Goal: Task Accomplishment & Management: Use online tool/utility

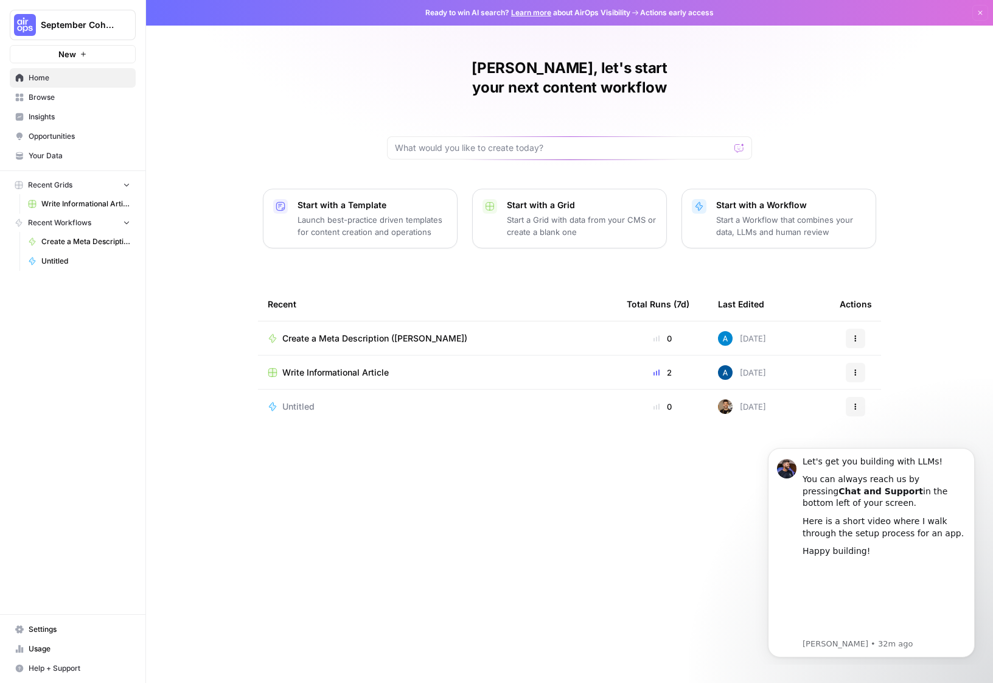
click at [294, 107] on div "[PERSON_NAME], let's start your next content workflow Start with a Template Lau…" at bounding box center [569, 341] width 847 height 683
click at [435, 435] on div "Recent Total Runs (7d) Last Edited Actions Create a Meta Description ([PERSON_N…" at bounding box center [569, 475] width 623 height 376
click at [44, 96] on span "Browse" at bounding box center [80, 97] width 102 height 11
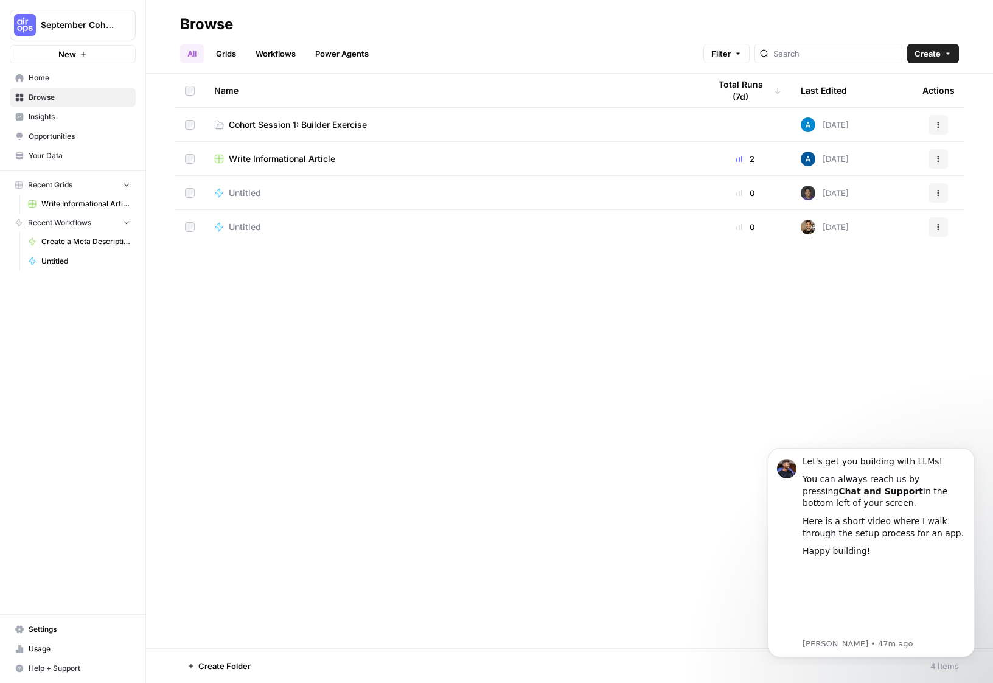
click at [335, 124] on span "Cohort Session 1: Builder Exercise" at bounding box center [298, 125] width 138 height 12
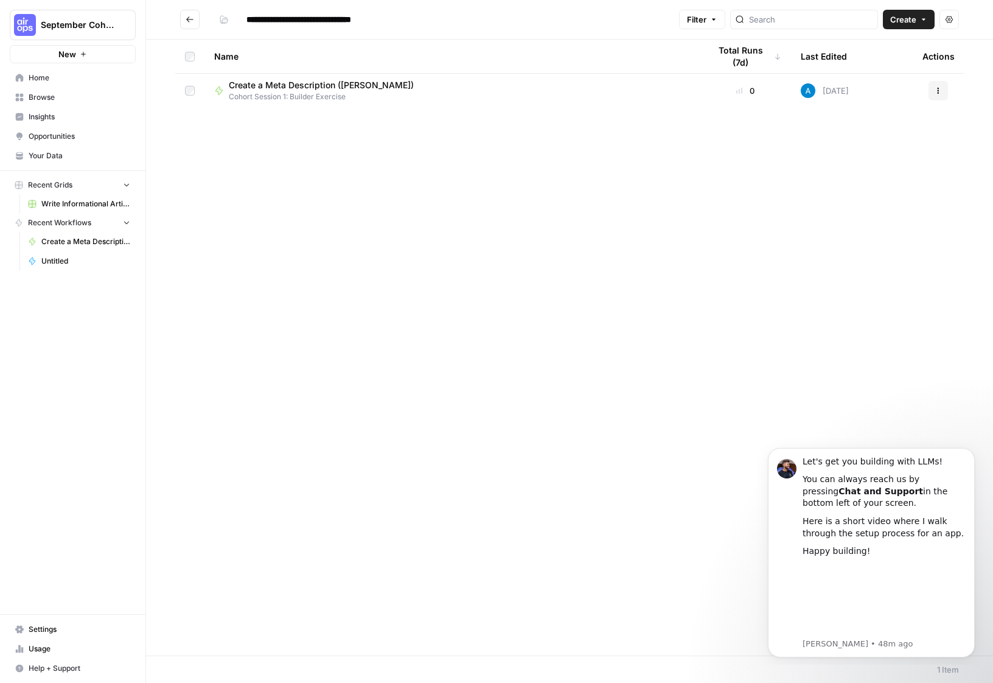
click at [916, 21] on span "Create" at bounding box center [904, 19] width 26 height 12
click at [899, 59] on span "Workflow" at bounding box center [886, 65] width 68 height 12
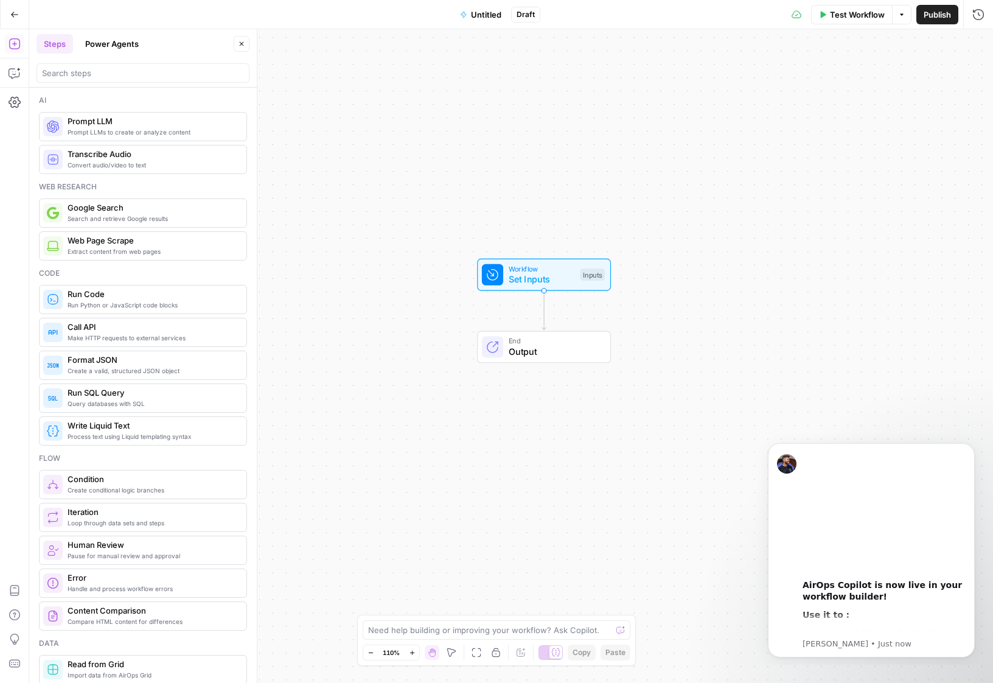
click at [486, 22] on button "Untitled" at bounding box center [481, 14] width 56 height 19
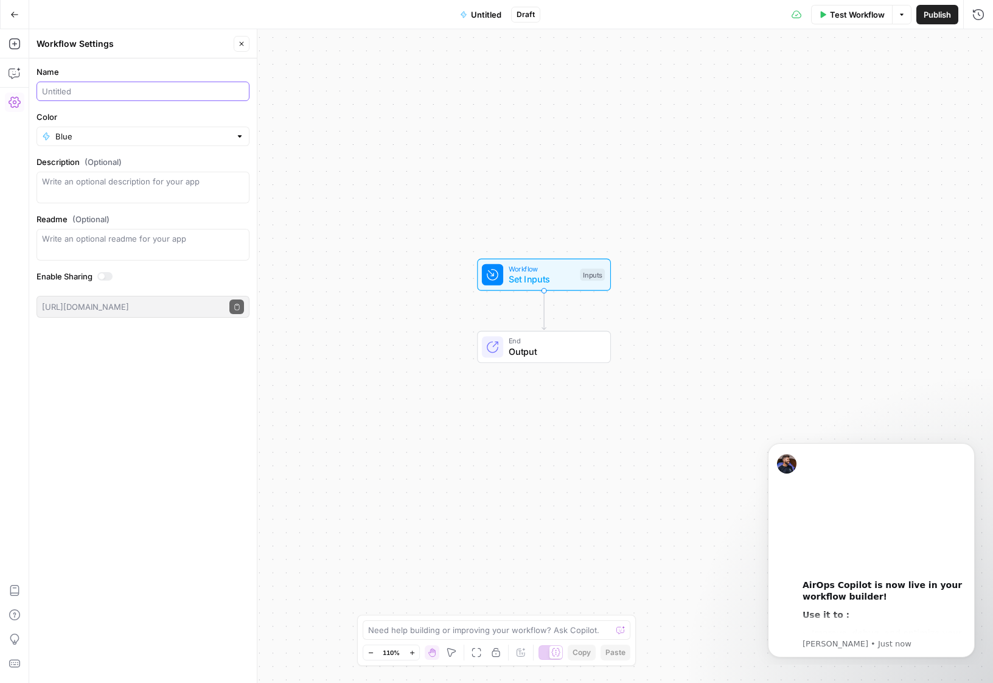
click at [97, 93] on input "Name" at bounding box center [143, 91] width 202 height 12
type input "Create a Meta Description ([PERSON_NAME])"
click at [110, 133] on input "Color" at bounding box center [142, 136] width 175 height 12
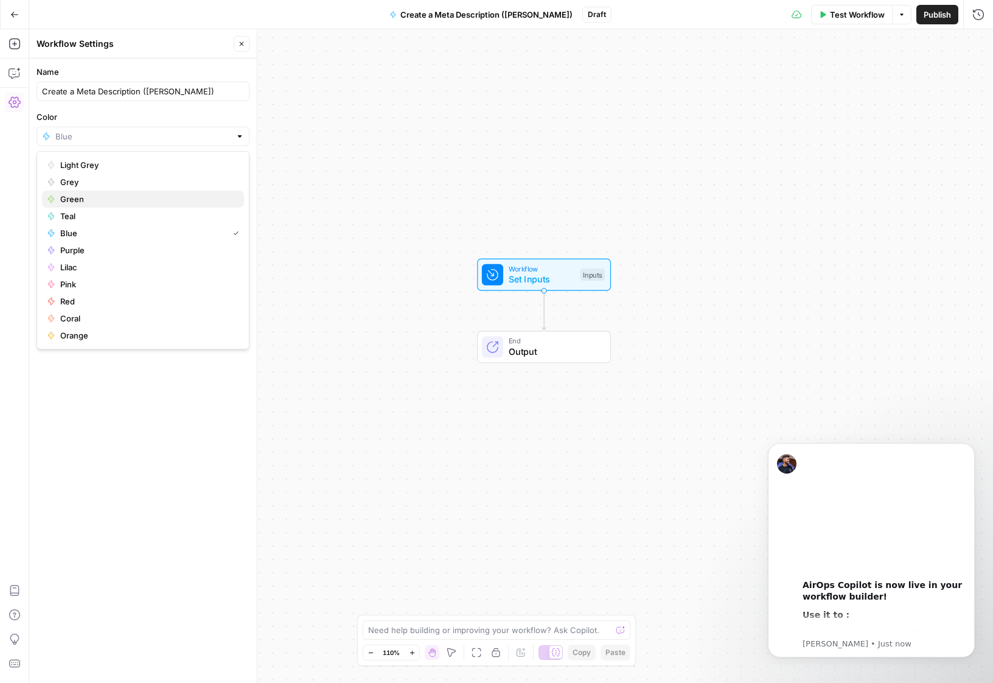
click at [107, 205] on span "Green" at bounding box center [147, 199] width 174 height 12
type input "Green"
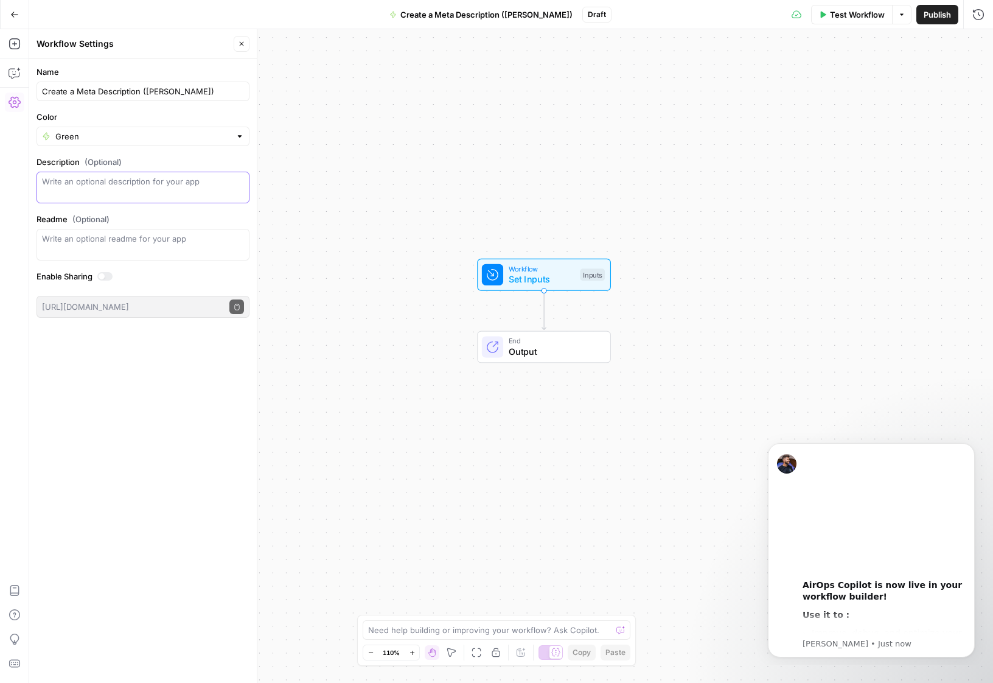
click at [108, 183] on textarea "Description (Optional)" at bounding box center [143, 187] width 202 height 24
click at [99, 374] on div "Name Create a Meta Description ([PERSON_NAME]) Color Green Description (Optiona…" at bounding box center [143, 370] width 228 height 625
click at [514, 277] on span "Set Inputs" at bounding box center [542, 279] width 66 height 13
click at [969, 449] on icon "Dismiss notification" at bounding box center [972, 446] width 7 height 7
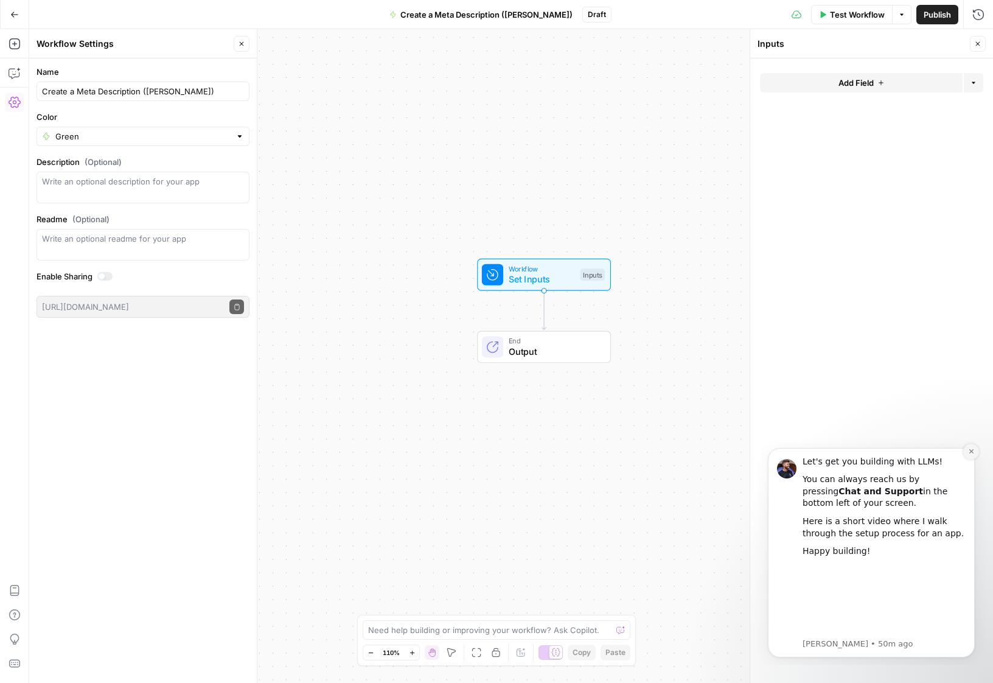
click at [969, 452] on icon "Dismiss notification" at bounding box center [972, 451] width 7 height 7
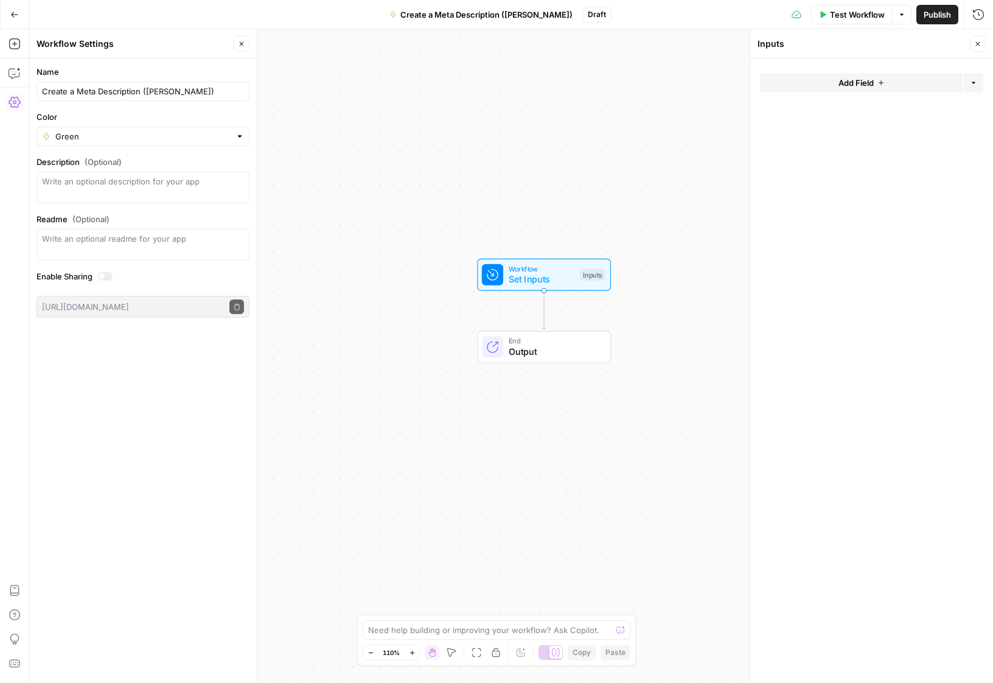
click at [819, 142] on form "Add Field Options" at bounding box center [872, 370] width 243 height 625
click at [840, 87] on span "Add Field" at bounding box center [856, 83] width 35 height 12
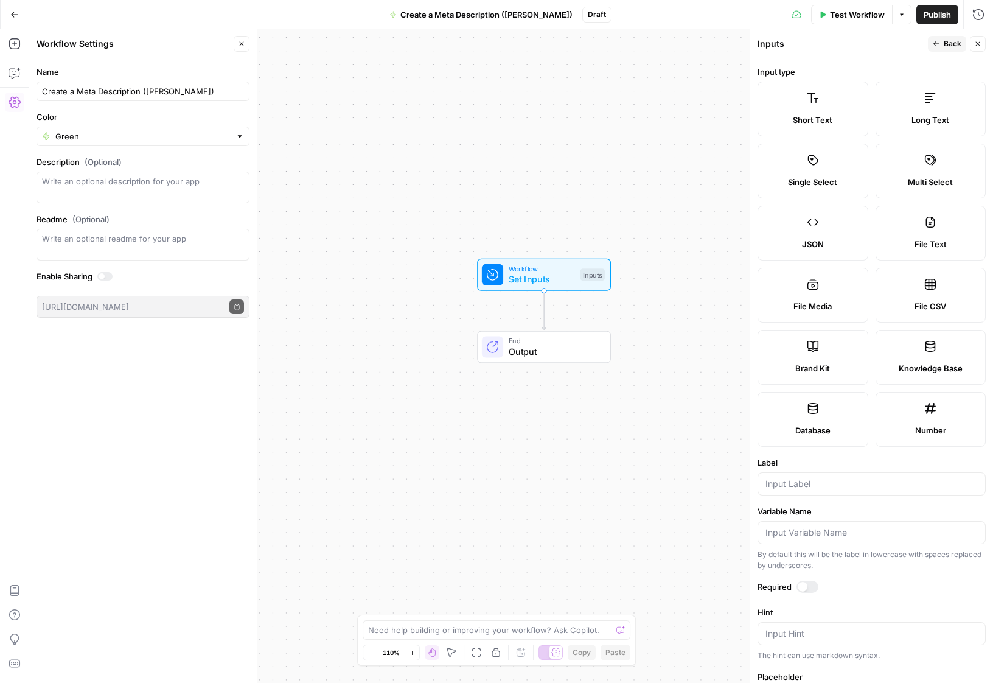
click at [834, 117] on div "Short Text" at bounding box center [813, 120] width 90 height 12
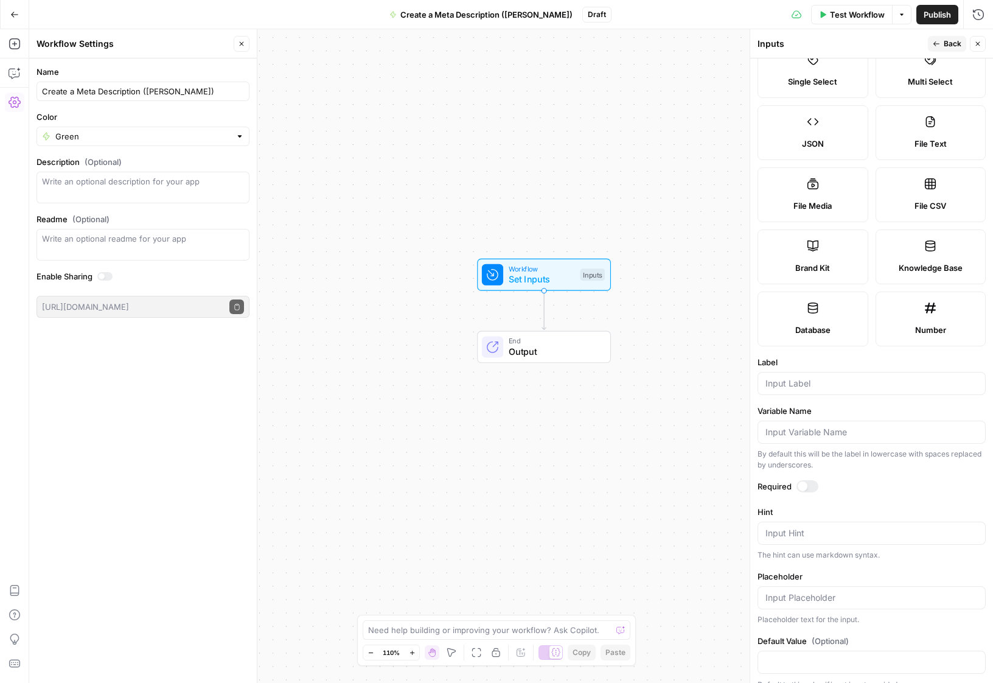
scroll to position [116, 0]
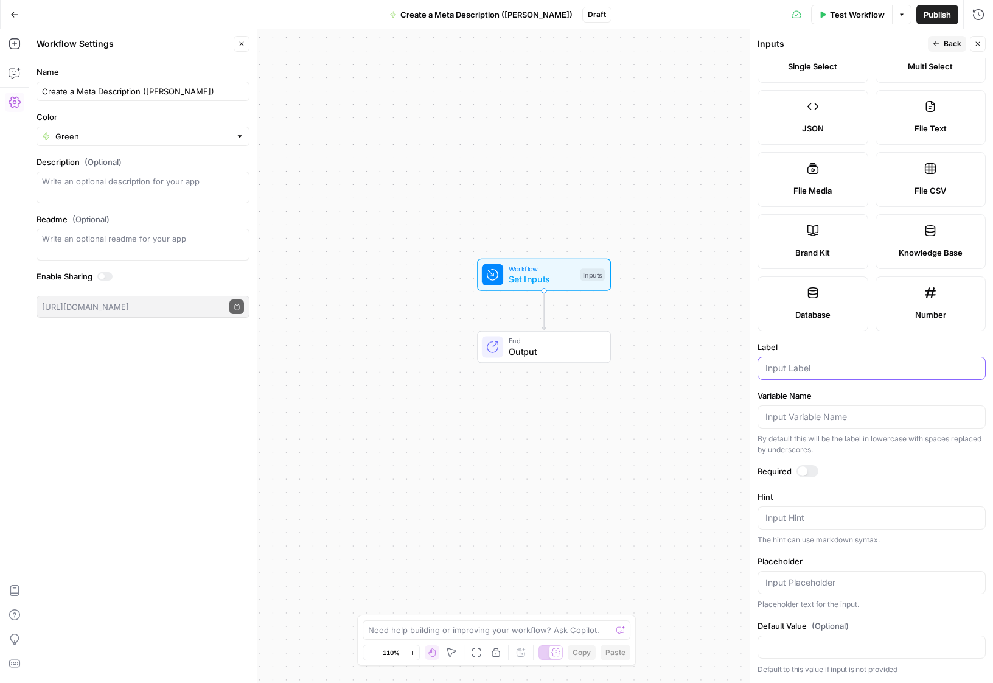
click at [832, 371] on input "Label" at bounding box center [872, 368] width 212 height 12
type input "Blog URL"
click at [861, 454] on div "By default this will be the label in lowercase with spaces replaced by undersco…" at bounding box center [872, 444] width 228 height 22
click at [817, 469] on div at bounding box center [808, 471] width 22 height 12
click at [935, 47] on icon "button" at bounding box center [936, 43] width 7 height 7
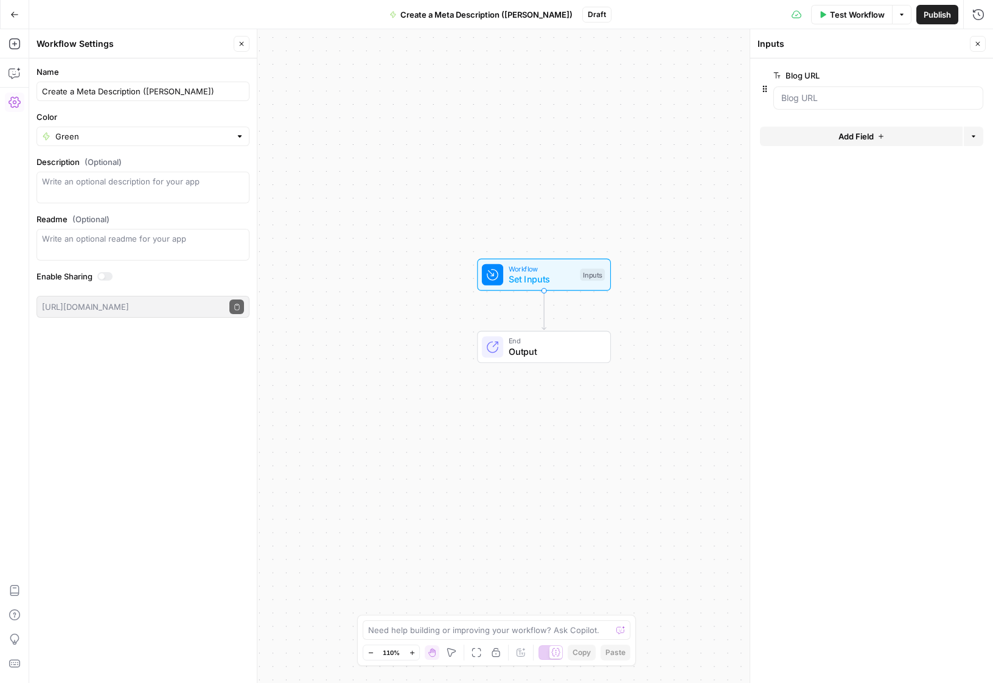
click at [975, 43] on icon "button" at bounding box center [978, 43] width 7 height 7
click at [857, 18] on span "Test Workflow" at bounding box center [857, 15] width 55 height 12
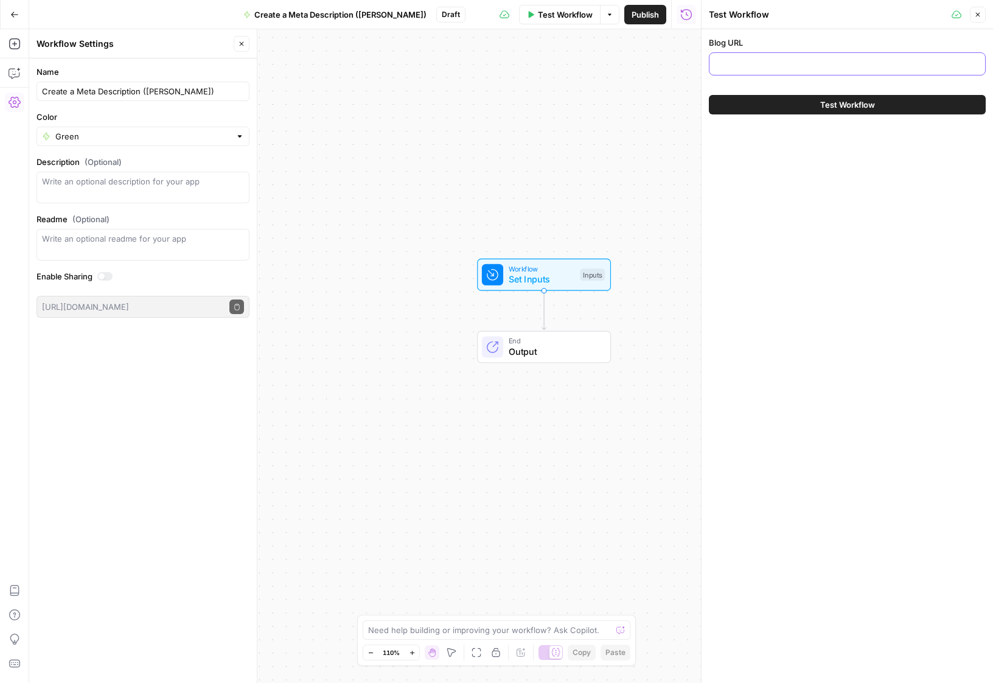
click at [783, 65] on input "Blog URL" at bounding box center [847, 64] width 261 height 12
paste input "[URL][DOMAIN_NAME]"
type input "[URL][DOMAIN_NAME]"
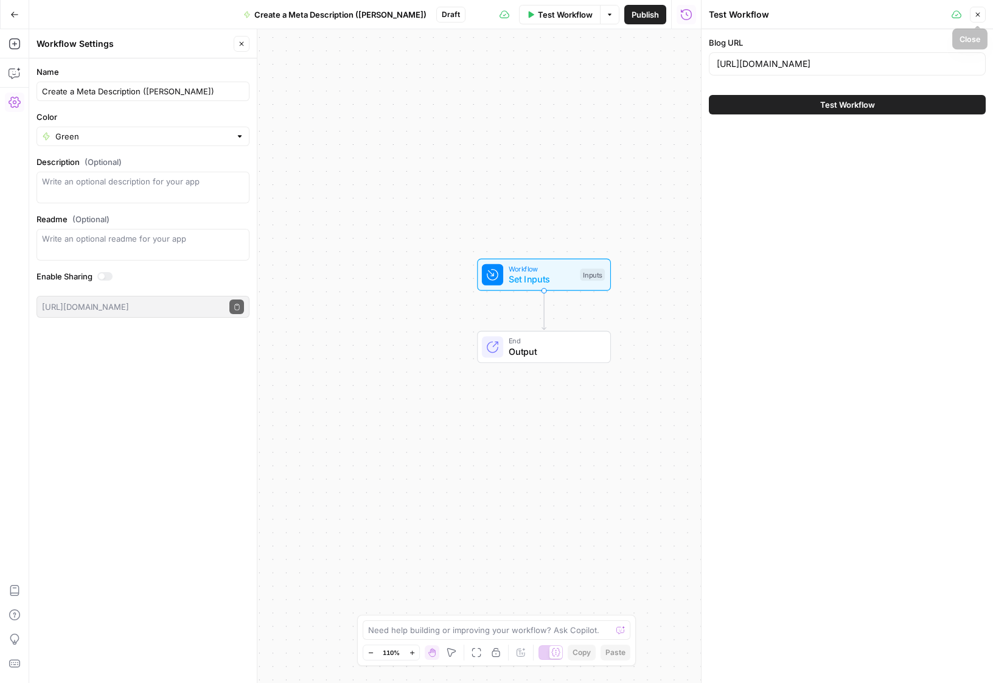
click at [979, 14] on icon "button" at bounding box center [978, 14] width 7 height 7
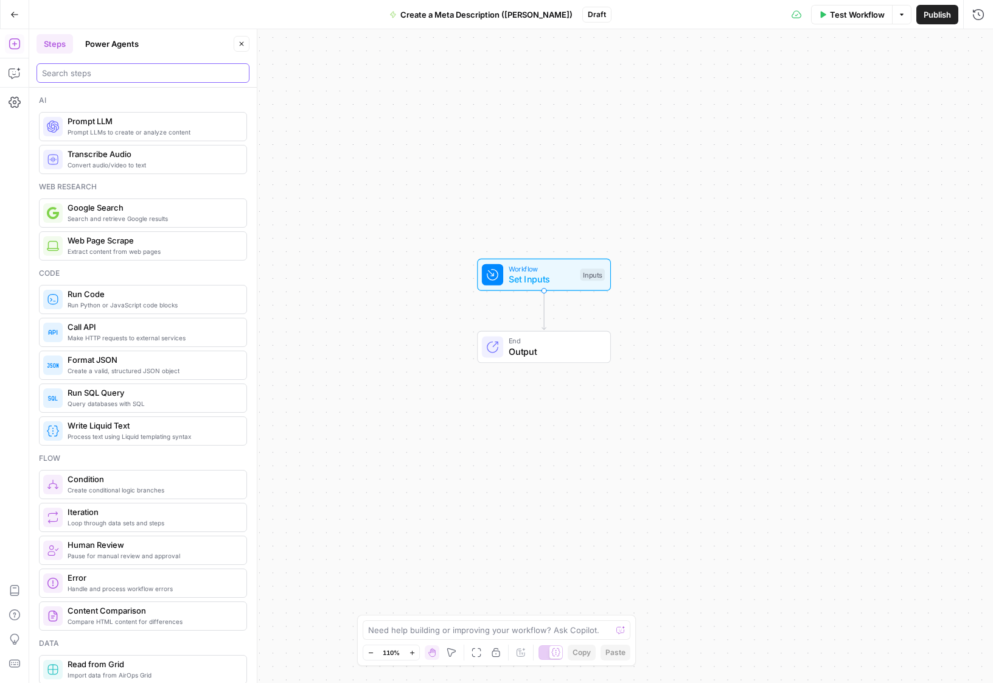
click at [131, 77] on input "search" at bounding box center [143, 73] width 202 height 12
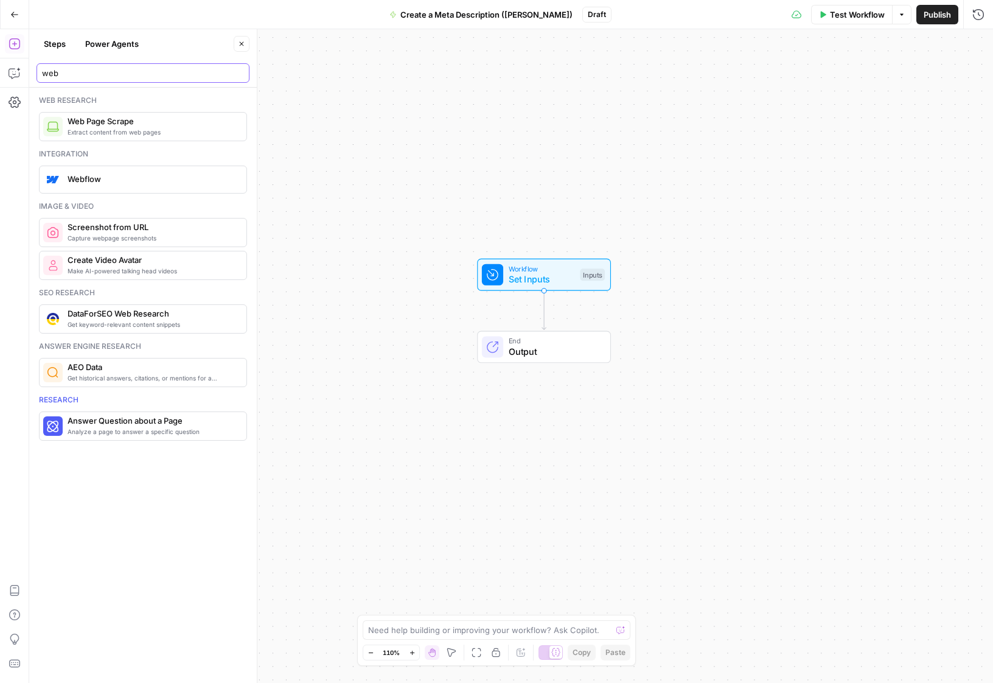
type input "web"
click at [129, 122] on span "Web Page Scrape" at bounding box center [152, 121] width 169 height 12
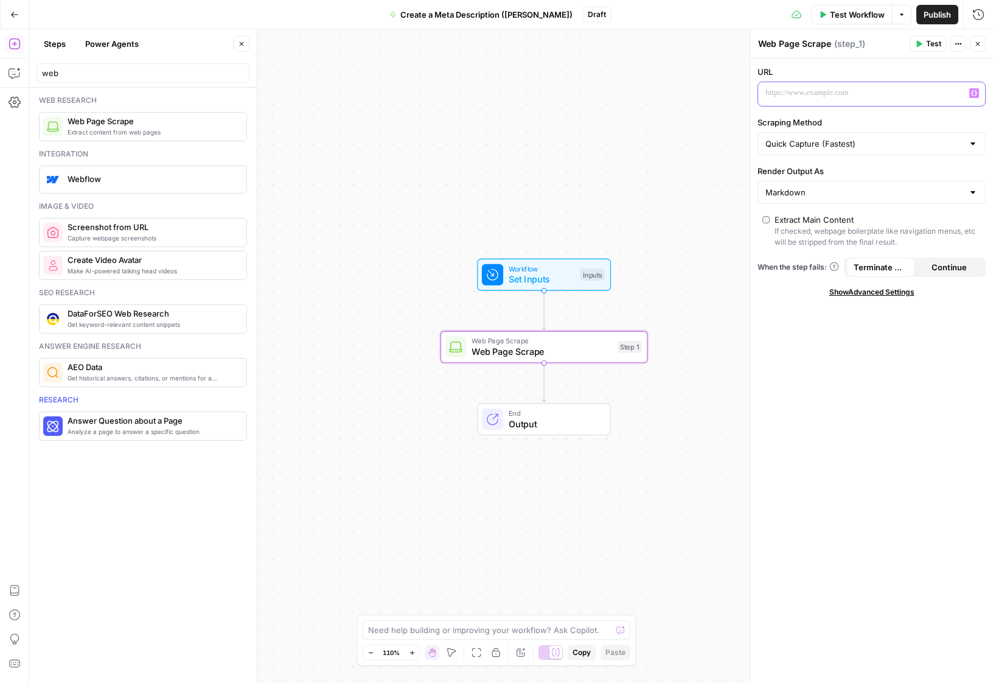
click at [894, 94] on p at bounding box center [862, 93] width 193 height 12
click at [974, 91] on icon "button" at bounding box center [975, 93] width 6 height 6
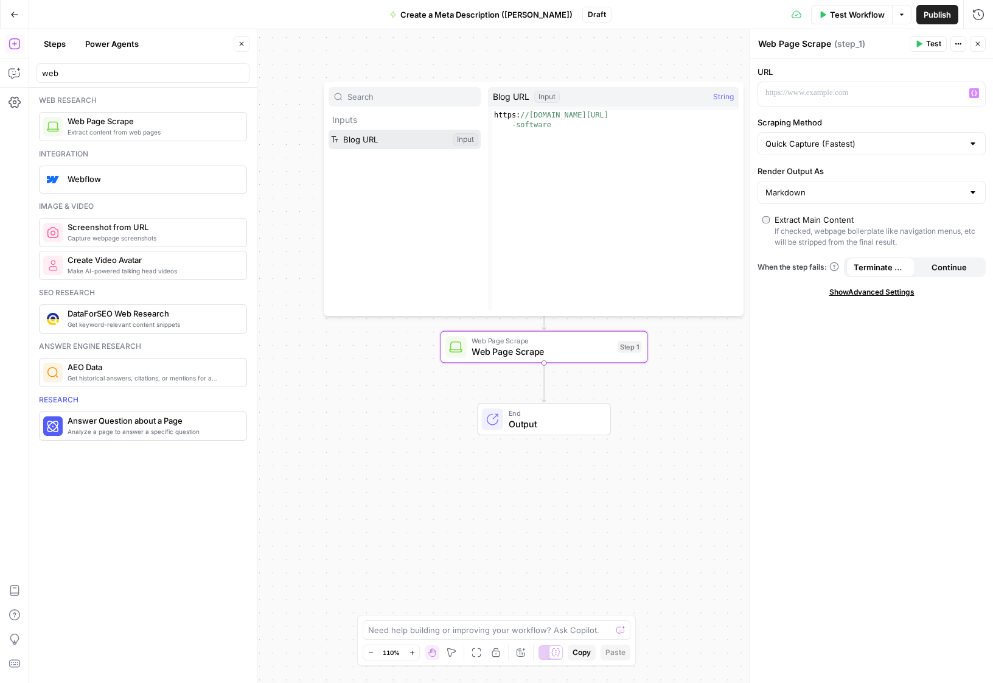
click at [368, 144] on button "Select variable Blog URL" at bounding box center [405, 139] width 152 height 19
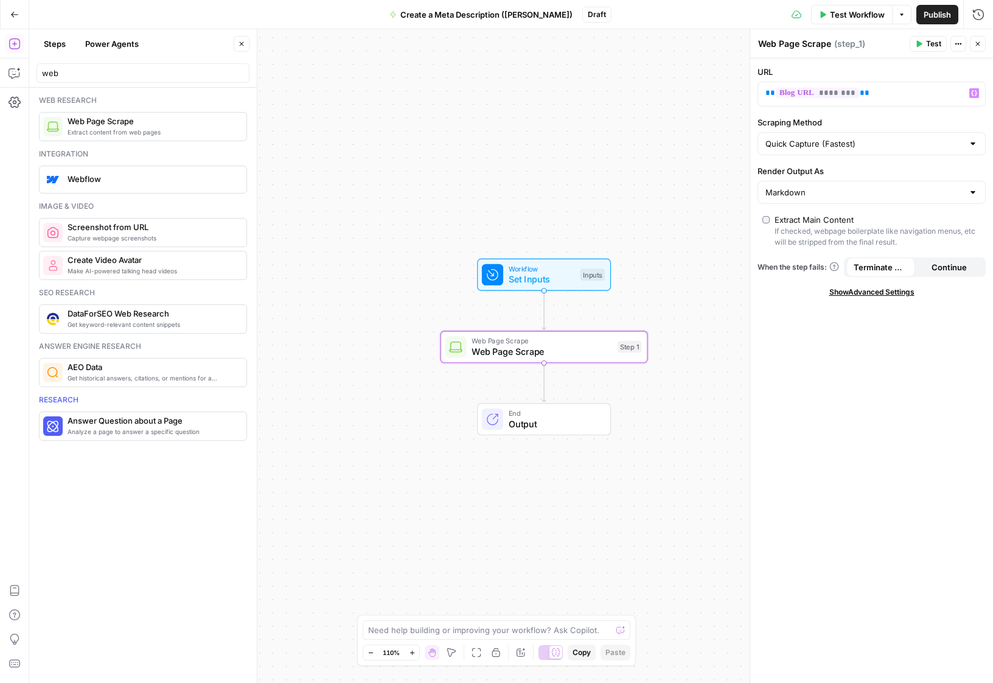
click at [928, 47] on span "Test" at bounding box center [934, 43] width 15 height 11
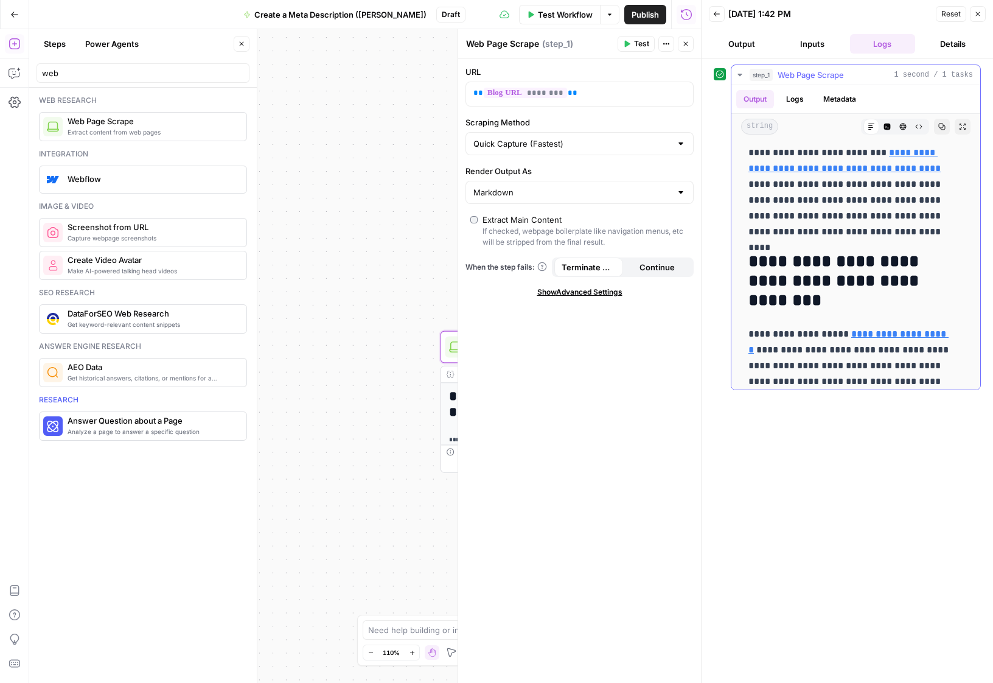
scroll to position [2233, 0]
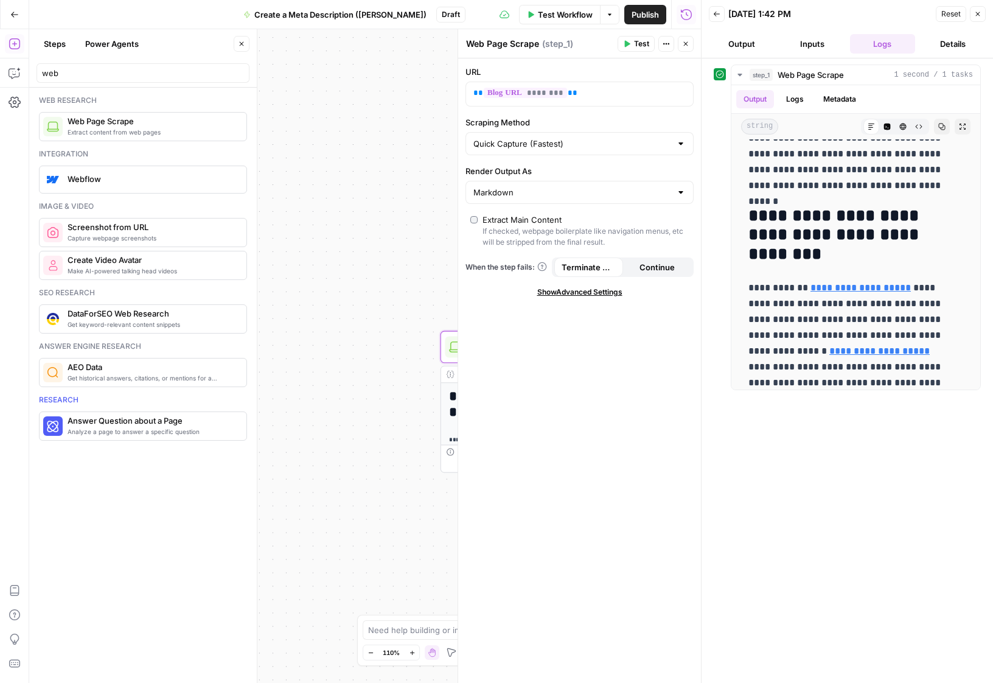
click at [886, 40] on button "Logs" at bounding box center [883, 43] width 66 height 19
click at [368, 13] on span "Create a Meta Description ([PERSON_NAME])" at bounding box center [340, 15] width 172 height 12
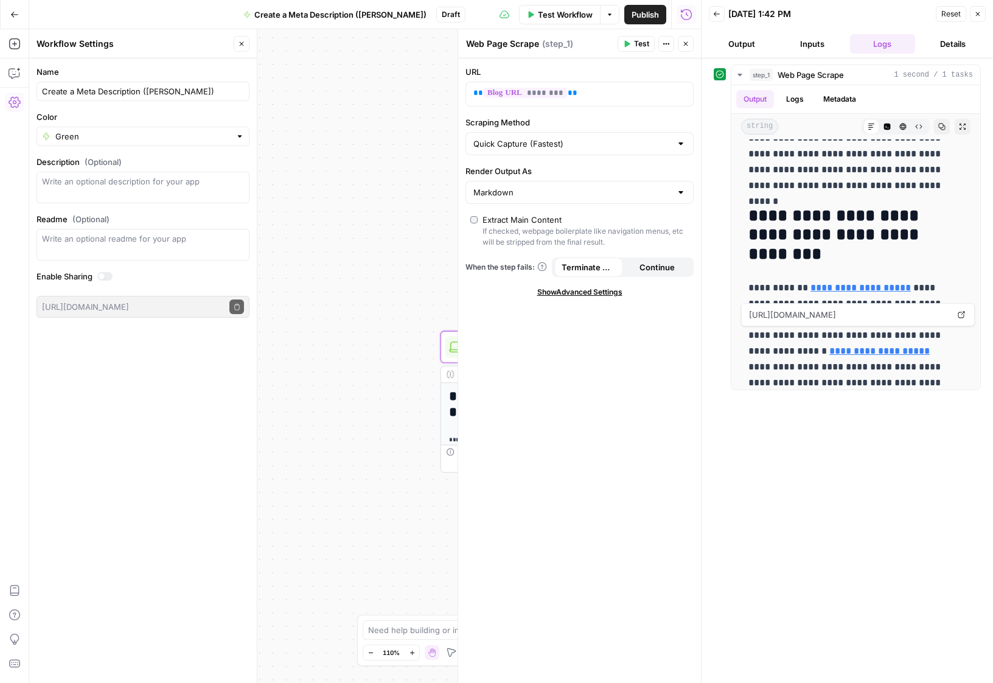
click at [590, 295] on span "Show Advanced Settings" at bounding box center [580, 292] width 85 height 11
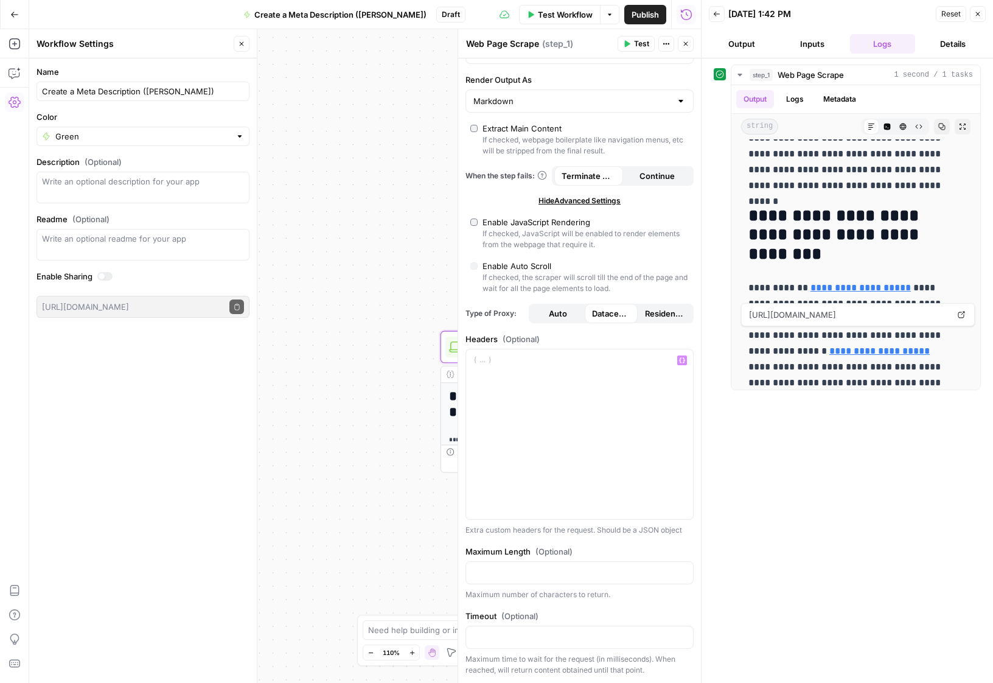
scroll to position [0, 0]
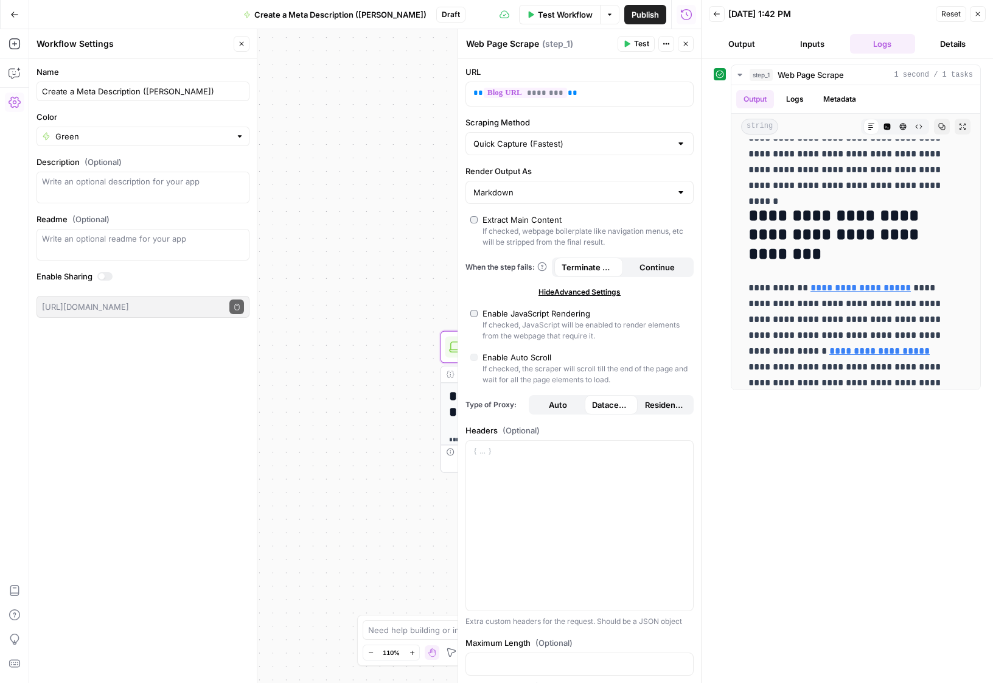
click at [884, 36] on button "Logs" at bounding box center [883, 43] width 66 height 19
click at [982, 18] on button "Close" at bounding box center [978, 14] width 16 height 16
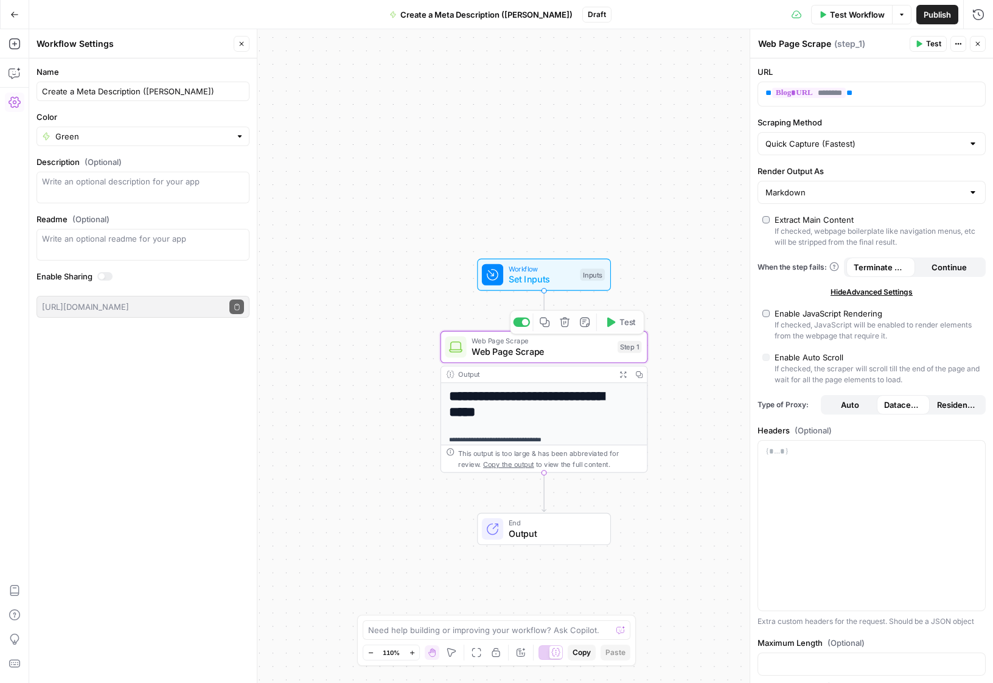
click at [546, 431] on div "**********" at bounding box center [544, 642] width 206 height 519
click at [595, 356] on span "Web Page Scrape" at bounding box center [542, 351] width 141 height 13
click at [589, 397] on h1 "**********" at bounding box center [539, 404] width 180 height 32
click at [586, 378] on div "Output" at bounding box center [534, 374] width 153 height 11
click at [580, 448] on div "This output is too large & has been abbreviated for review. Copy the output to …" at bounding box center [549, 458] width 183 height 21
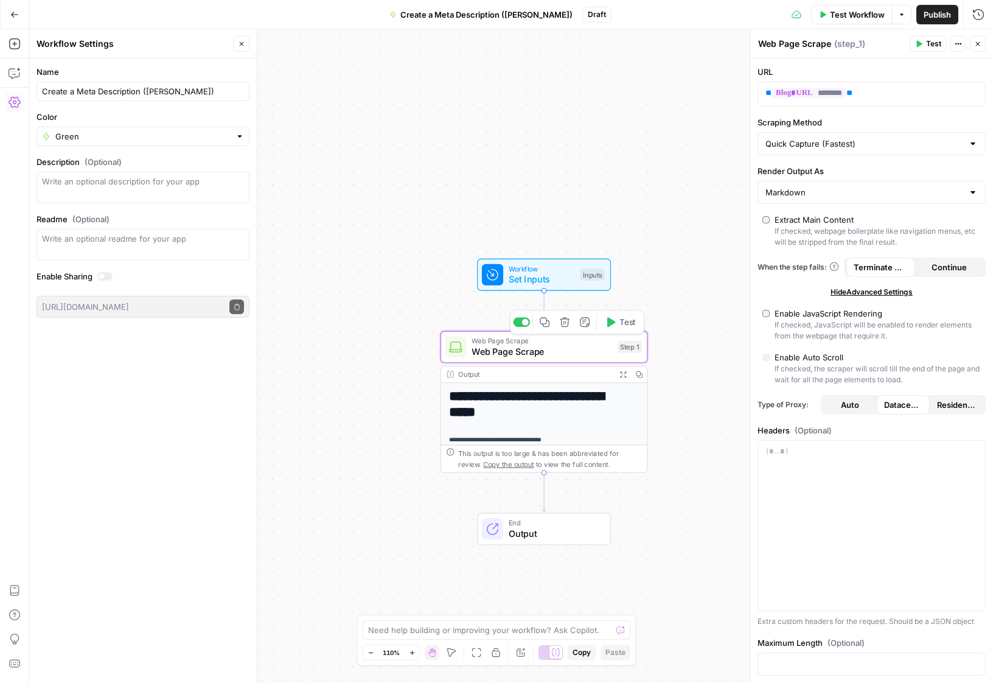
click at [554, 279] on span "Set Inputs" at bounding box center [542, 279] width 66 height 13
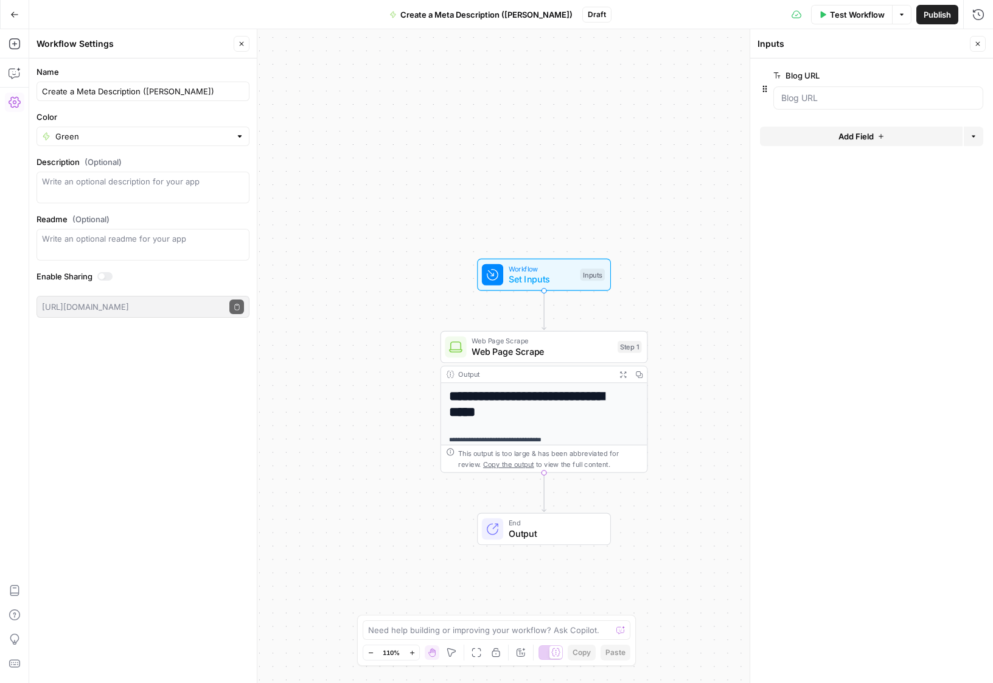
click at [538, 344] on span "Web Page Scrape" at bounding box center [542, 340] width 141 height 11
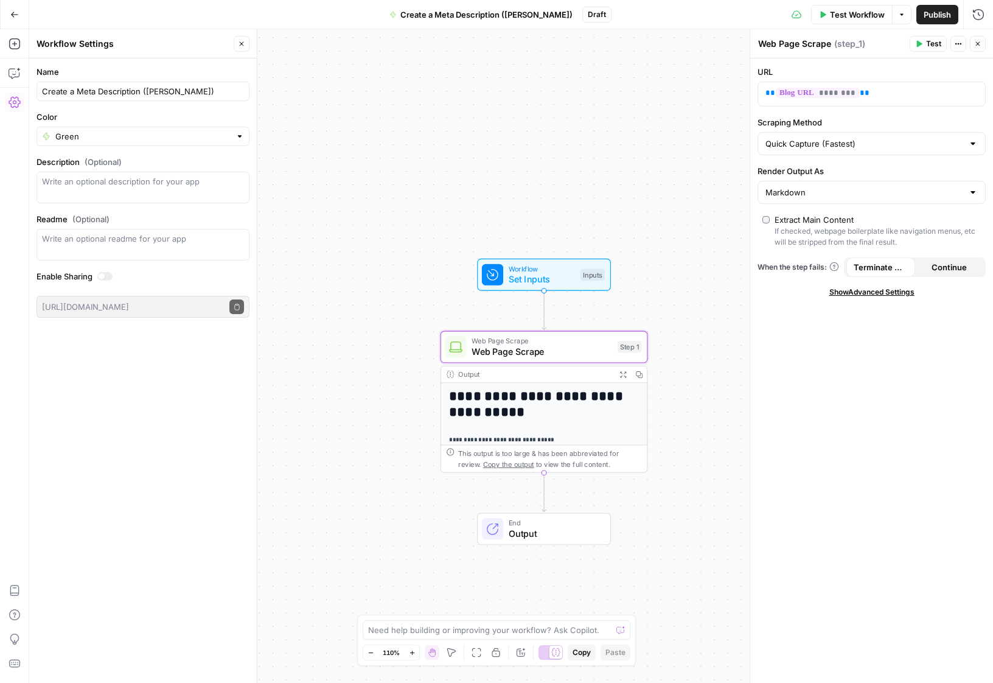
click at [575, 398] on h1 "**********" at bounding box center [539, 404] width 180 height 32
click at [582, 374] on div "Output" at bounding box center [534, 374] width 153 height 11
click at [556, 526] on span "End" at bounding box center [554, 522] width 91 height 11
click at [572, 421] on div "**********" at bounding box center [545, 637] width 206 height 508
click at [573, 421] on div "**********" at bounding box center [545, 637] width 206 height 508
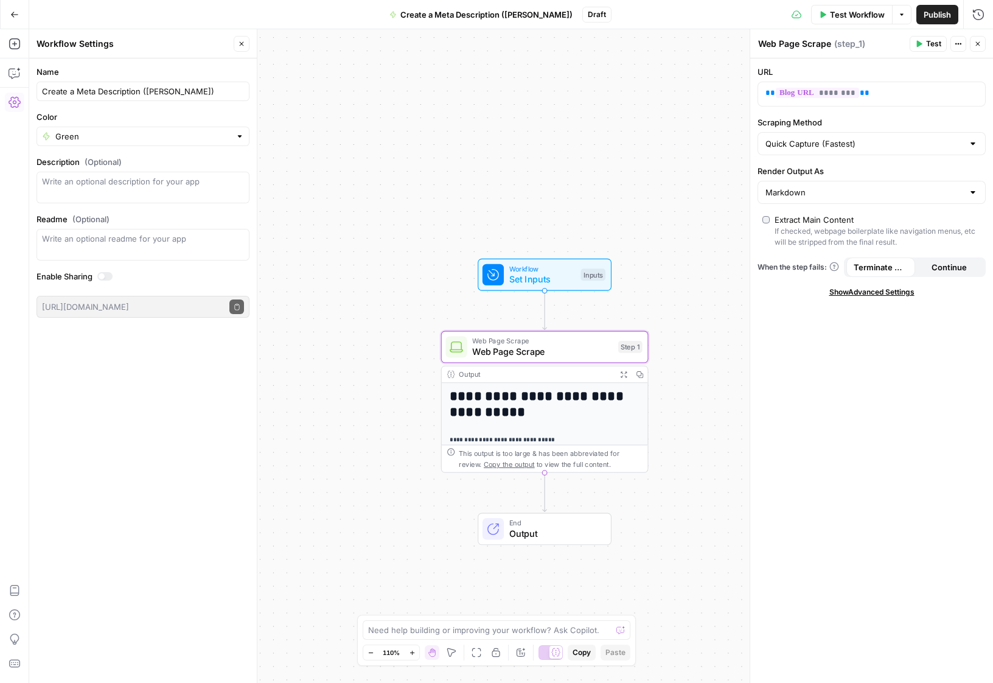
click at [575, 374] on div "Output" at bounding box center [535, 374] width 153 height 11
click at [948, 270] on span "Continue" at bounding box center [949, 267] width 35 height 12
click at [894, 267] on span "Terminate Workflow" at bounding box center [881, 267] width 54 height 12
click at [961, 43] on icon "button" at bounding box center [962, 44] width 2 height 2
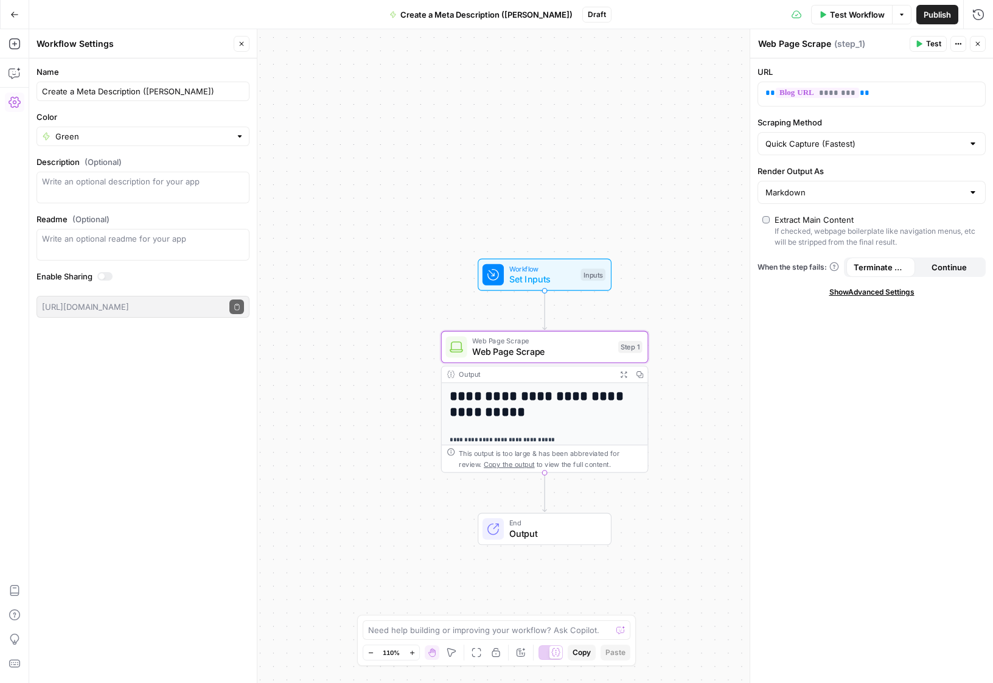
click at [471, 377] on div "Output" at bounding box center [535, 374] width 153 height 11
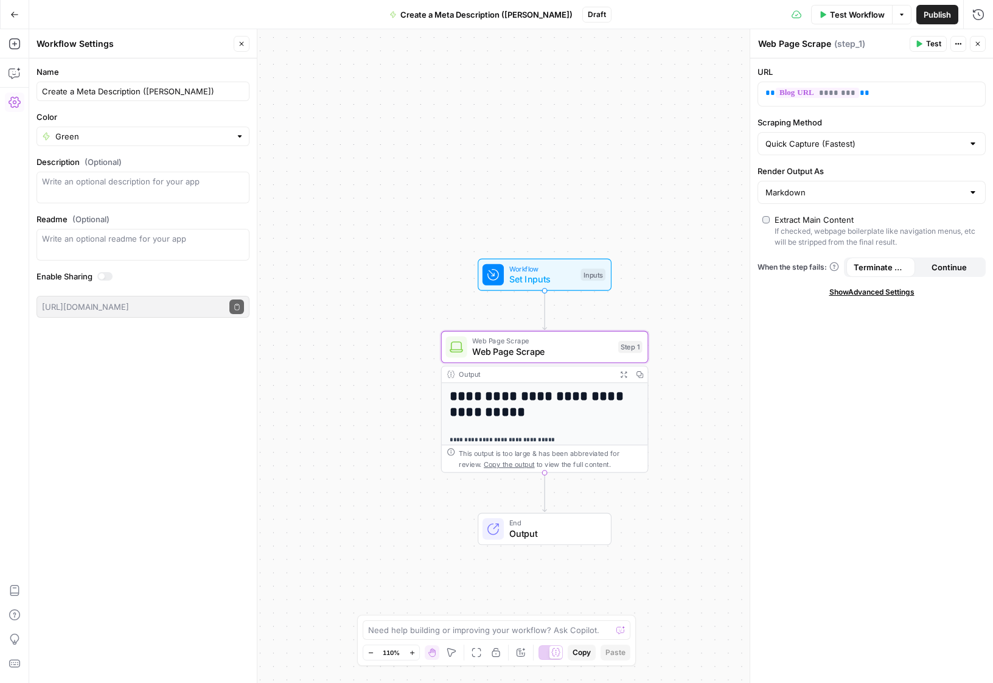
click at [530, 411] on h1 "**********" at bounding box center [540, 404] width 180 height 32
click at [624, 374] on icon "button" at bounding box center [623, 374] width 7 height 7
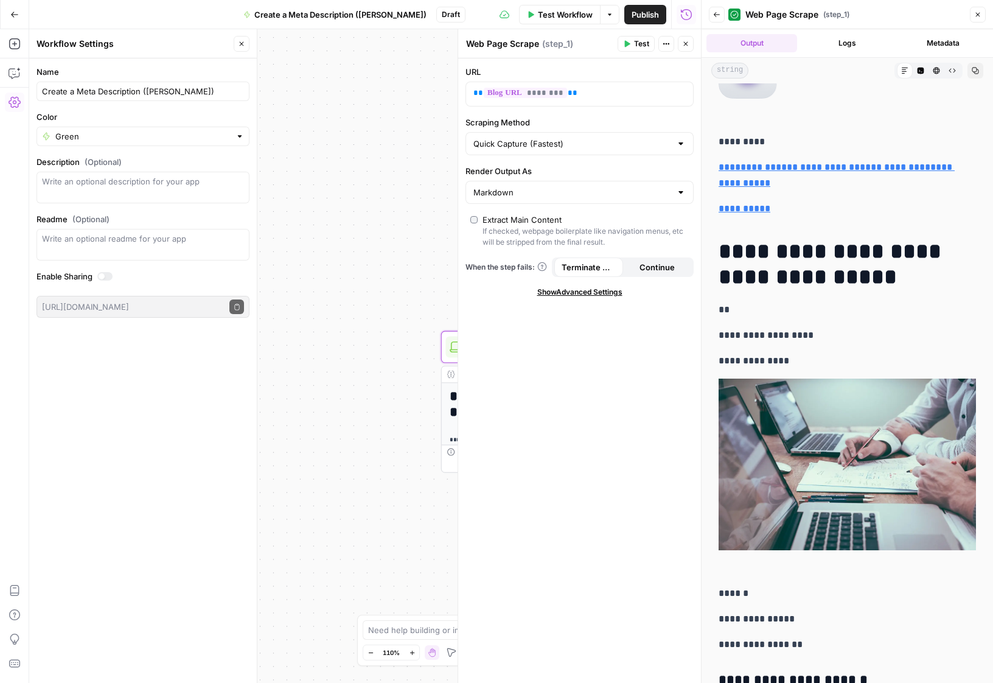
scroll to position [528, 0]
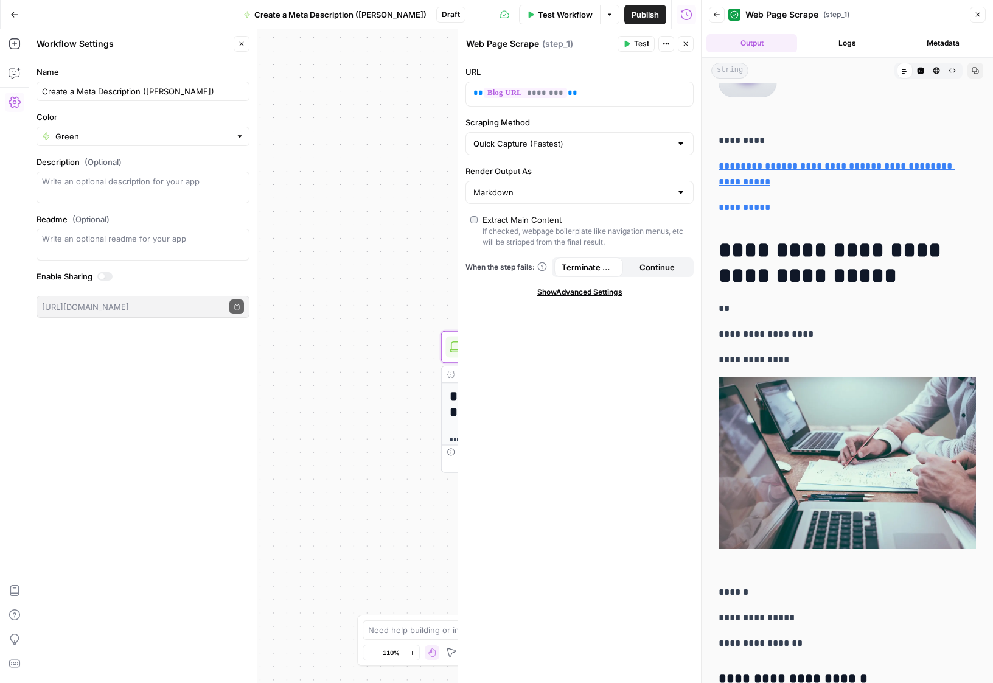
click at [846, 48] on button "Logs" at bounding box center [847, 43] width 91 height 18
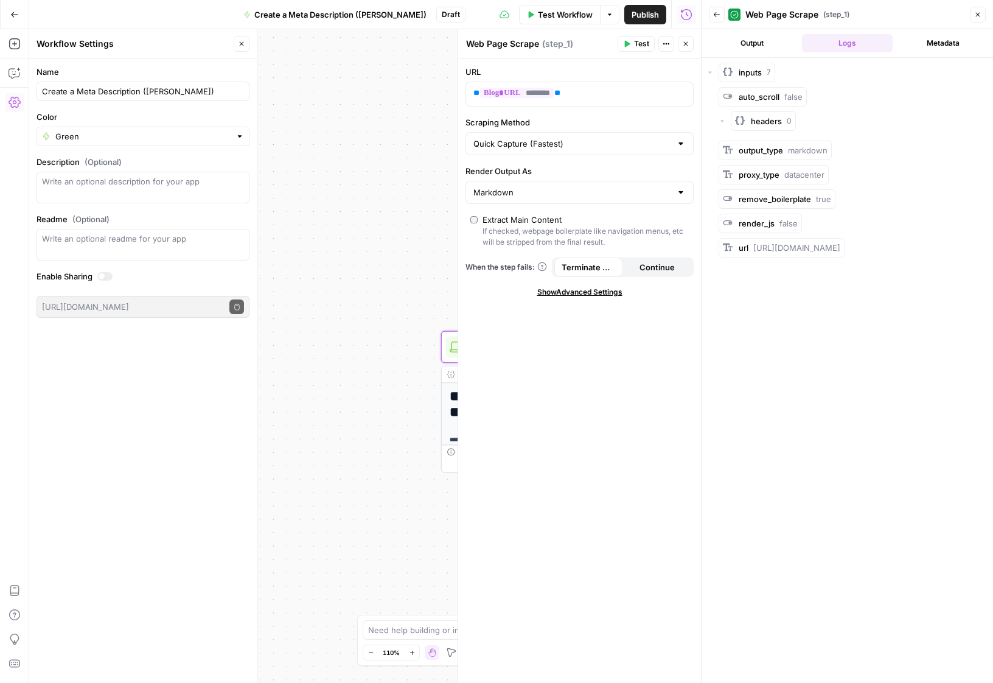
click at [932, 46] on button "Metadata" at bounding box center [943, 43] width 91 height 18
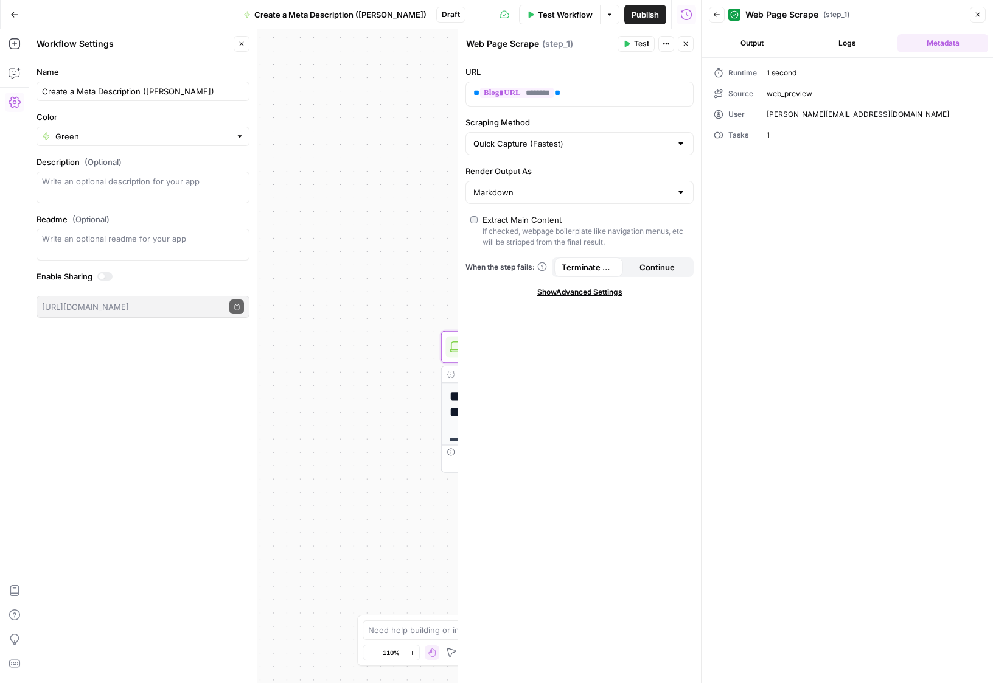
click at [844, 44] on button "Logs" at bounding box center [847, 43] width 91 height 18
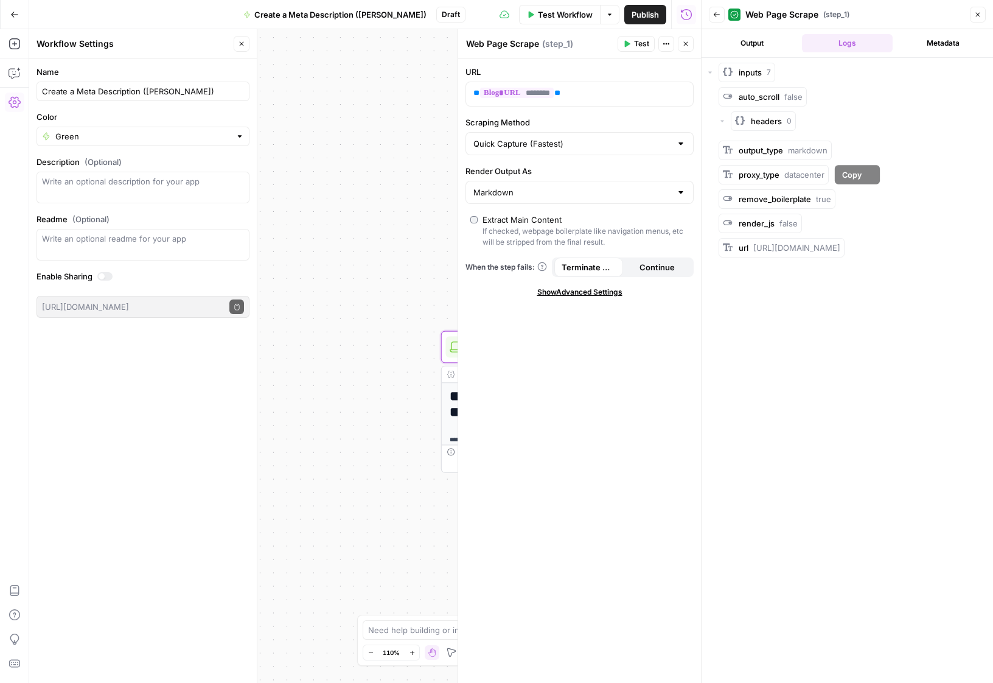
click at [785, 148] on div "output_type markdown" at bounding box center [783, 150] width 89 height 12
click at [737, 153] on div "output_type markdown" at bounding box center [775, 150] width 113 height 19
click at [728, 71] on rect "button" at bounding box center [728, 72] width 10 height 10
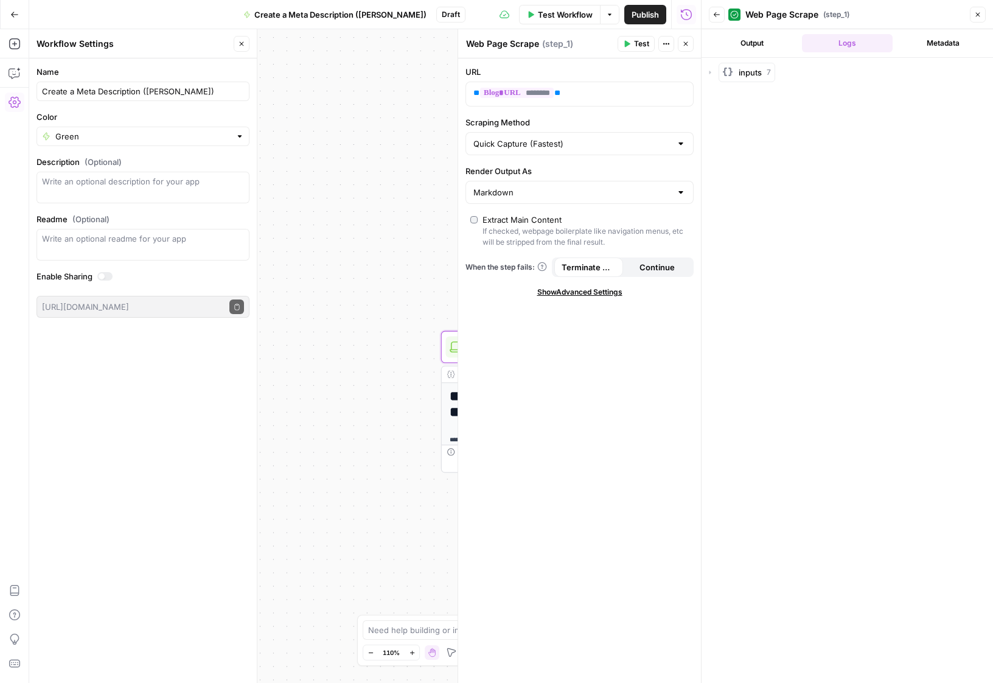
click at [728, 71] on rect "button" at bounding box center [728, 72] width 10 height 10
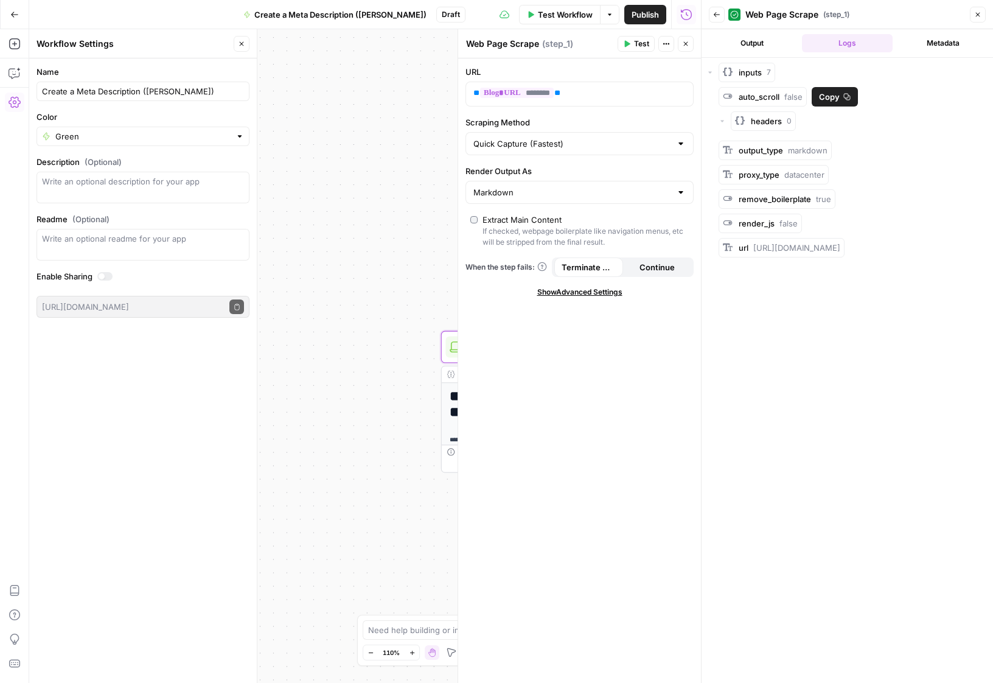
click at [723, 116] on div "headers 0" at bounding box center [854, 120] width 270 height 19
click at [723, 121] on icon "button" at bounding box center [723, 122] width 4 height 2
click at [723, 120] on icon "button" at bounding box center [722, 120] width 7 height 7
click at [19, 71] on icon "button" at bounding box center [15, 73] width 12 height 12
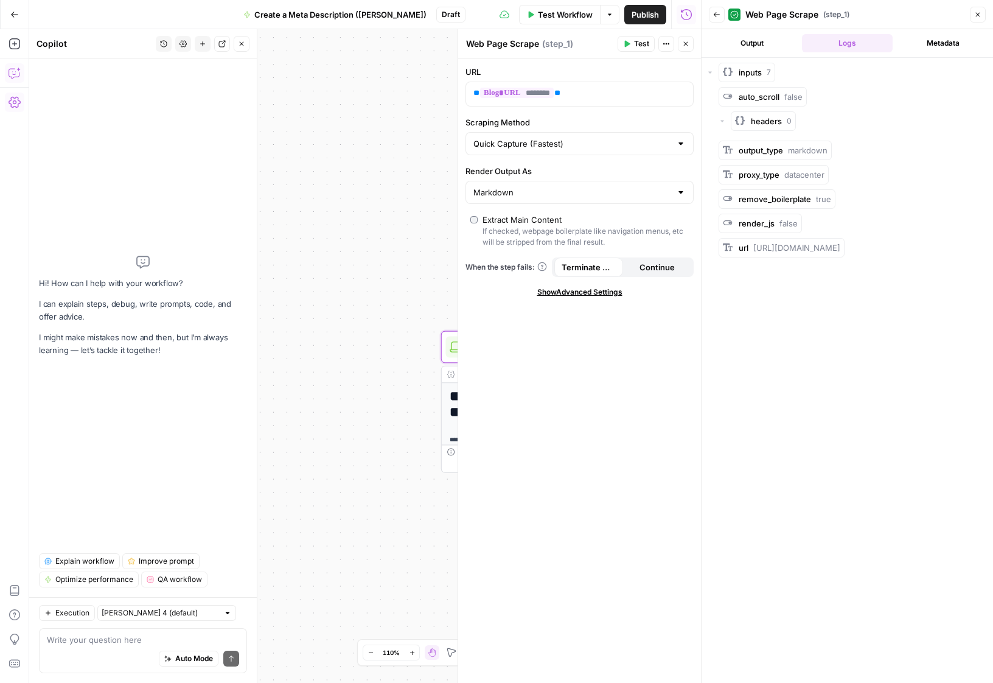
click at [17, 100] on icon "button" at bounding box center [15, 102] width 12 height 12
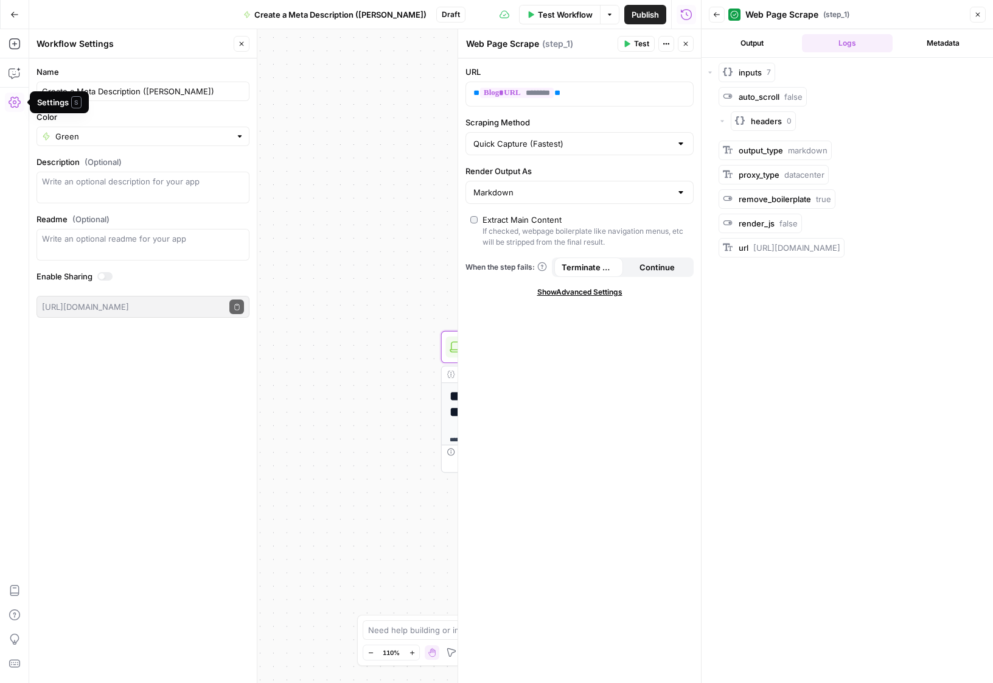
click at [16, 51] on button "Add Steps" at bounding box center [14, 43] width 19 height 19
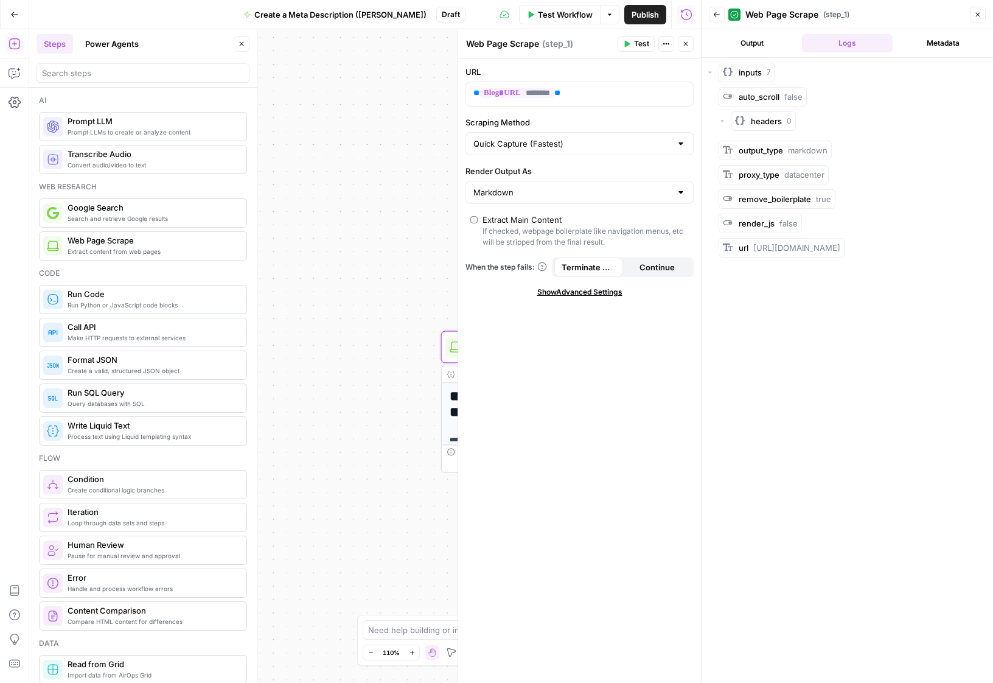
click at [109, 124] on span "Prompt LLM" at bounding box center [152, 121] width 169 height 12
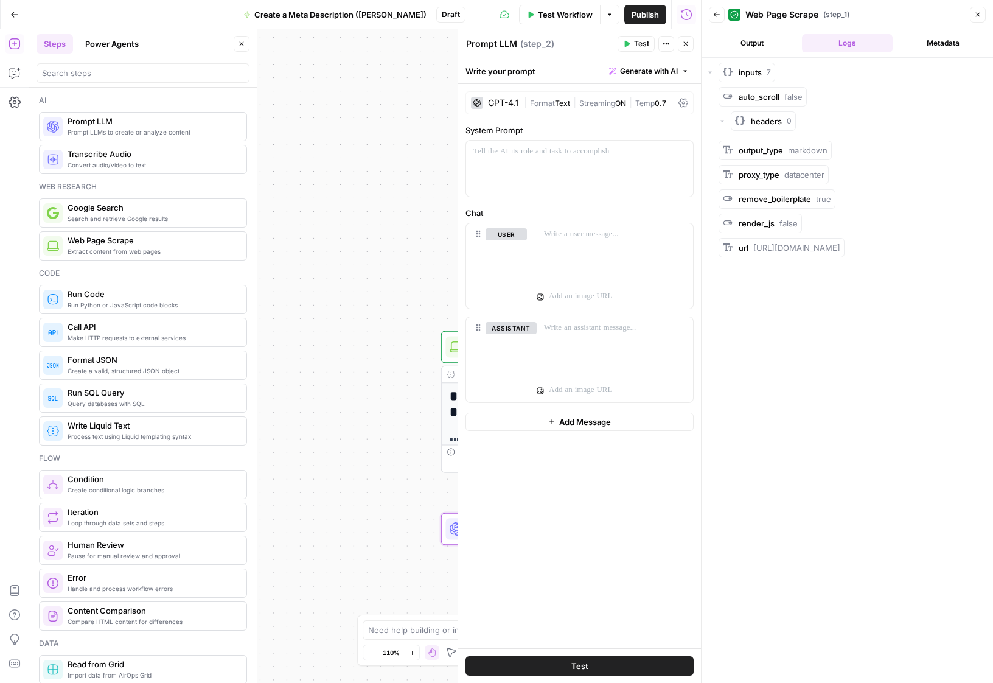
click at [498, 99] on div "GPT-4.1" at bounding box center [503, 103] width 31 height 9
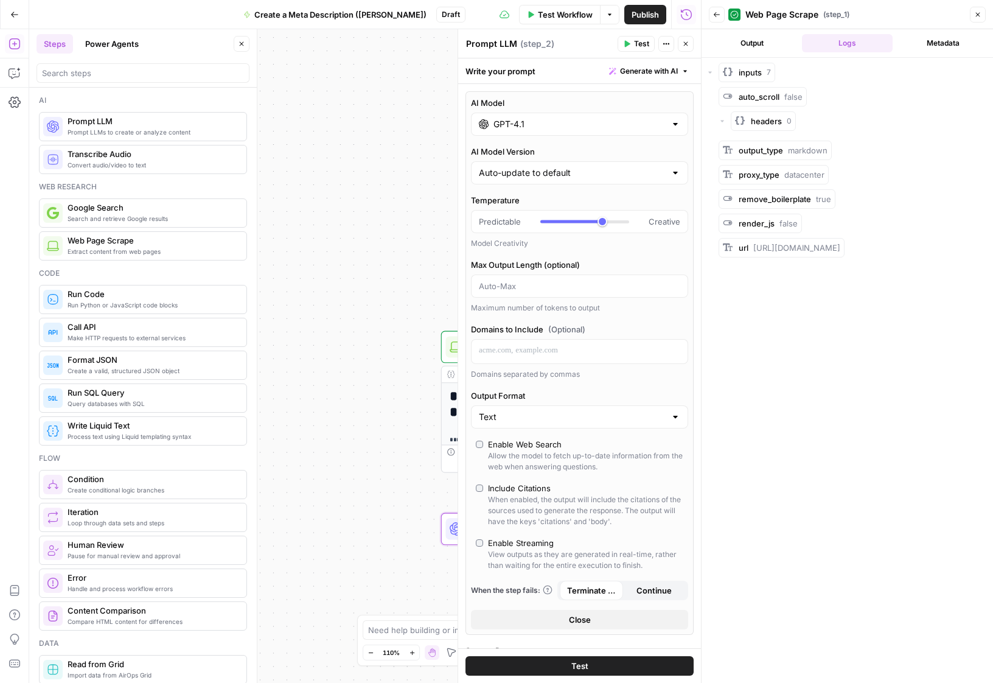
click at [538, 127] on input "GPT-4.1" at bounding box center [580, 124] width 172 height 12
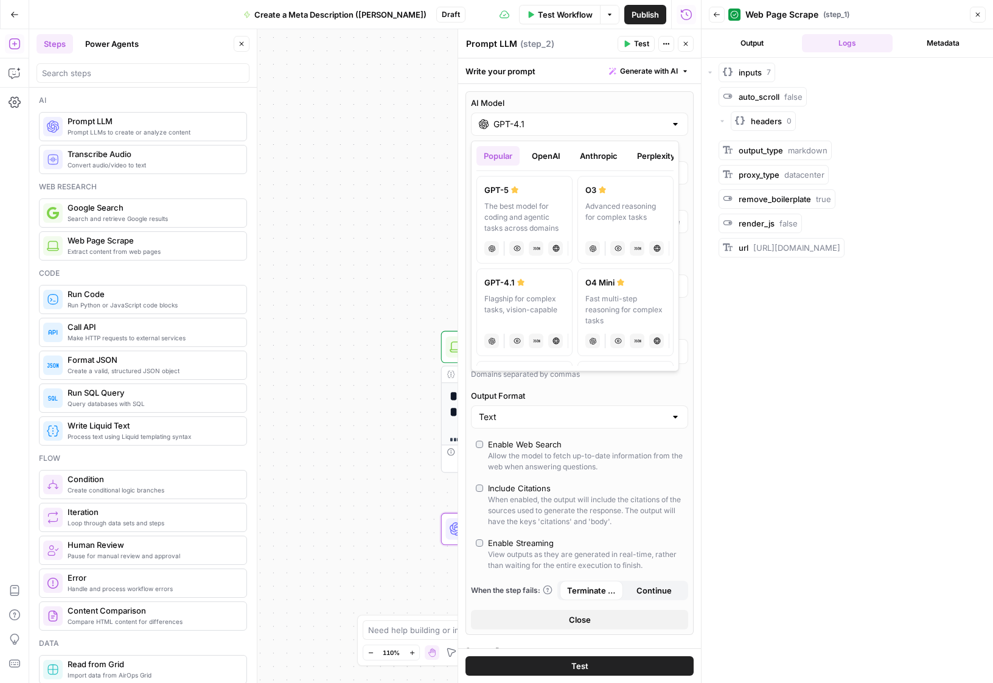
scroll to position [140, 0]
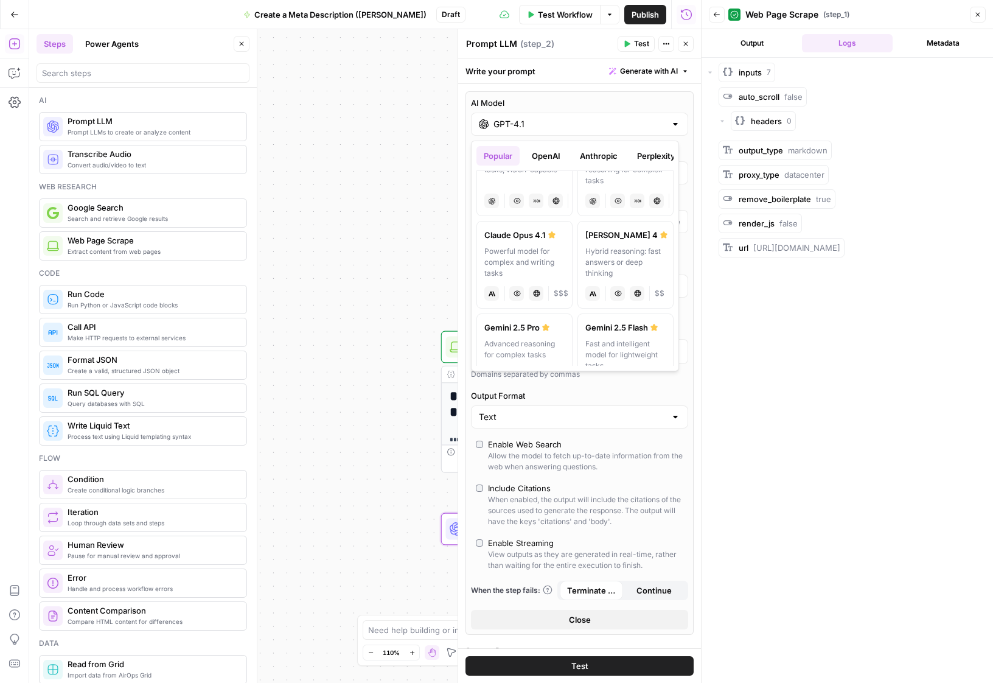
click at [618, 257] on div "Hybrid reasoning: fast answers or deep thinking" at bounding box center [626, 262] width 80 height 33
type input "[PERSON_NAME] 4"
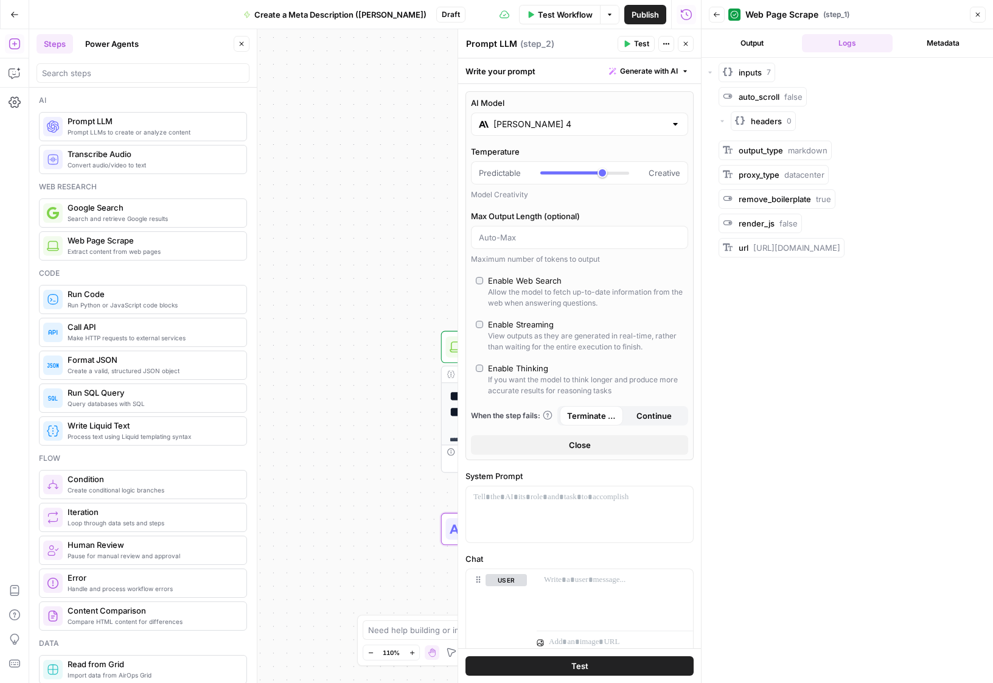
scroll to position [136, 0]
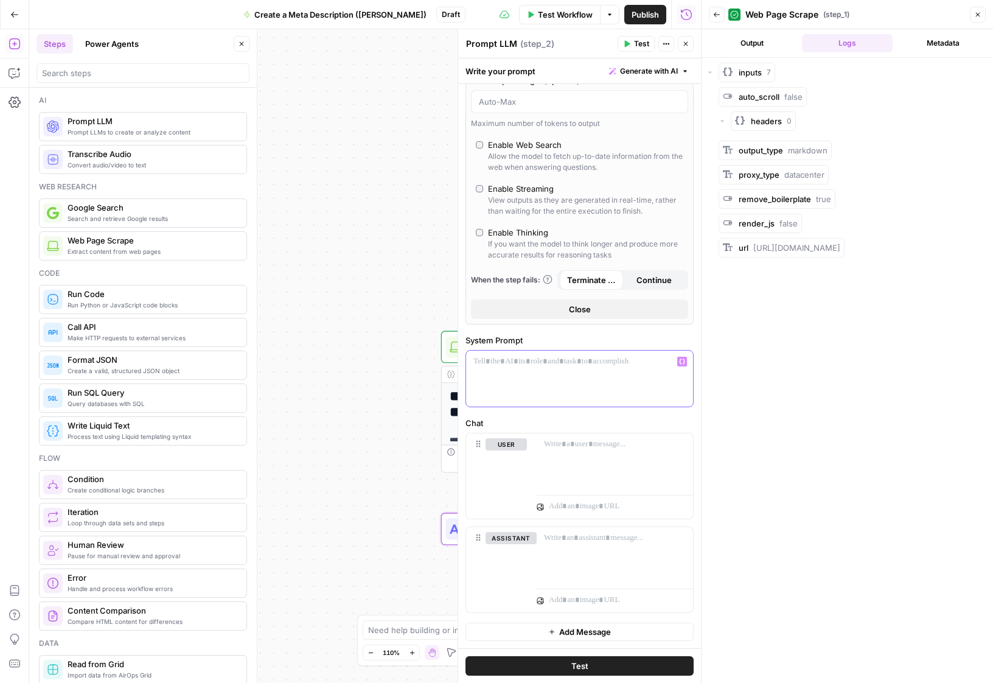
click at [573, 385] on div at bounding box center [579, 379] width 227 height 56
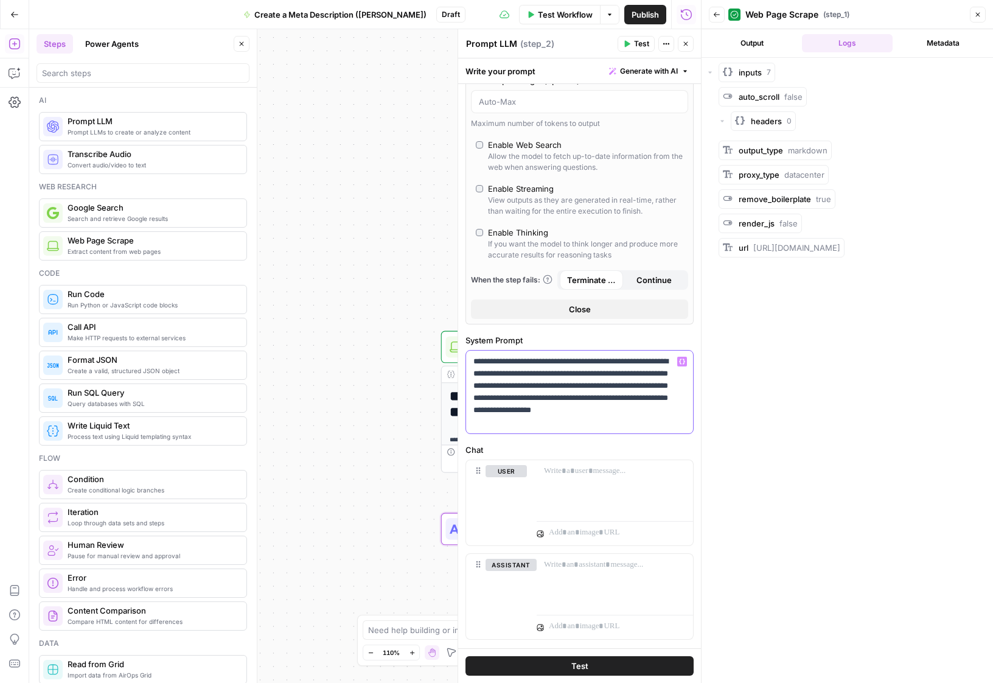
click at [578, 430] on div "**********" at bounding box center [579, 392] width 227 height 83
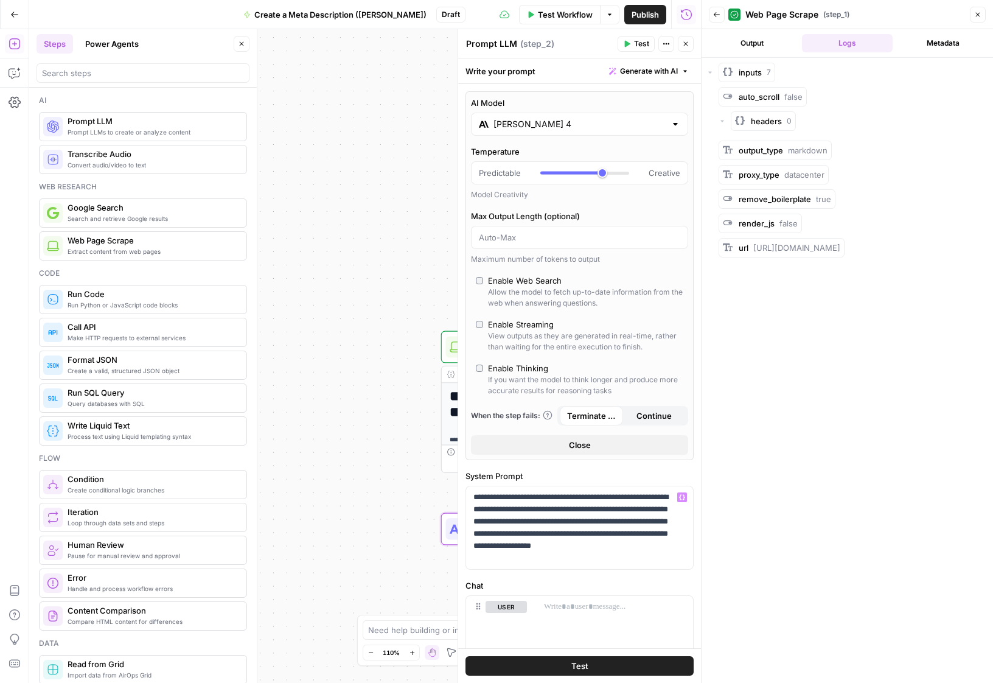
click at [594, 446] on button "Close" at bounding box center [579, 444] width 217 height 19
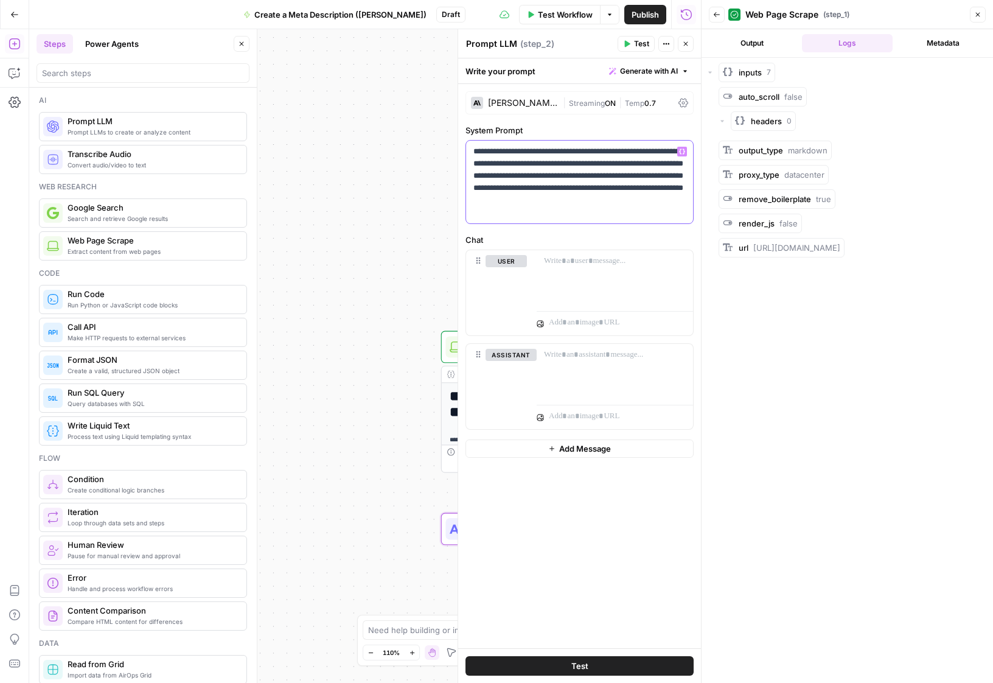
click at [622, 212] on p "**********" at bounding box center [580, 181] width 212 height 73
click at [601, 261] on p at bounding box center [615, 261] width 142 height 12
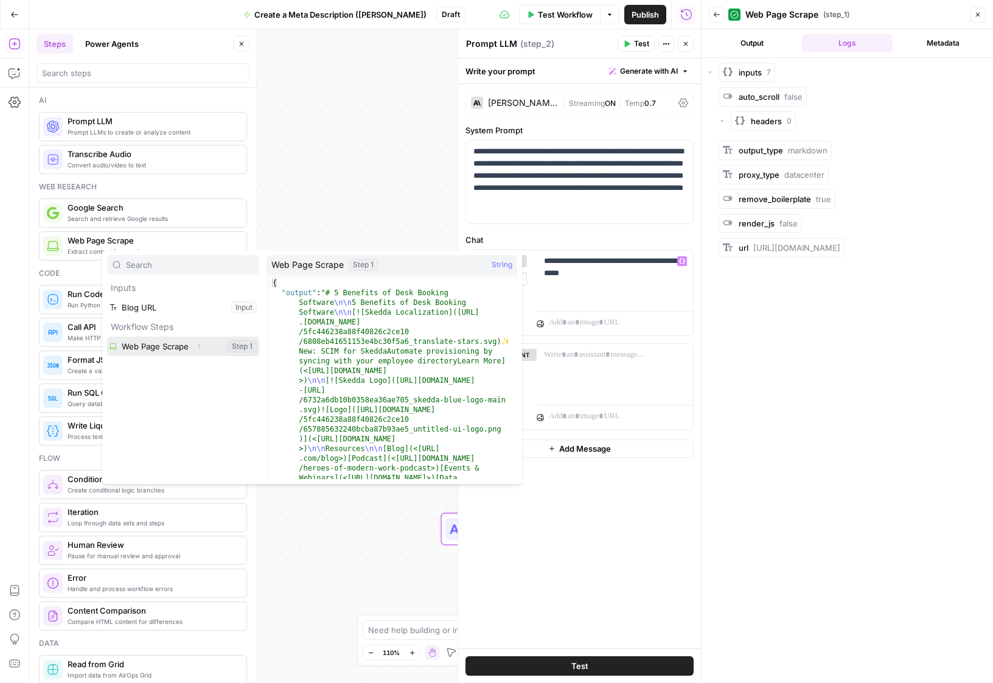
click at [141, 342] on button "Select variable Web Page Scrape" at bounding box center [183, 346] width 152 height 19
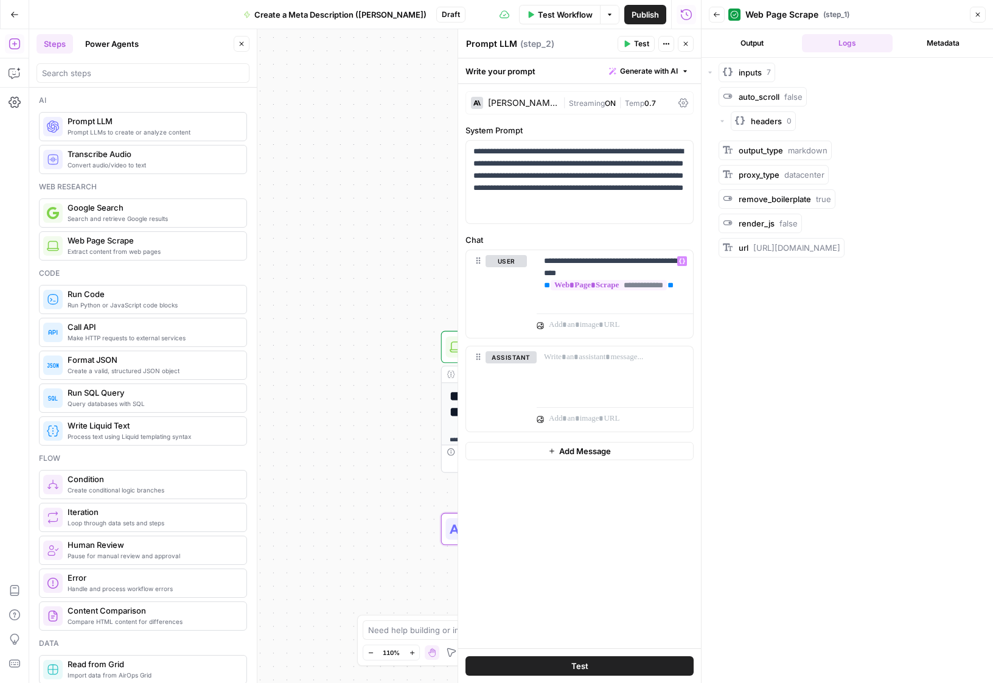
click at [628, 36] on button "Test" at bounding box center [636, 44] width 37 height 16
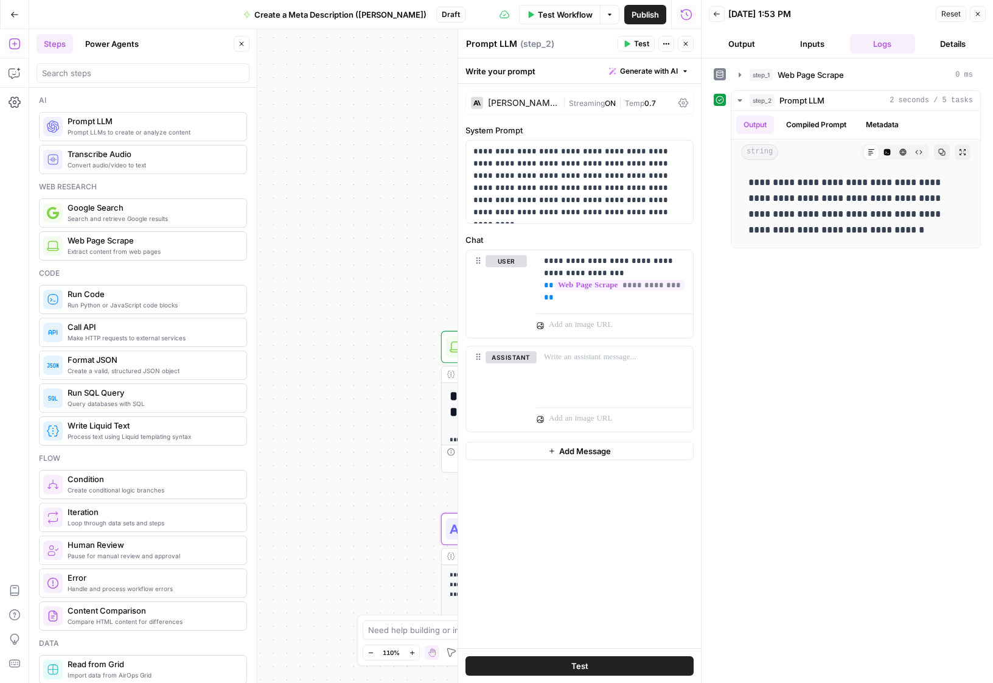
click at [626, 49] on button "Test" at bounding box center [636, 44] width 37 height 16
click at [980, 19] on button "Close" at bounding box center [978, 14] width 16 height 16
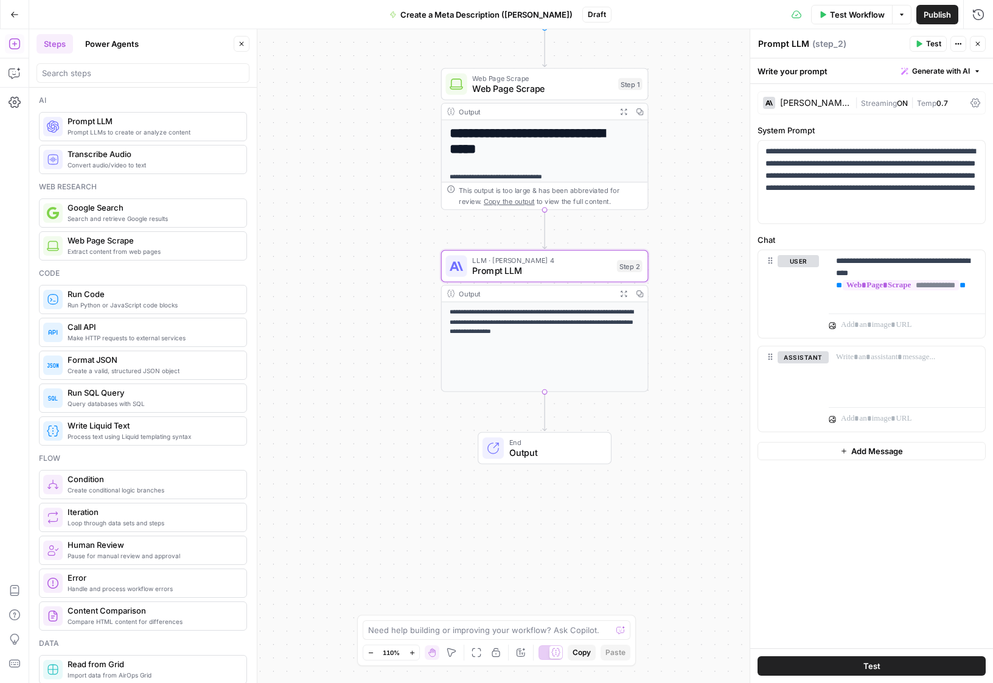
click at [852, 16] on span "Test Workflow" at bounding box center [857, 15] width 55 height 12
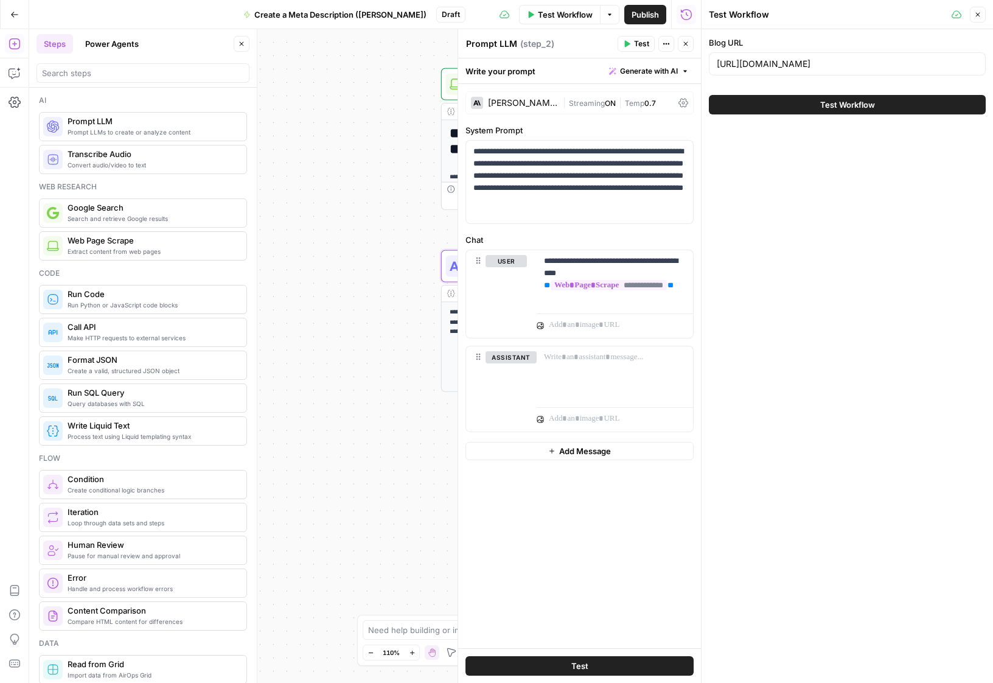
click at [895, 107] on button "Test Workflow" at bounding box center [847, 104] width 277 height 19
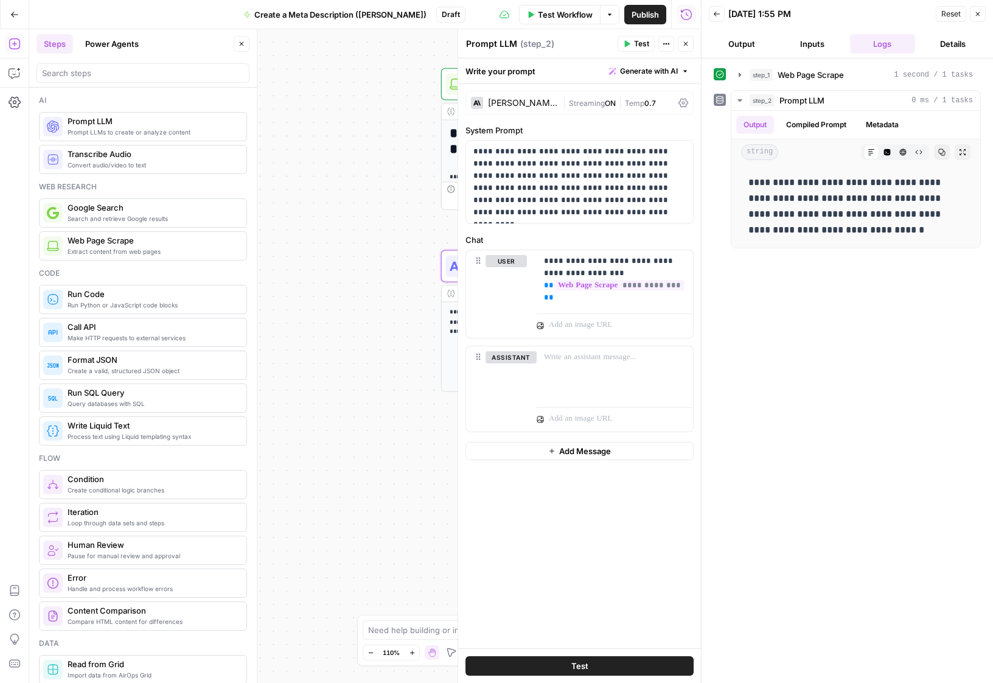
click at [975, 18] on button "Close" at bounding box center [978, 14] width 16 height 16
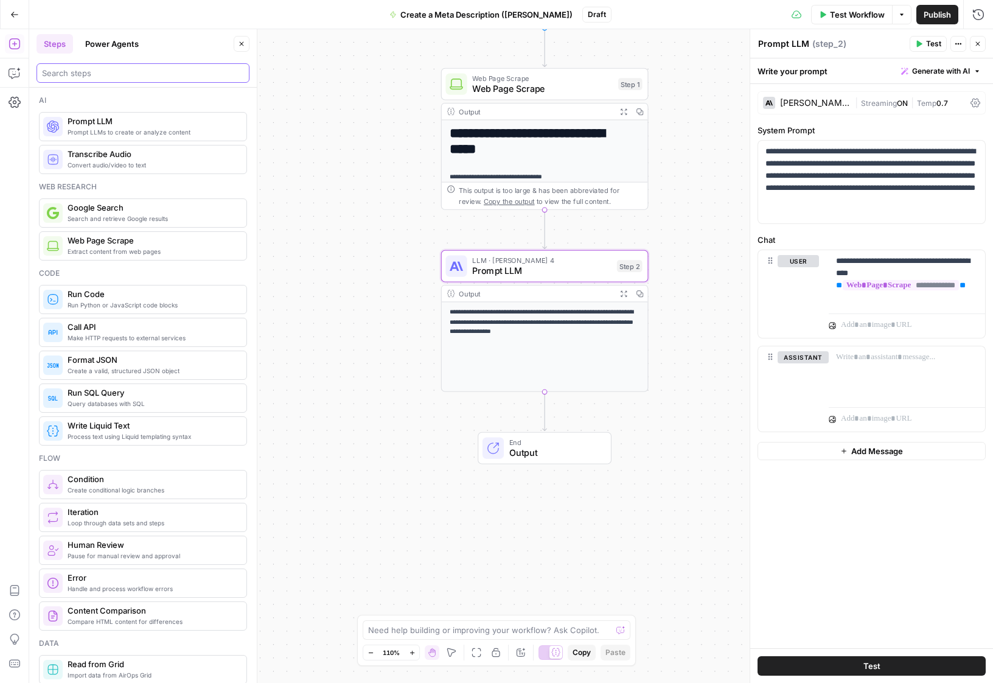
click at [151, 75] on input "search" at bounding box center [143, 73] width 202 height 12
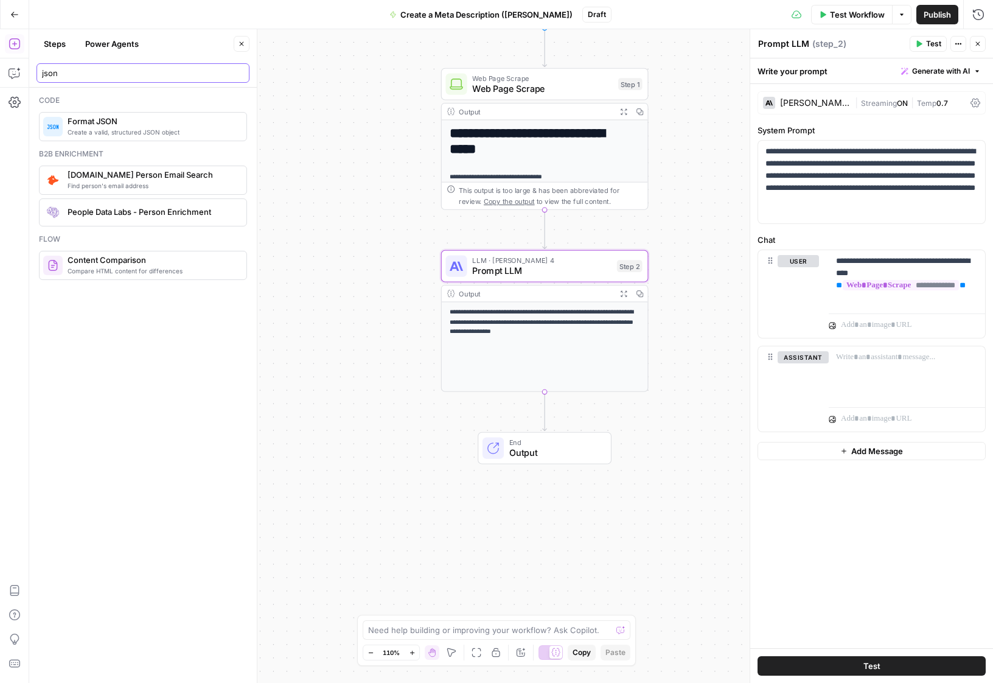
type input "json"
click at [137, 122] on span "Format JSON" at bounding box center [152, 121] width 169 height 12
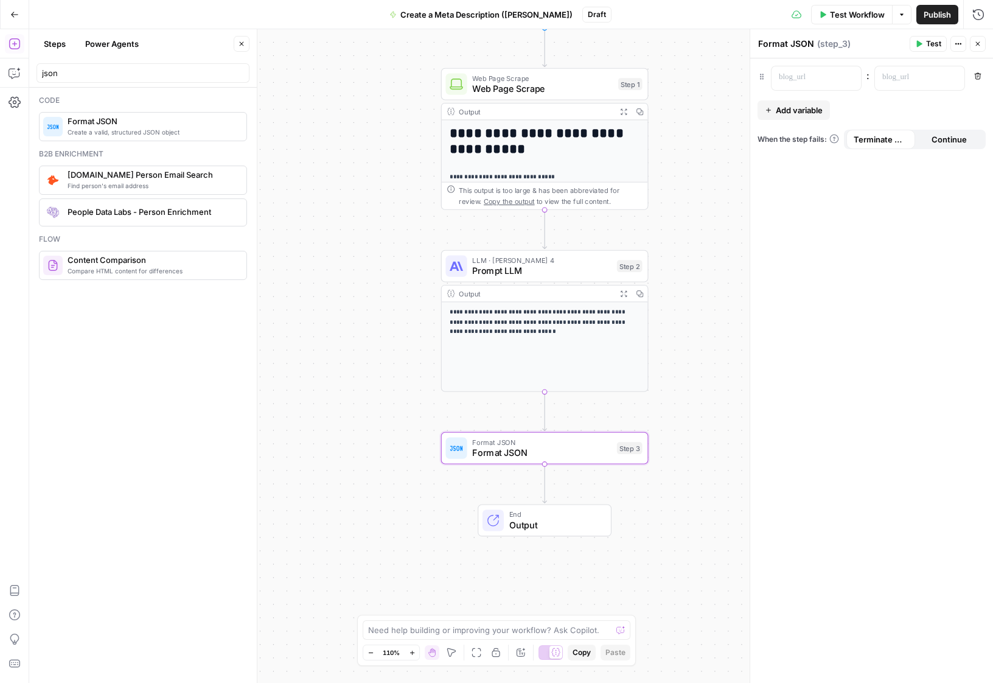
click at [801, 90] on div at bounding box center [816, 78] width 91 height 25
click at [804, 81] on p at bounding box center [806, 77] width 55 height 12
click at [905, 78] on p at bounding box center [910, 77] width 55 height 12
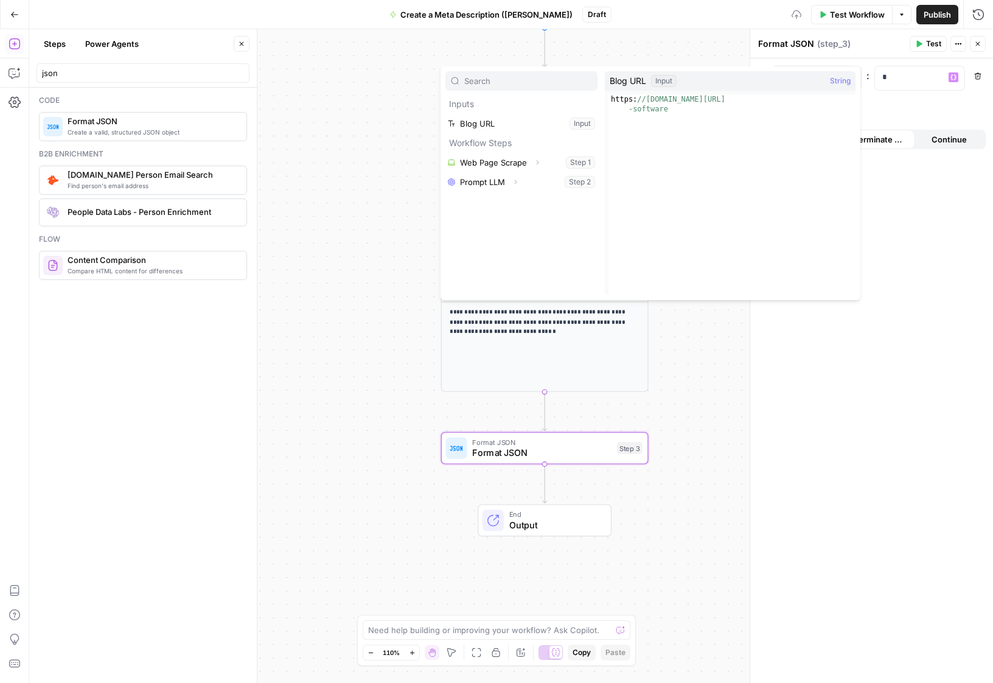
click at [624, 83] on span "Blog URL" at bounding box center [628, 81] width 37 height 12
click at [510, 116] on button "Select variable Blog URL" at bounding box center [522, 123] width 152 height 19
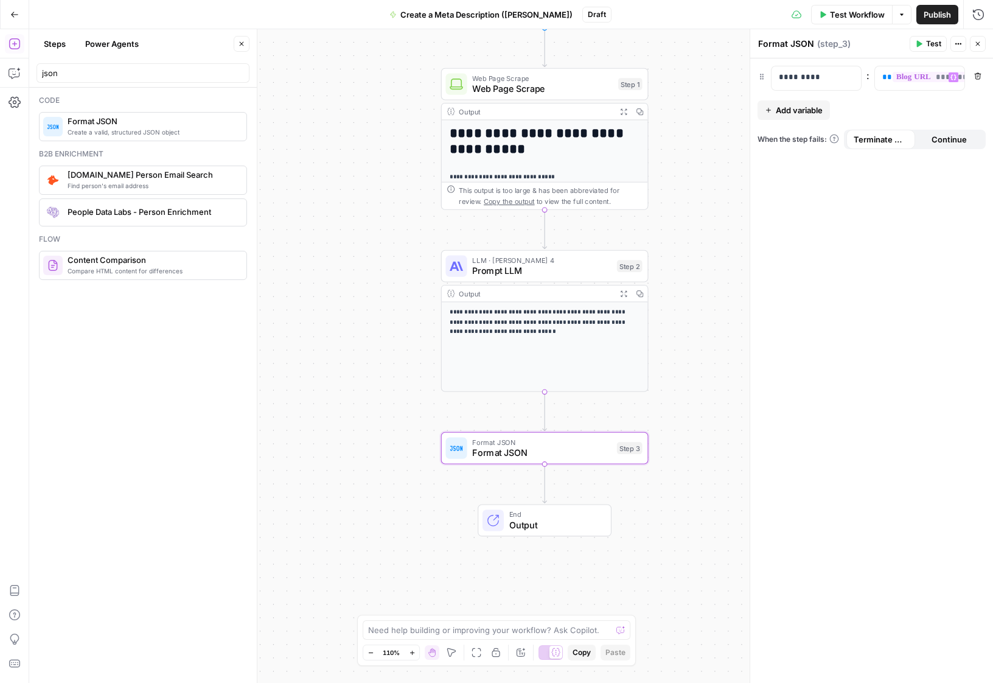
click at [802, 107] on span "Add variable" at bounding box center [799, 110] width 47 height 12
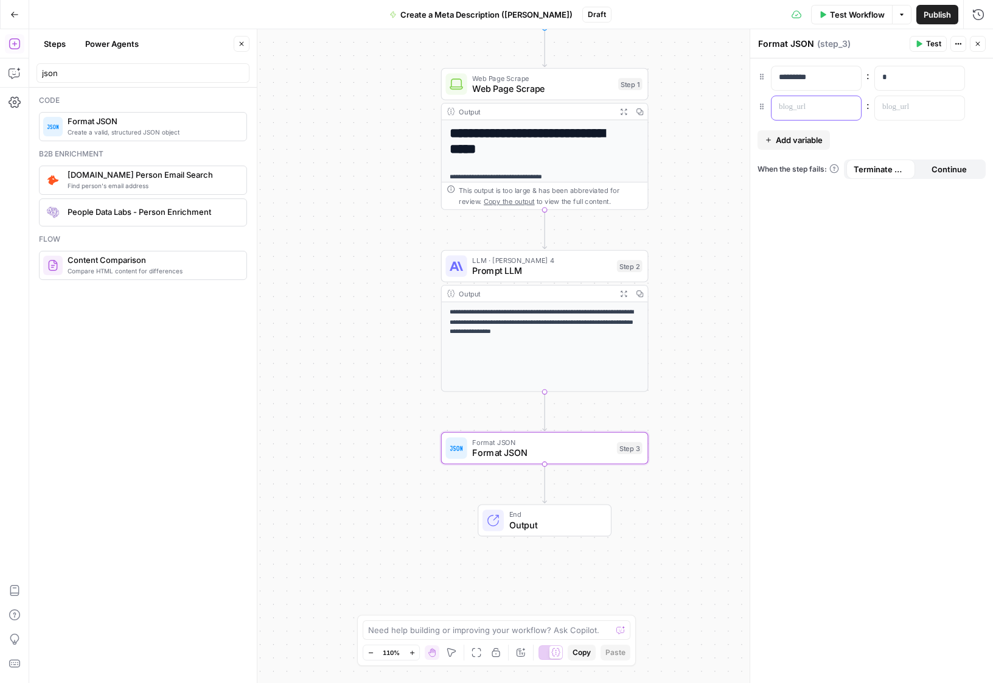
click at [808, 114] on div at bounding box center [807, 108] width 70 height 24
click at [940, 103] on div at bounding box center [910, 108] width 70 height 24
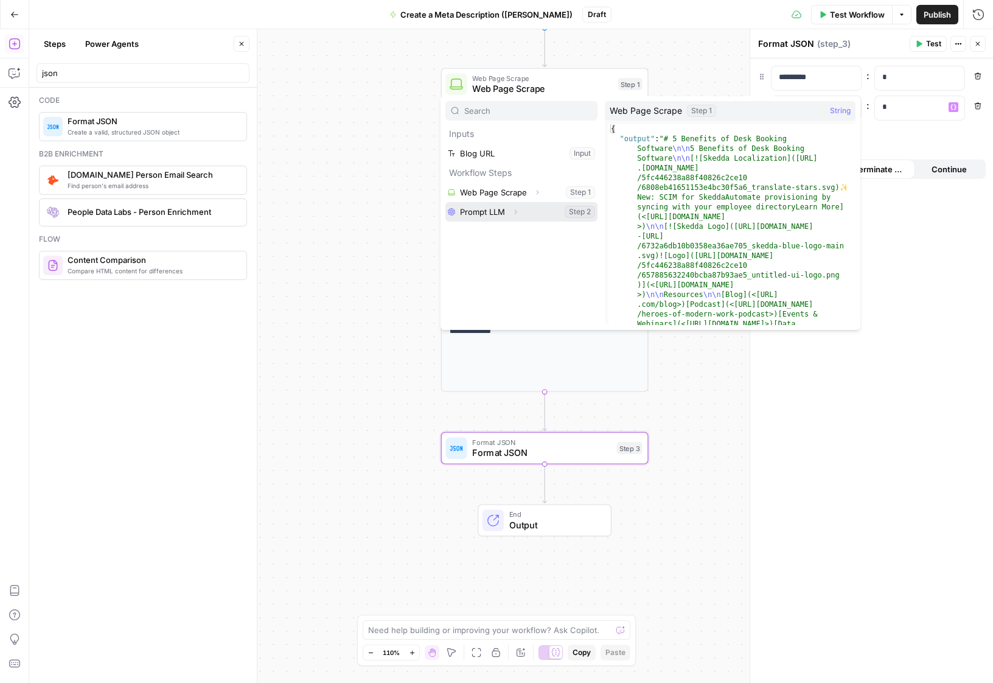
click at [508, 208] on button "Expand" at bounding box center [516, 212] width 16 height 16
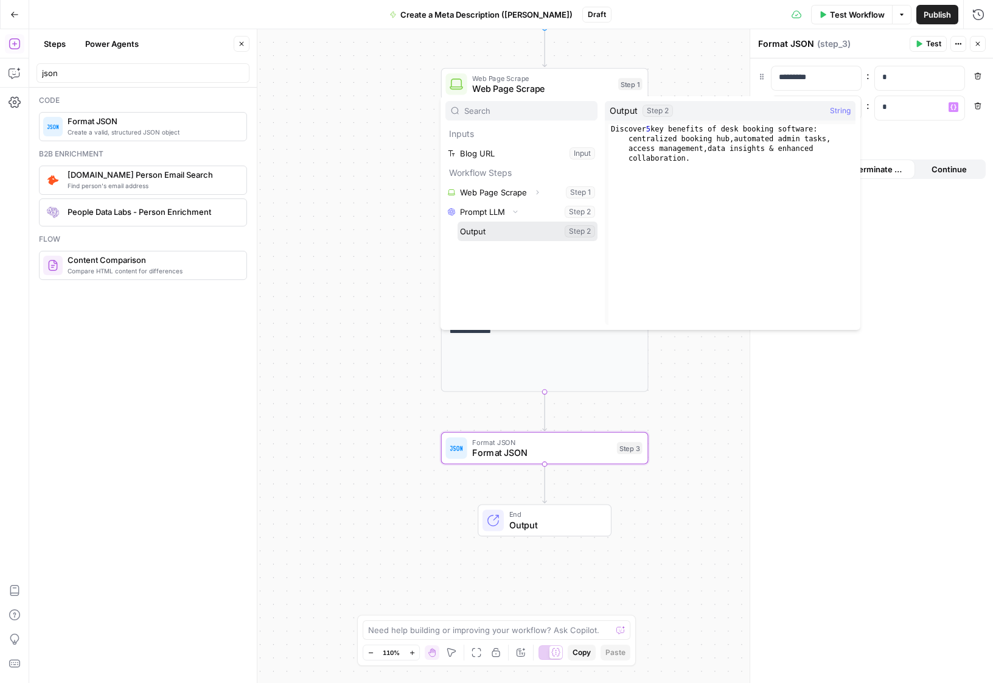
click at [520, 230] on button "Select variable Output" at bounding box center [528, 231] width 140 height 19
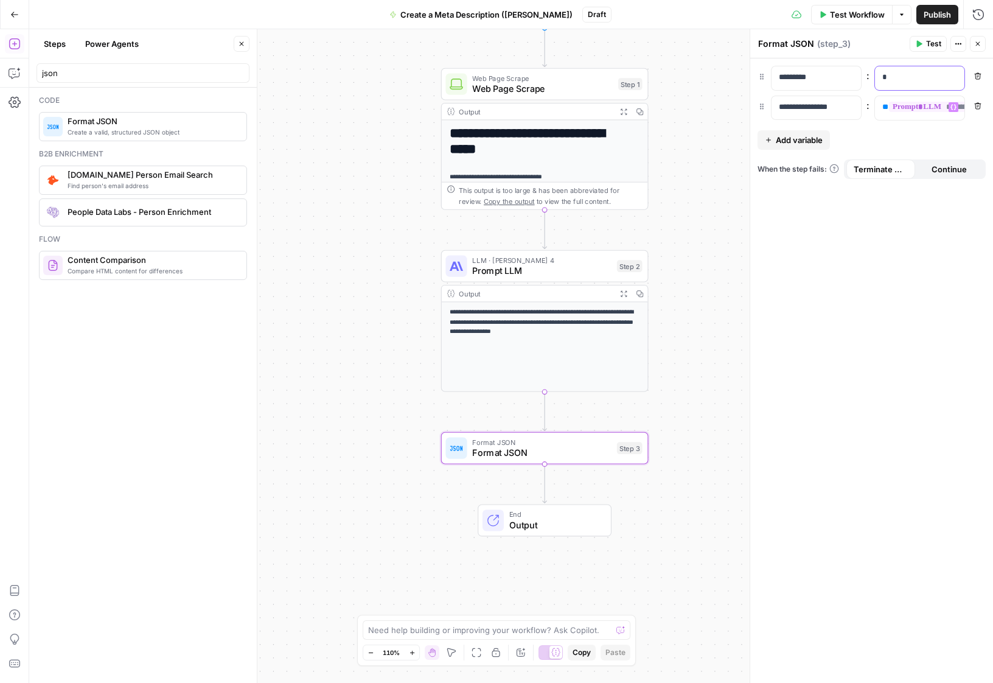
click at [912, 79] on p "*" at bounding box center [910, 77] width 55 height 12
click at [924, 78] on p "*" at bounding box center [910, 77] width 55 height 12
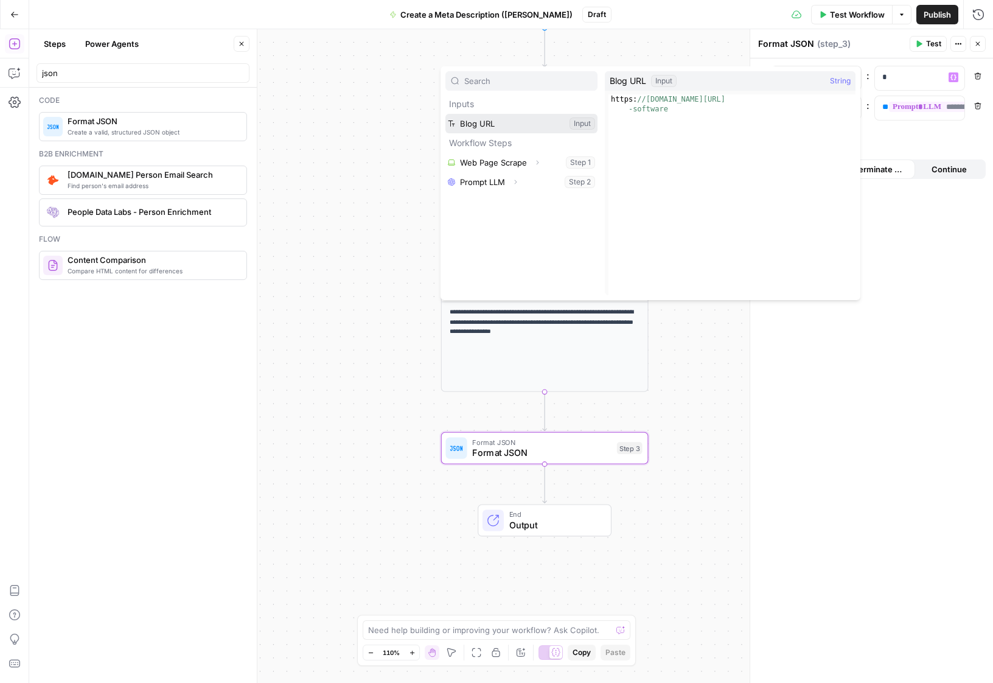
click at [500, 124] on button "Select variable Blog URL" at bounding box center [522, 123] width 152 height 19
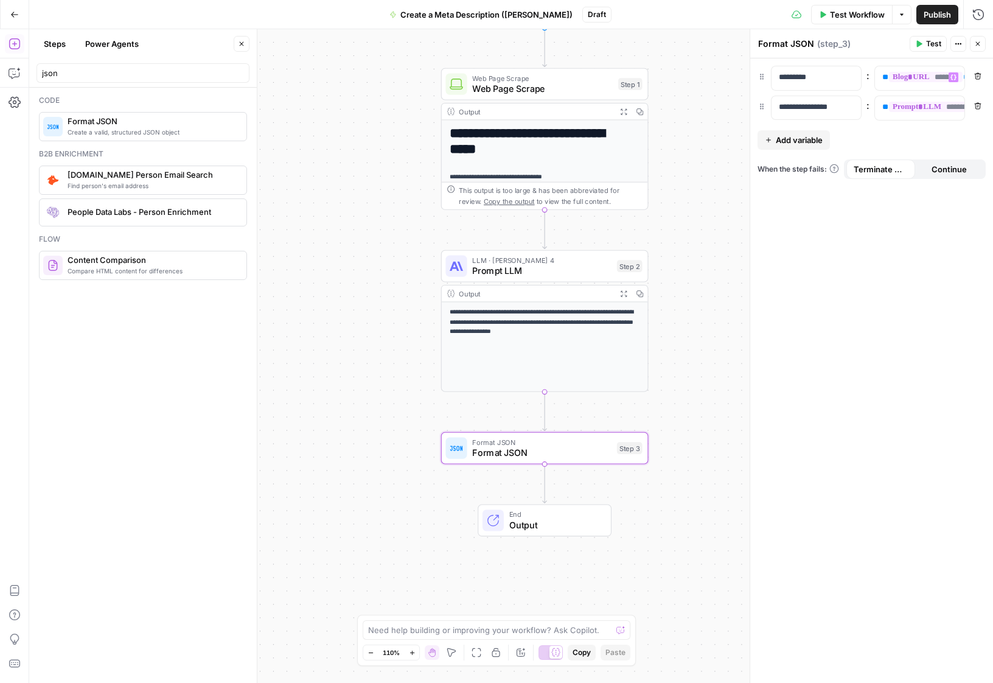
click at [769, 288] on div "**********" at bounding box center [872, 370] width 243 height 625
click at [867, 19] on span "Test Workflow" at bounding box center [857, 15] width 55 height 12
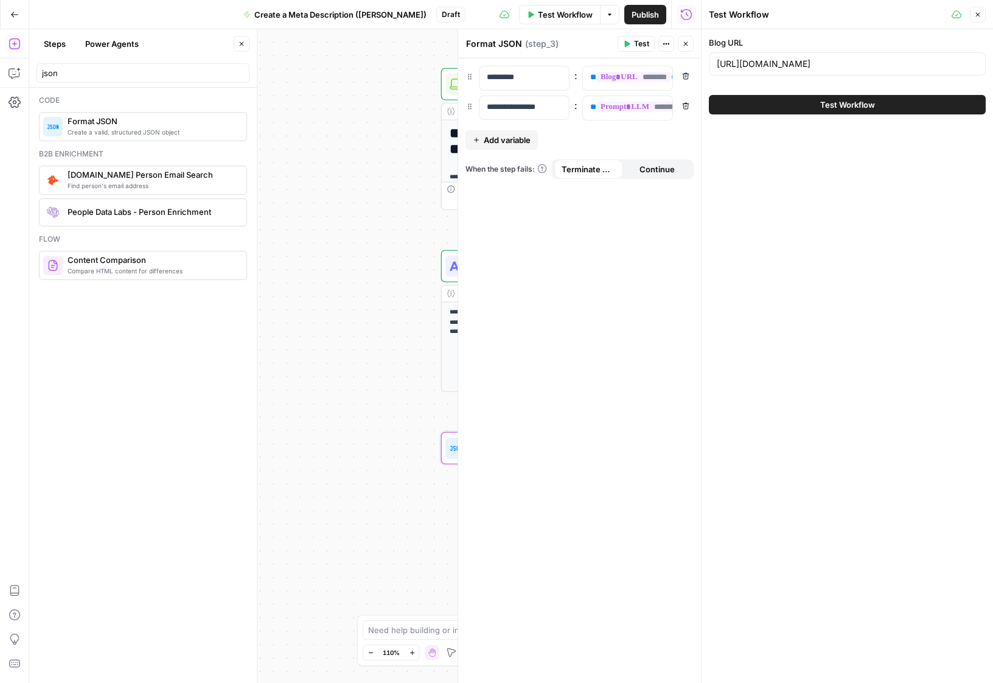
click at [854, 103] on span "Test Workflow" at bounding box center [848, 105] width 55 height 12
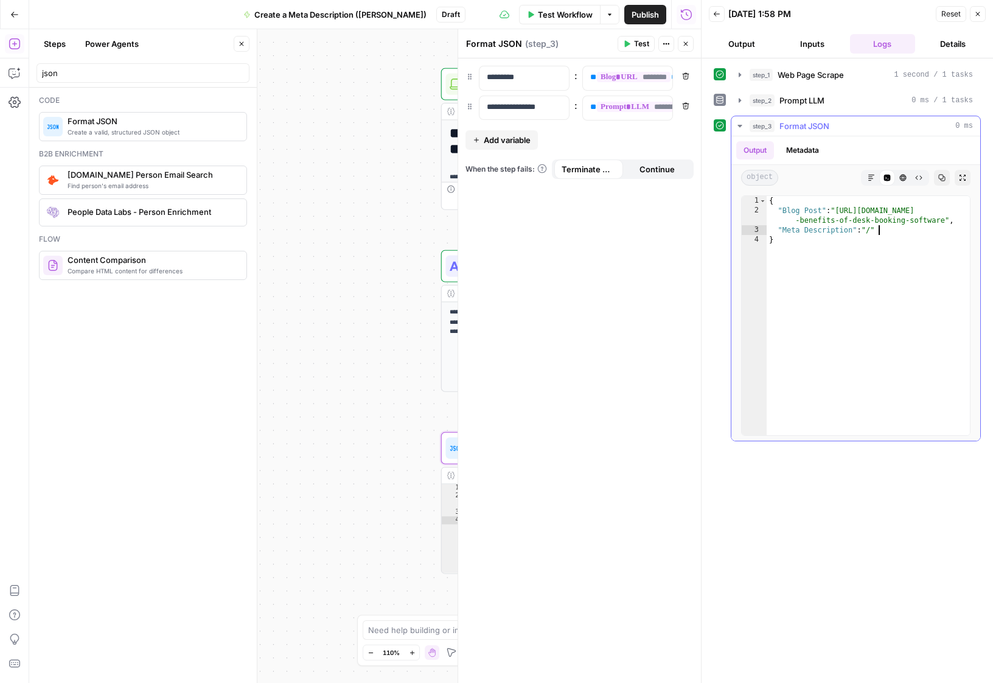
click at [889, 233] on div "{ "Blog Post" : "[URL][DOMAIN_NAME] -benefits-of-desk-booking-software" , "Meta…" at bounding box center [868, 325] width 203 height 259
click at [886, 208] on div "{ "Blog Post" : "[URL][DOMAIN_NAME] -benefits-of-desk-booking-software" , "Meta…" at bounding box center [868, 325] width 203 height 259
click at [913, 225] on div "{ "Blog Post" : "[URL][DOMAIN_NAME] -benefits-of-desk-booking-software" , "Meta…" at bounding box center [868, 325] width 203 height 259
click at [914, 229] on div "{ "Blog Post" : "[URL][DOMAIN_NAME] -benefits-of-desk-booking-software" , "Meta…" at bounding box center [868, 325] width 203 height 259
type textarea "**********"
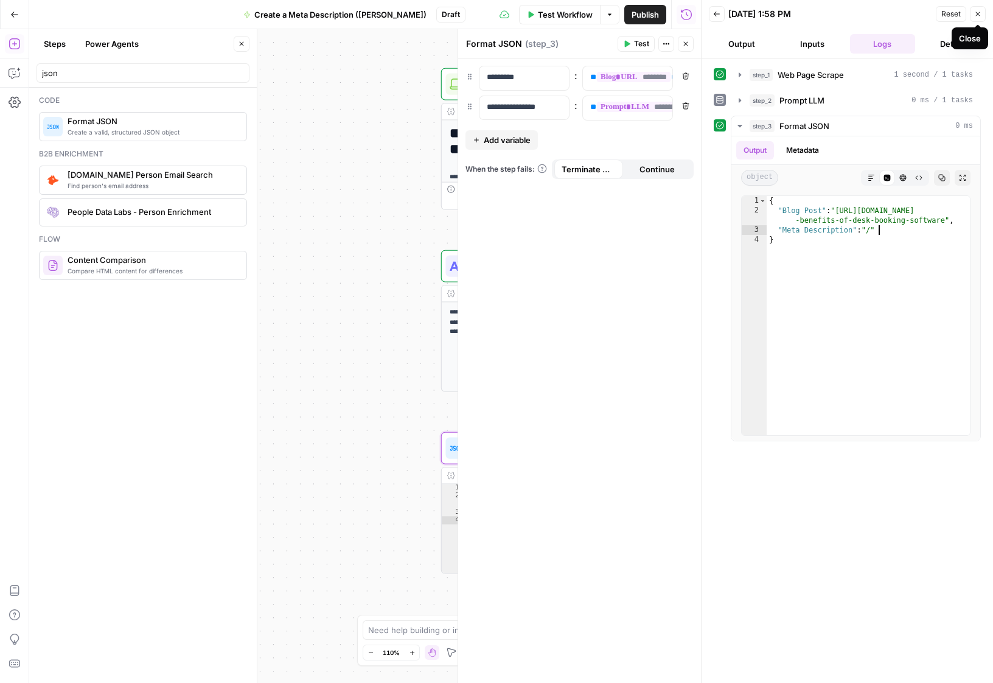
click at [979, 16] on icon "button" at bounding box center [978, 14] width 4 height 4
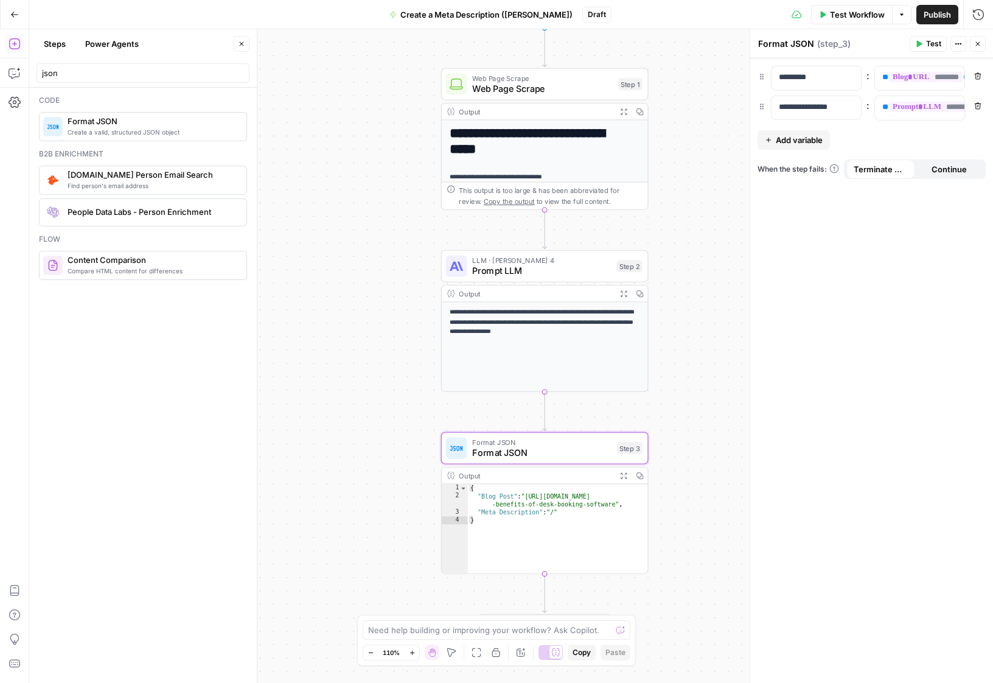
click at [572, 443] on span "Format JSON" at bounding box center [541, 441] width 139 height 11
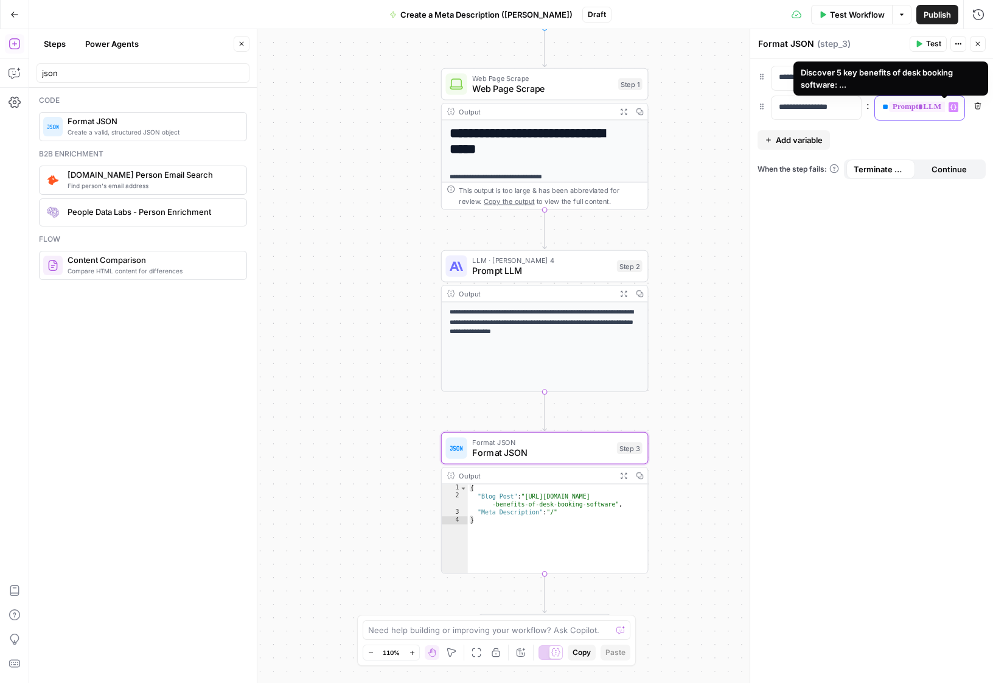
click at [933, 111] on span "**********" at bounding box center [939, 107] width 100 height 10
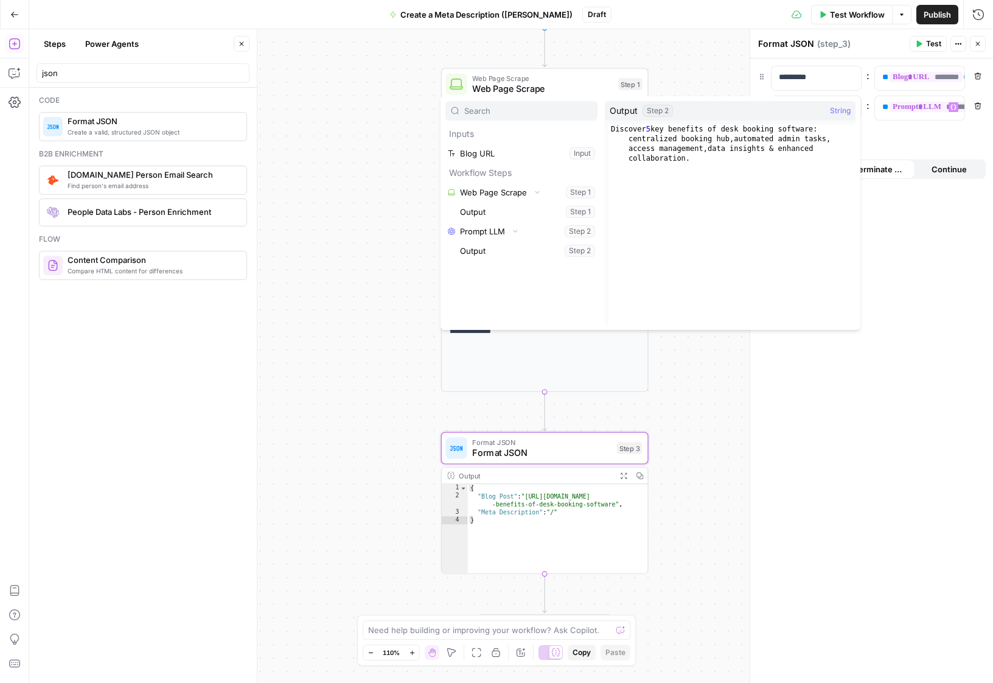
type textarea "**********"
click at [671, 144] on div "Discover 5 key benefits of desk booking software: centralized booking hub , aut…" at bounding box center [732, 263] width 247 height 279
click at [543, 254] on button "Select variable Output" at bounding box center [528, 250] width 140 height 19
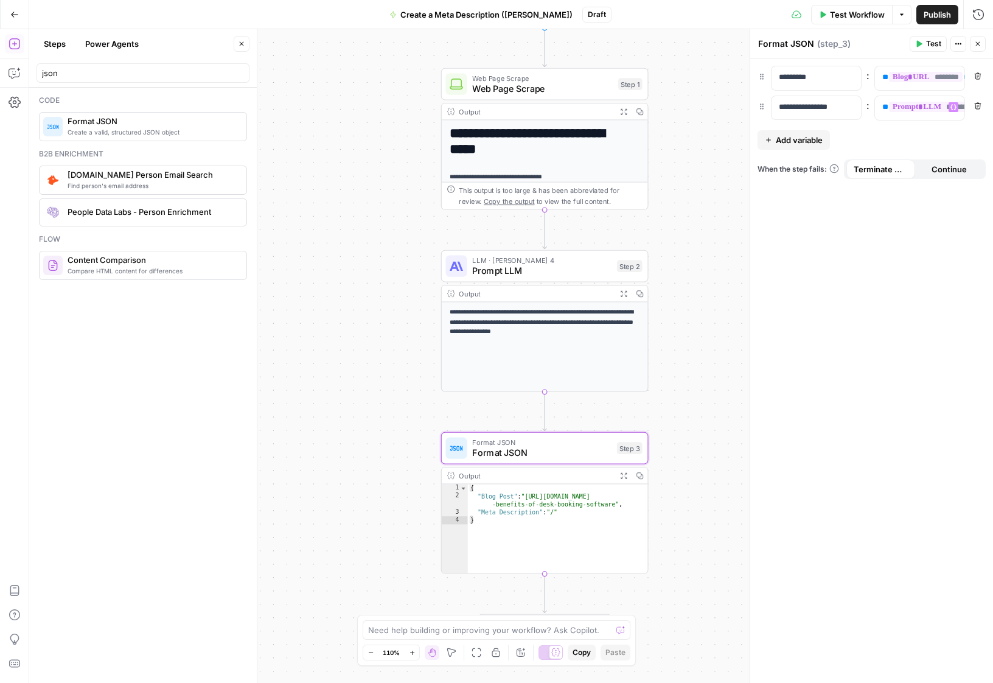
click at [887, 15] on button "Test Workflow" at bounding box center [852, 14] width 82 height 19
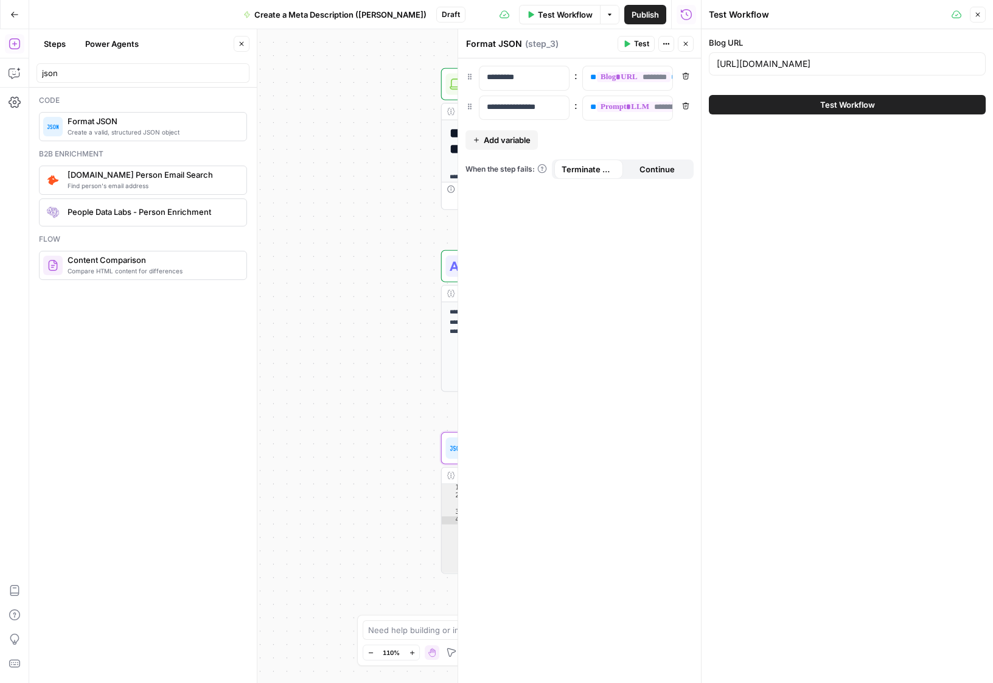
click at [829, 104] on span "Test Workflow" at bounding box center [848, 105] width 55 height 12
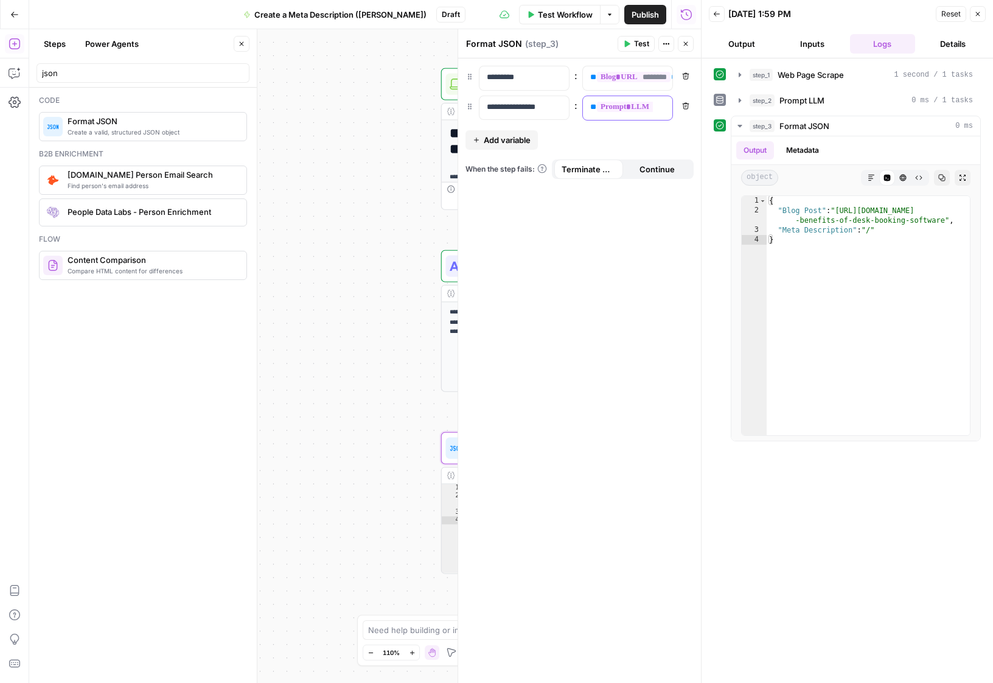
click at [643, 104] on span "**********" at bounding box center [647, 107] width 100 height 10
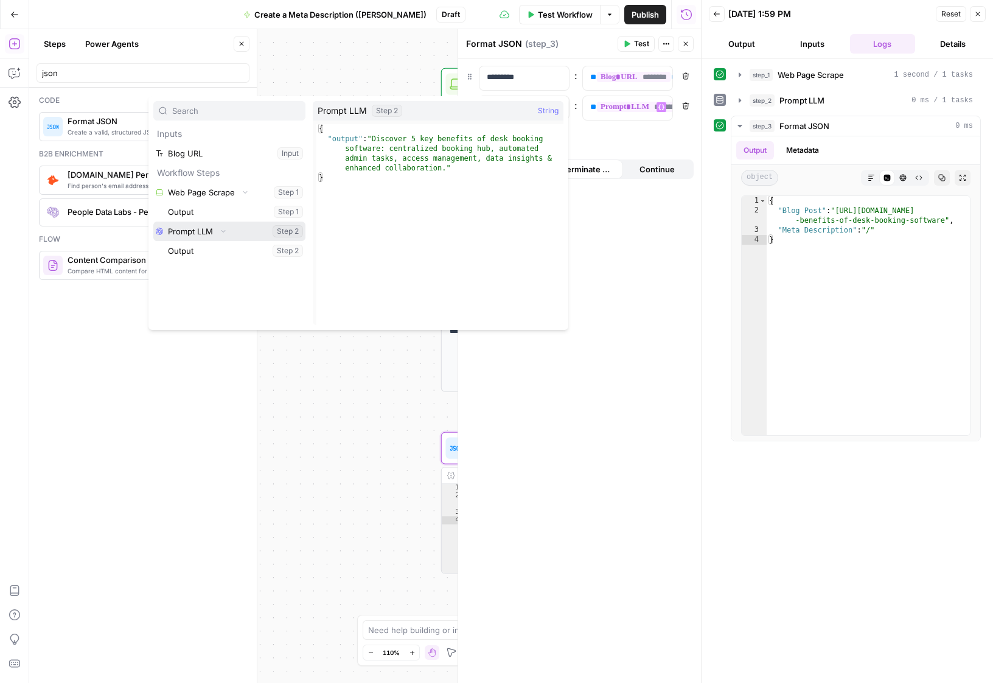
click at [206, 225] on button "Select variable Prompt LLM" at bounding box center [229, 231] width 152 height 19
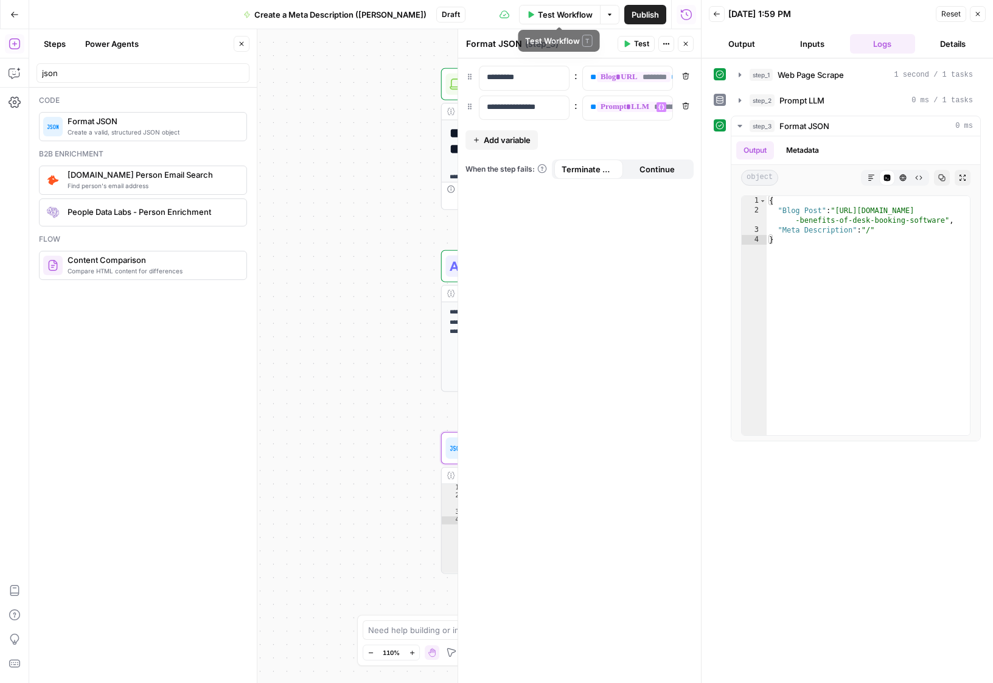
click at [574, 16] on span "Test Workflow" at bounding box center [565, 15] width 55 height 12
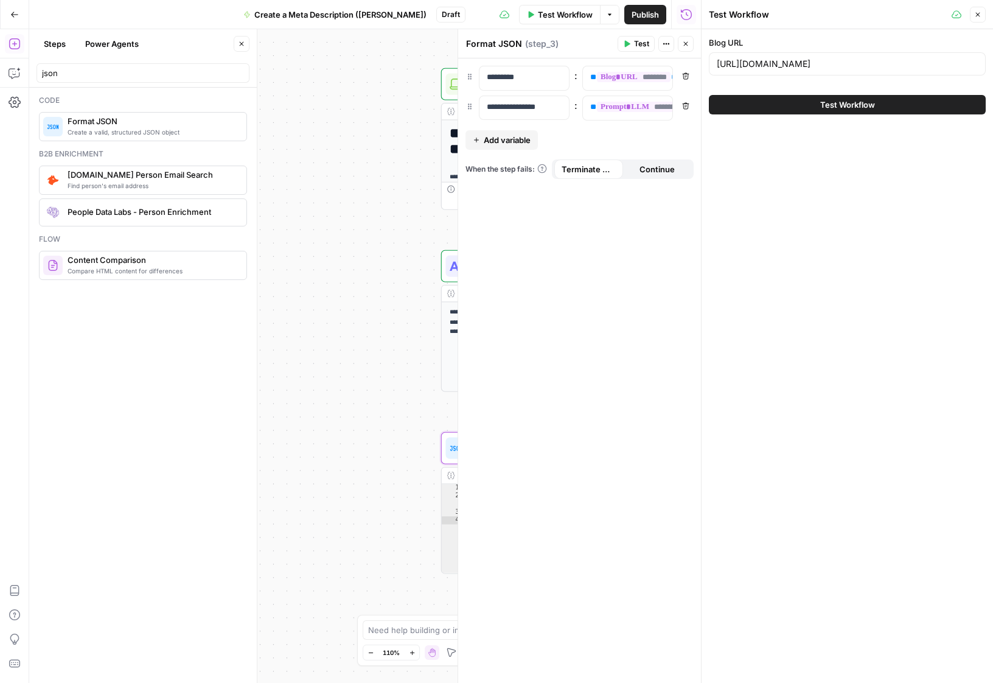
click at [778, 104] on button "Test Workflow" at bounding box center [847, 104] width 277 height 19
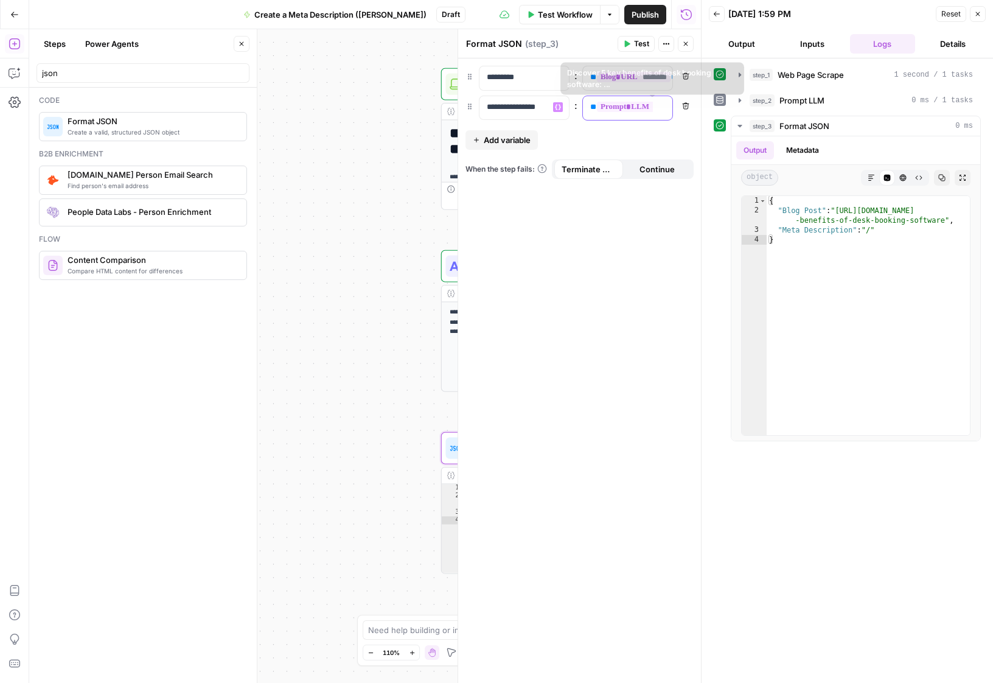
click at [628, 114] on div "**********" at bounding box center [618, 108] width 70 height 24
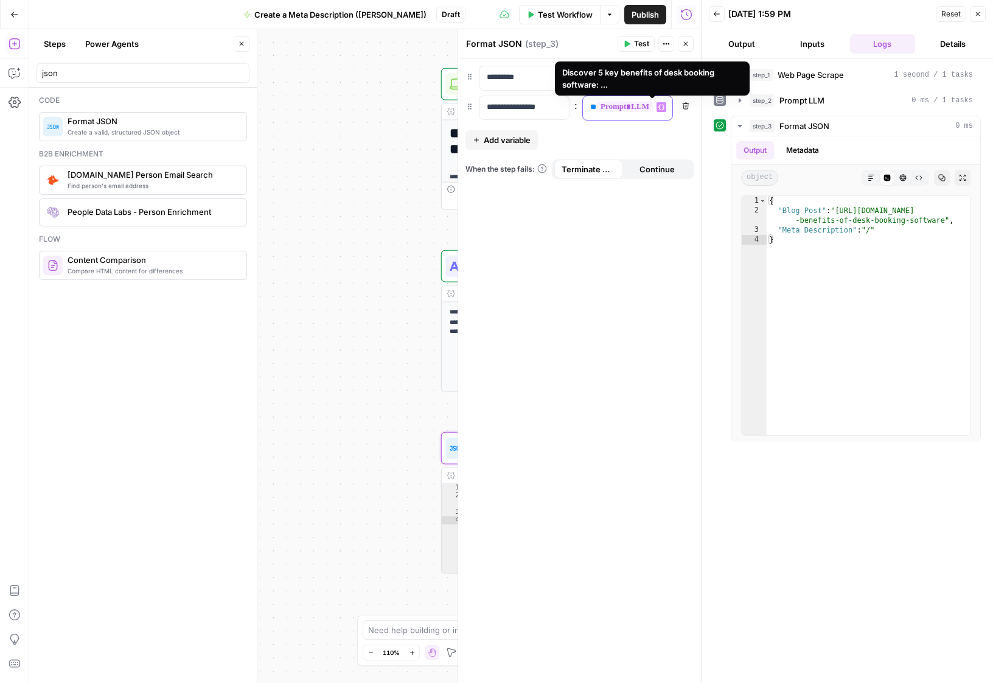
click at [631, 109] on span "**********" at bounding box center [647, 107] width 100 height 10
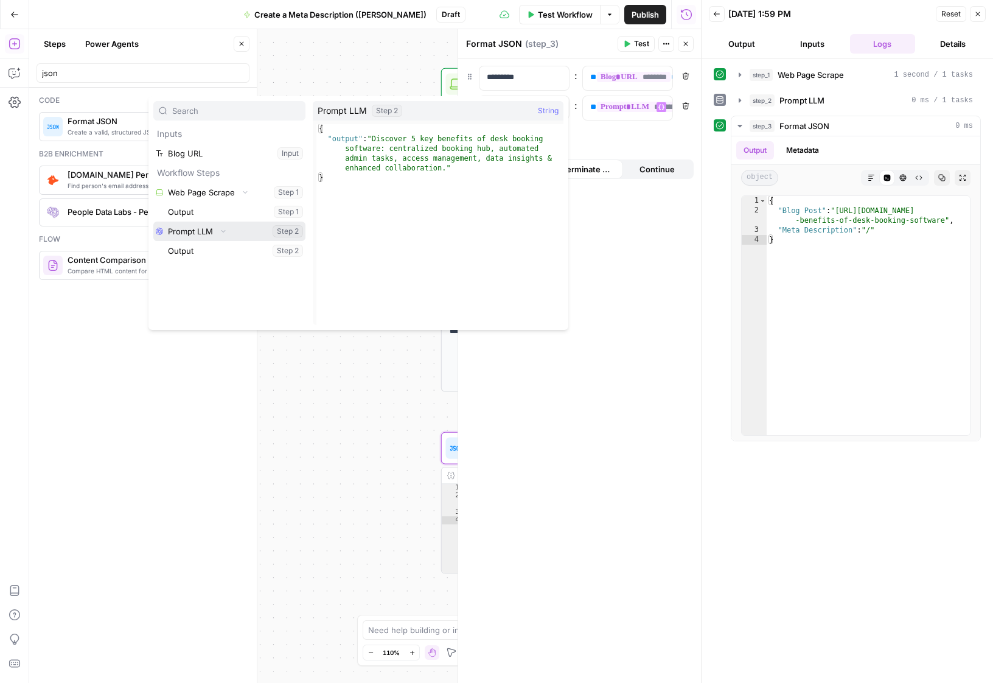
click at [251, 231] on button "Select variable Prompt LLM" at bounding box center [229, 231] width 152 height 19
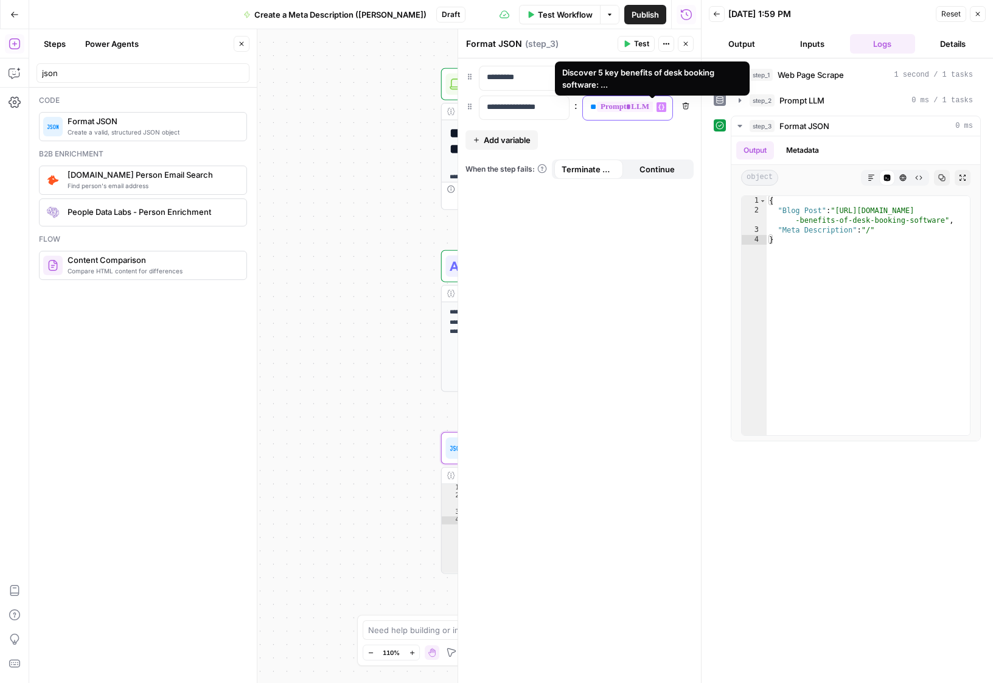
click at [625, 109] on span "**********" at bounding box center [647, 107] width 100 height 10
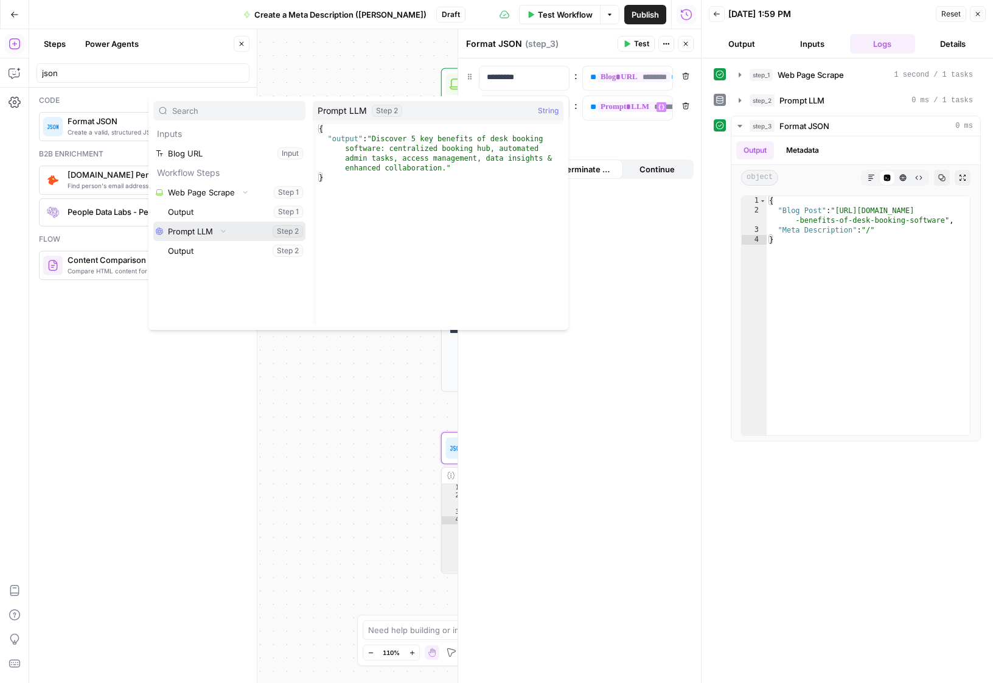
click at [225, 234] on icon "button" at bounding box center [223, 230] width 7 height 7
click at [225, 234] on icon "button" at bounding box center [223, 231] width 8 height 8
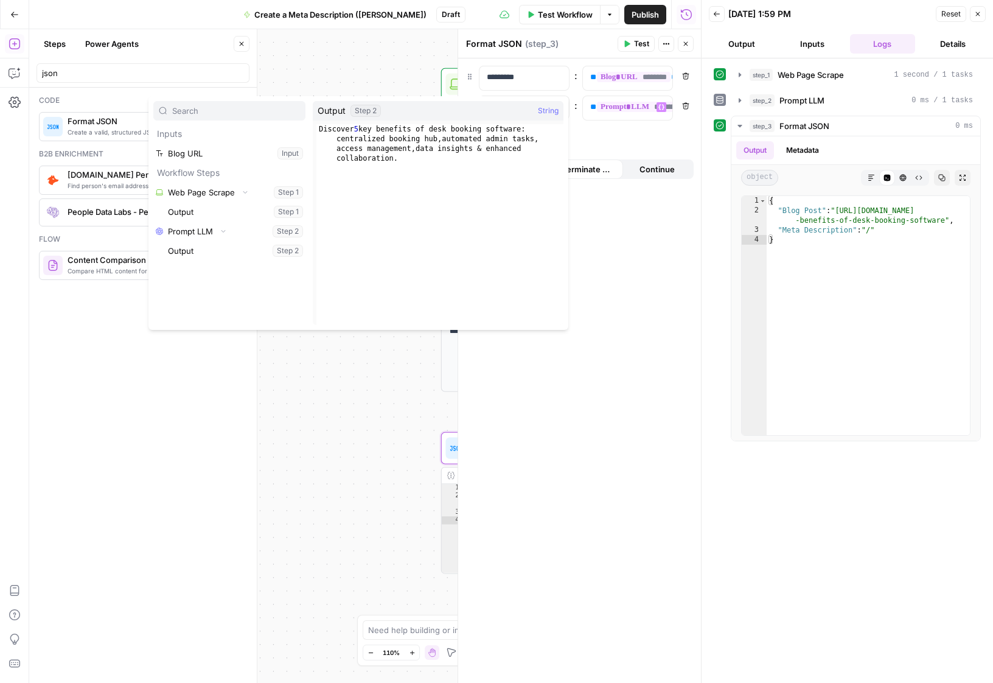
click at [183, 257] on button "Select variable Output" at bounding box center [236, 250] width 140 height 19
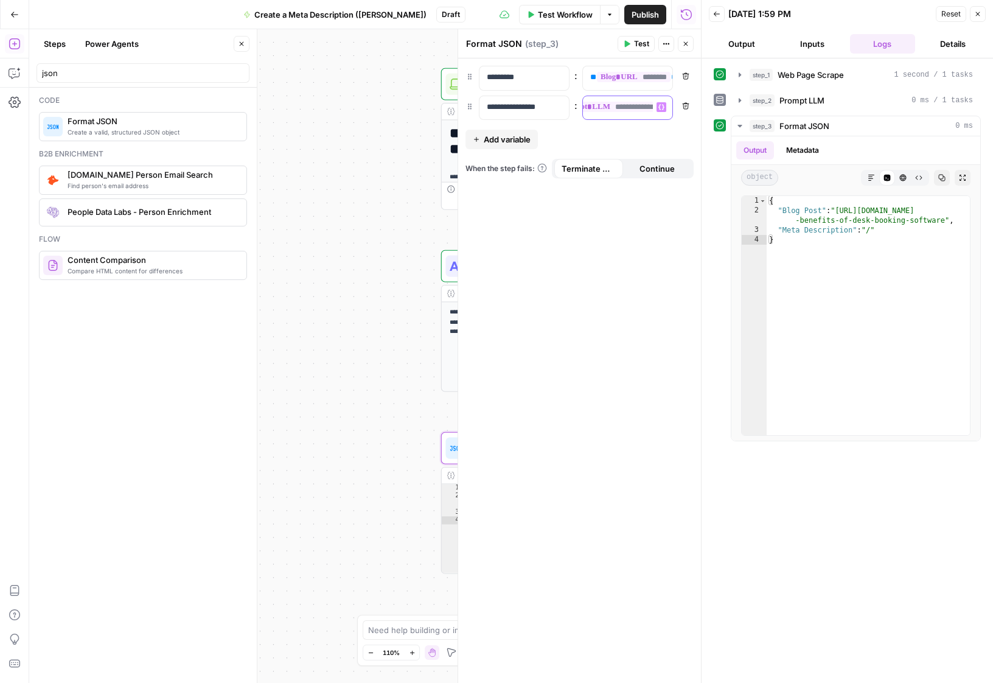
scroll to position [0, 62]
click at [637, 41] on div "Publish P" at bounding box center [645, 41] width 40 height 12
click at [579, 46] on div "Format JSON Format JSON ( step_3 )" at bounding box center [540, 43] width 149 height 13
click at [622, 43] on button "Test" at bounding box center [636, 44] width 37 height 16
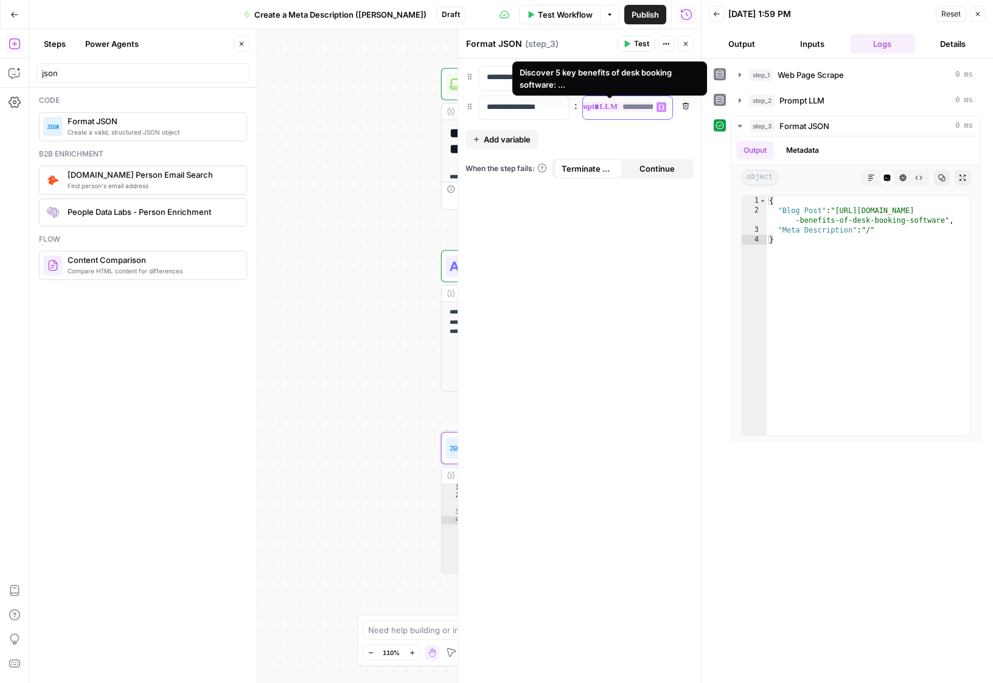
click at [631, 103] on span "**********" at bounding box center [616, 107] width 100 height 10
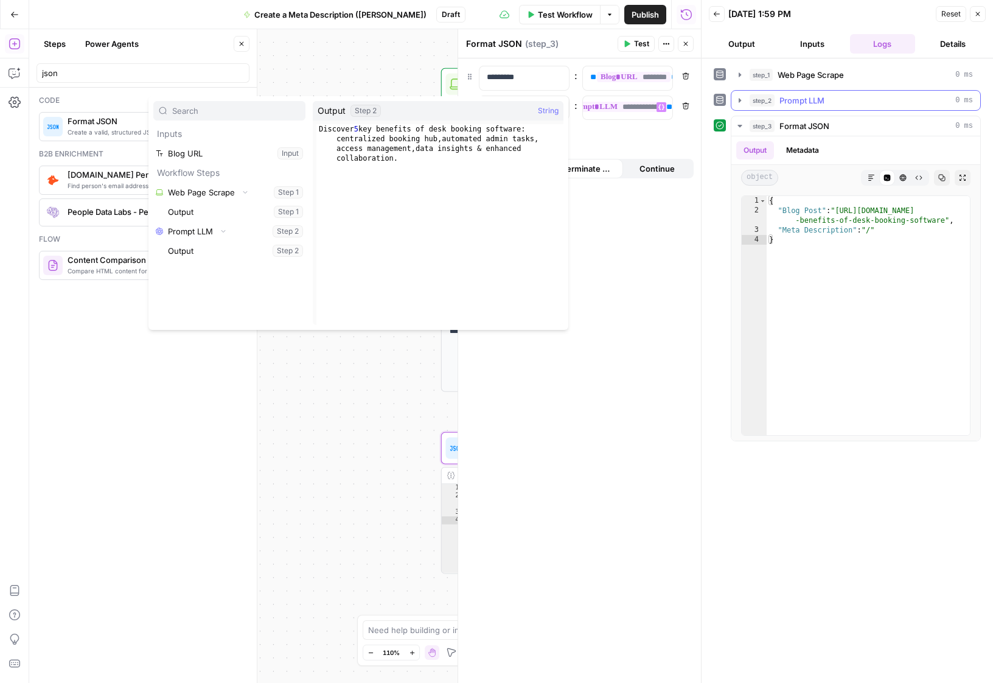
click at [822, 95] on span "Prompt LLM" at bounding box center [802, 100] width 45 height 12
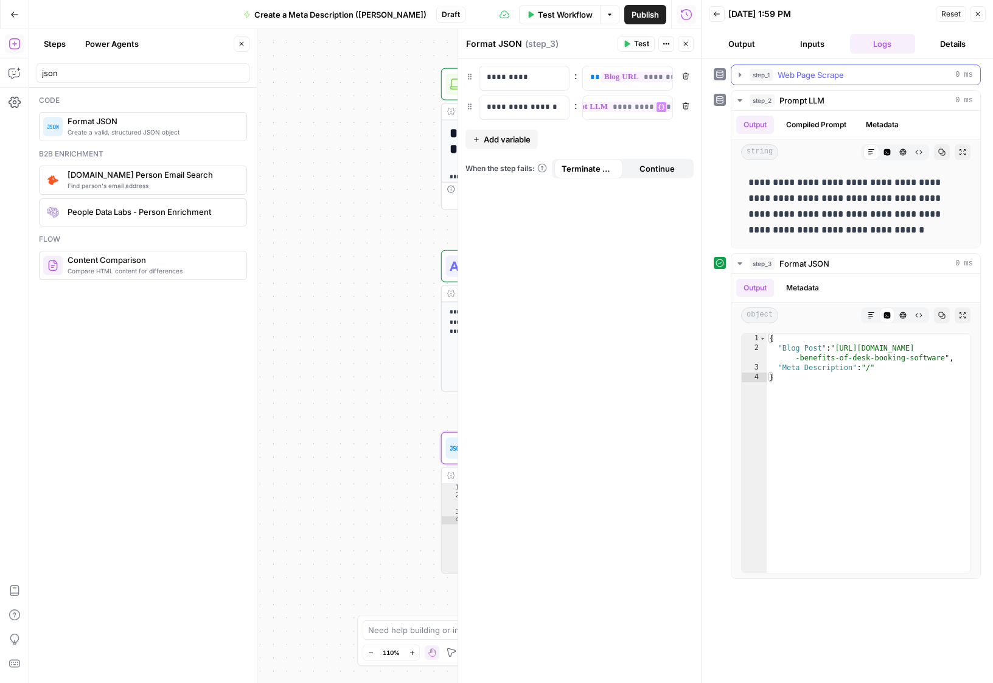
click at [826, 79] on span "Web Page Scrape" at bounding box center [811, 75] width 66 height 12
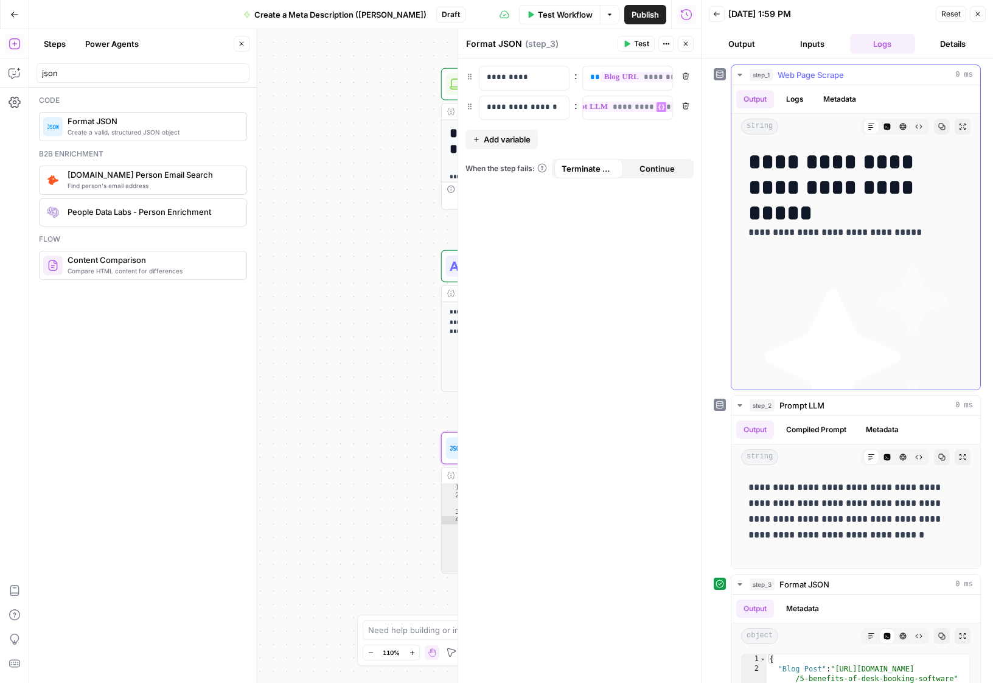
click at [826, 79] on span "Web Page Scrape" at bounding box center [811, 75] width 66 height 12
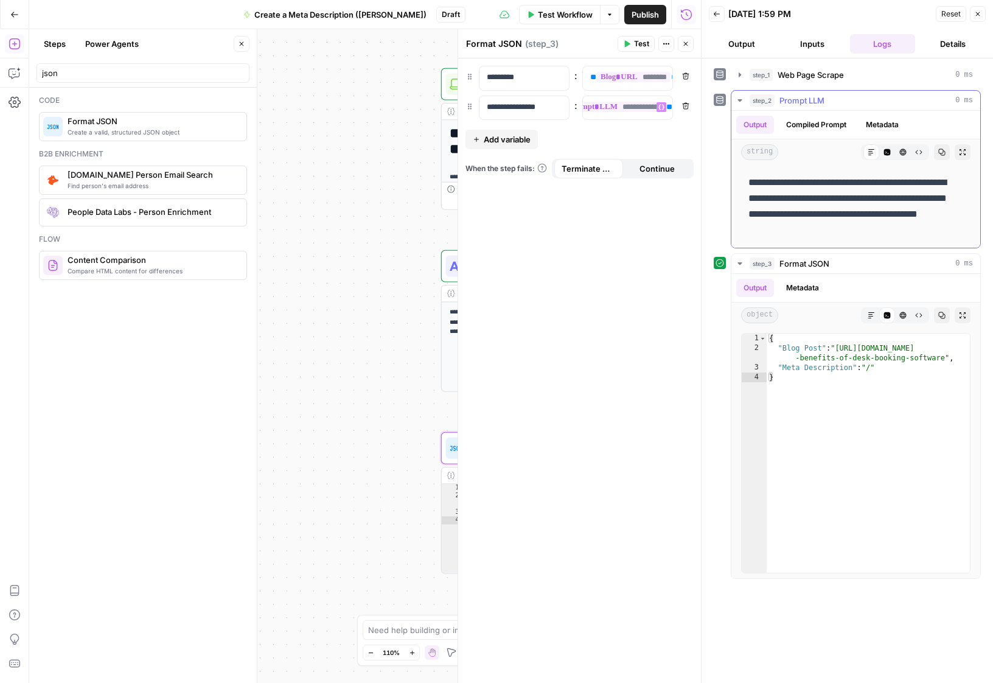
click at [827, 103] on div "step_2 Prompt LLM 0 ms" at bounding box center [861, 100] width 223 height 12
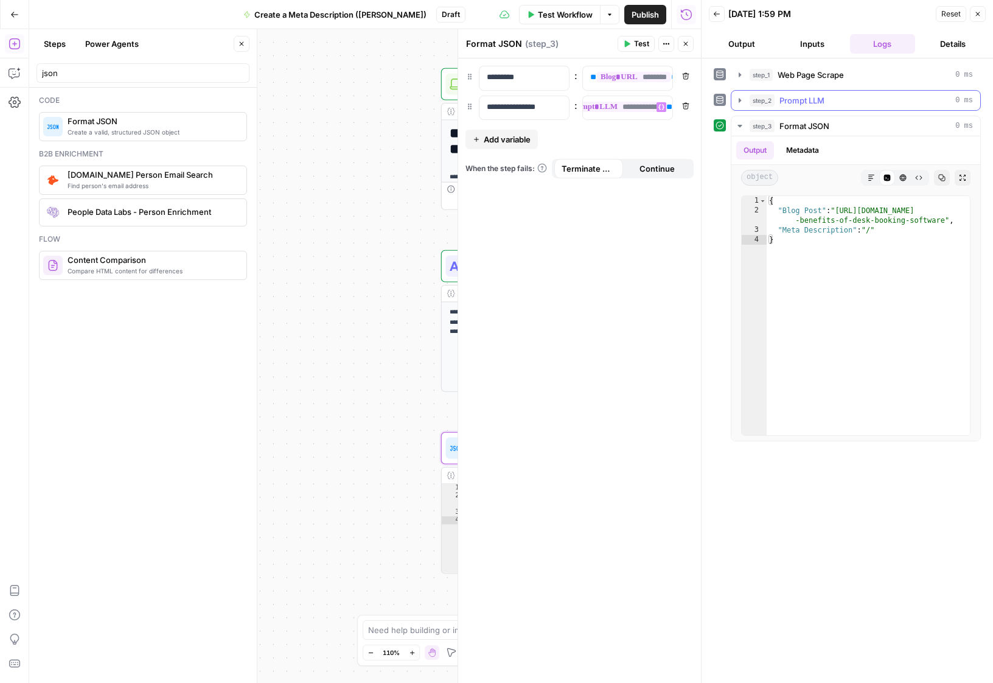
click at [810, 104] on span "Prompt LLM" at bounding box center [802, 100] width 45 height 12
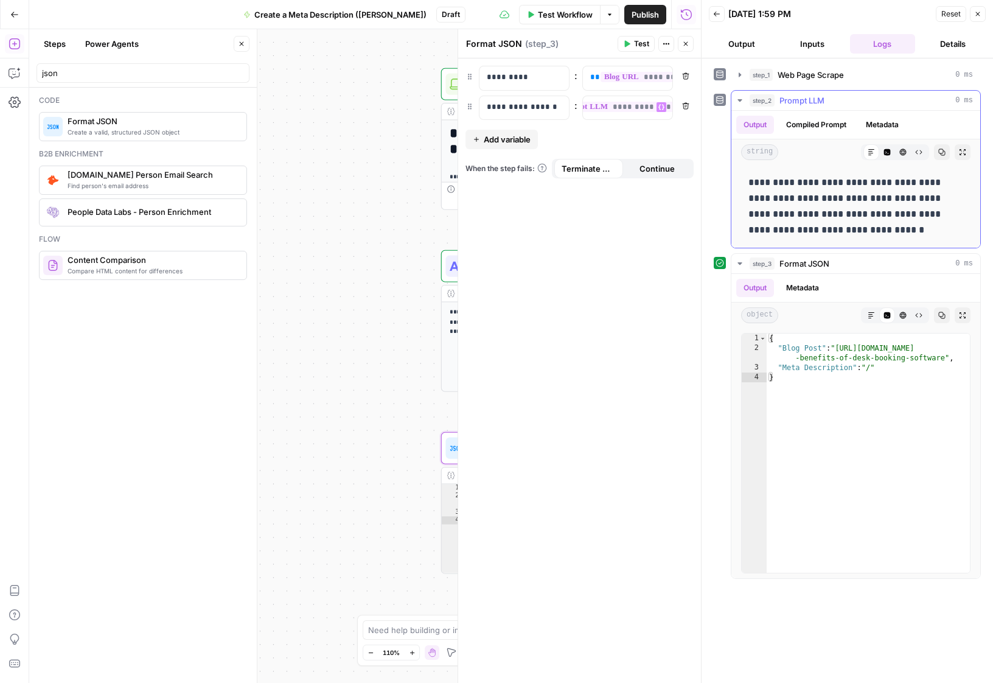
click at [810, 127] on button "Compiled Prompt" at bounding box center [816, 125] width 75 height 18
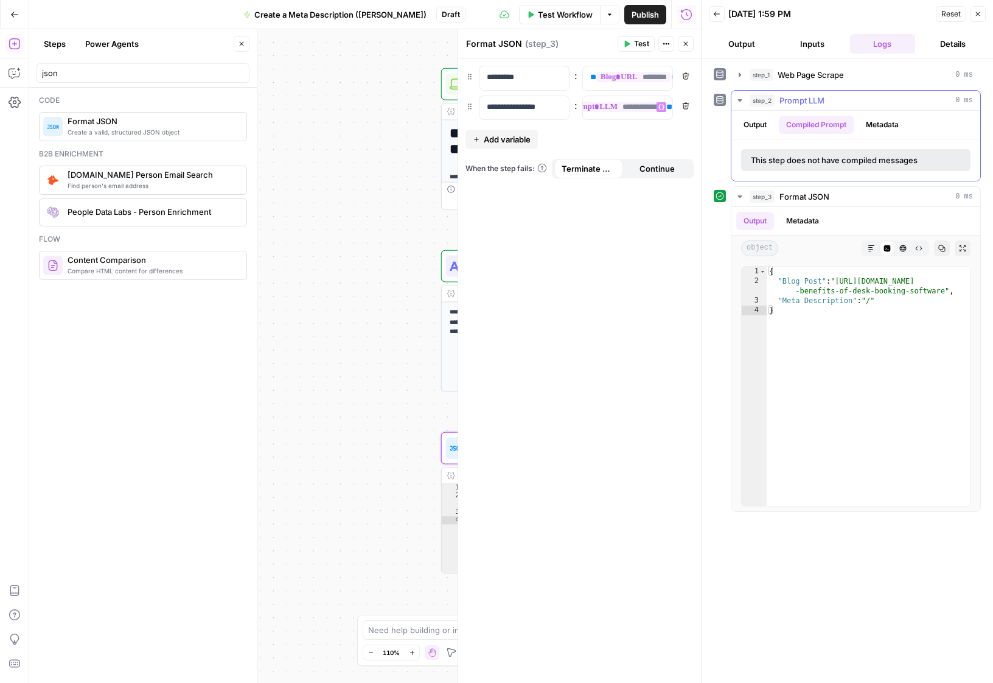
click at [894, 126] on button "Metadata" at bounding box center [882, 125] width 47 height 18
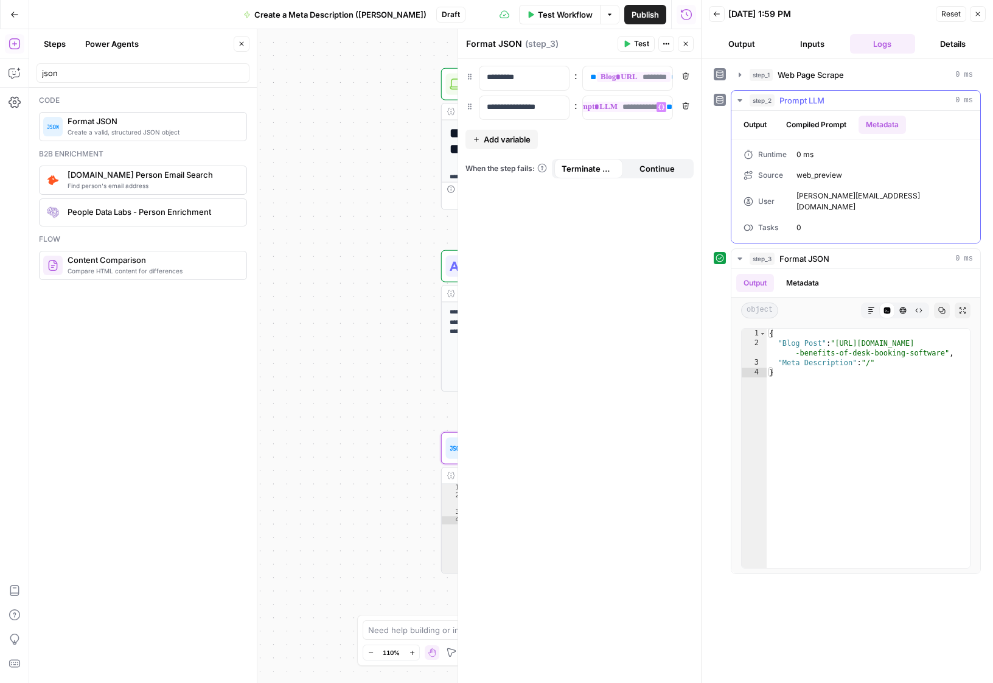
click at [757, 126] on button "Output" at bounding box center [756, 125] width 38 height 18
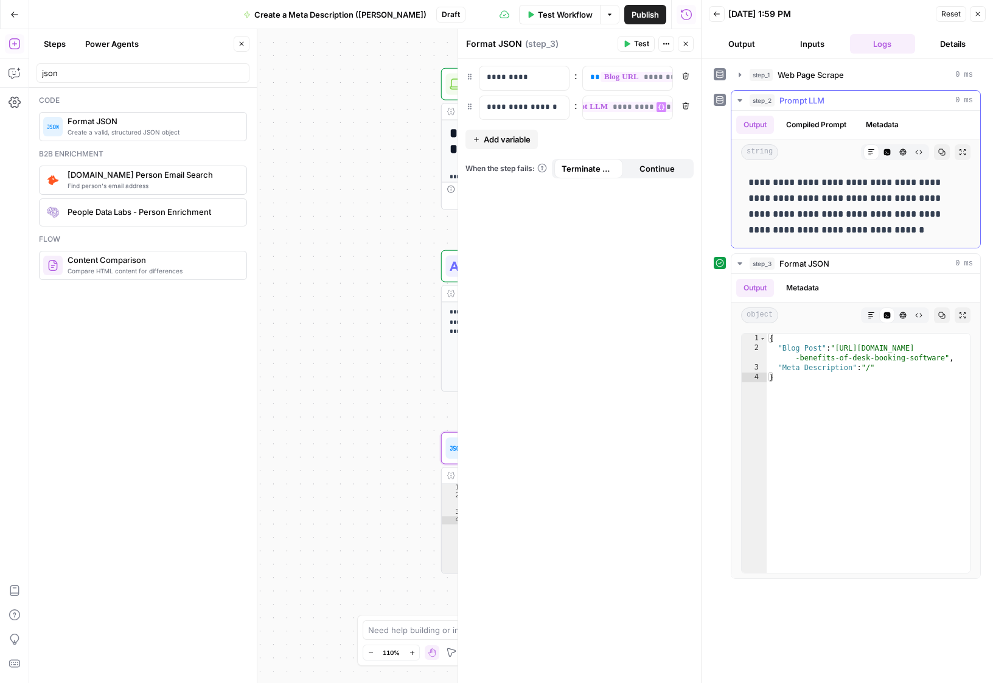
click at [786, 188] on p "**********" at bounding box center [856, 206] width 215 height 63
click at [882, 127] on button "Metadata" at bounding box center [882, 125] width 47 height 18
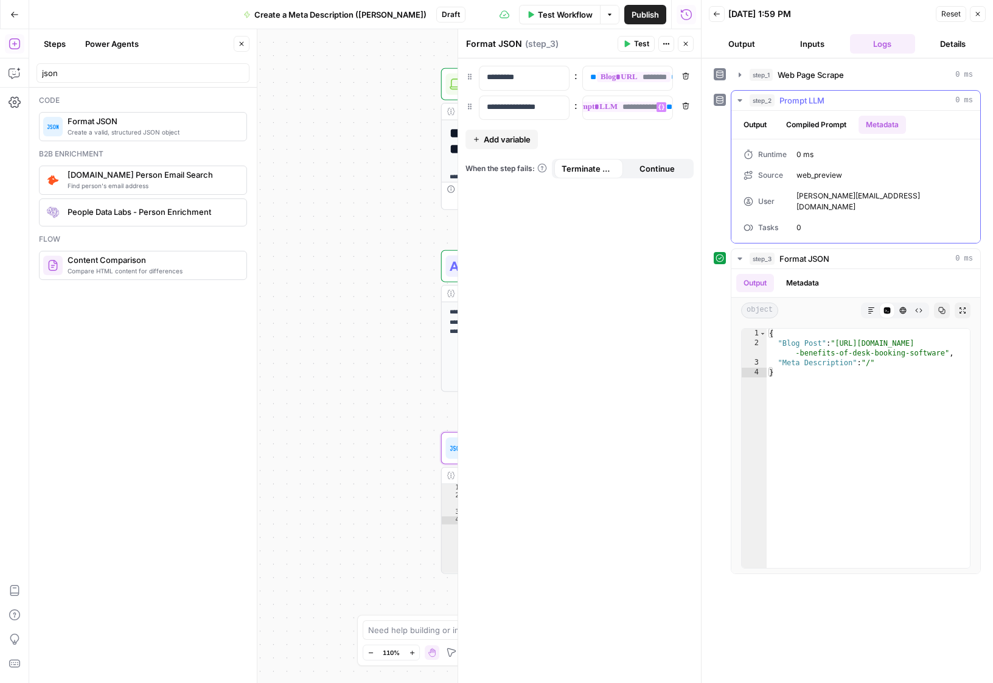
click at [758, 124] on button "Output" at bounding box center [756, 125] width 38 height 18
